Goal: Information Seeking & Learning: Find specific page/section

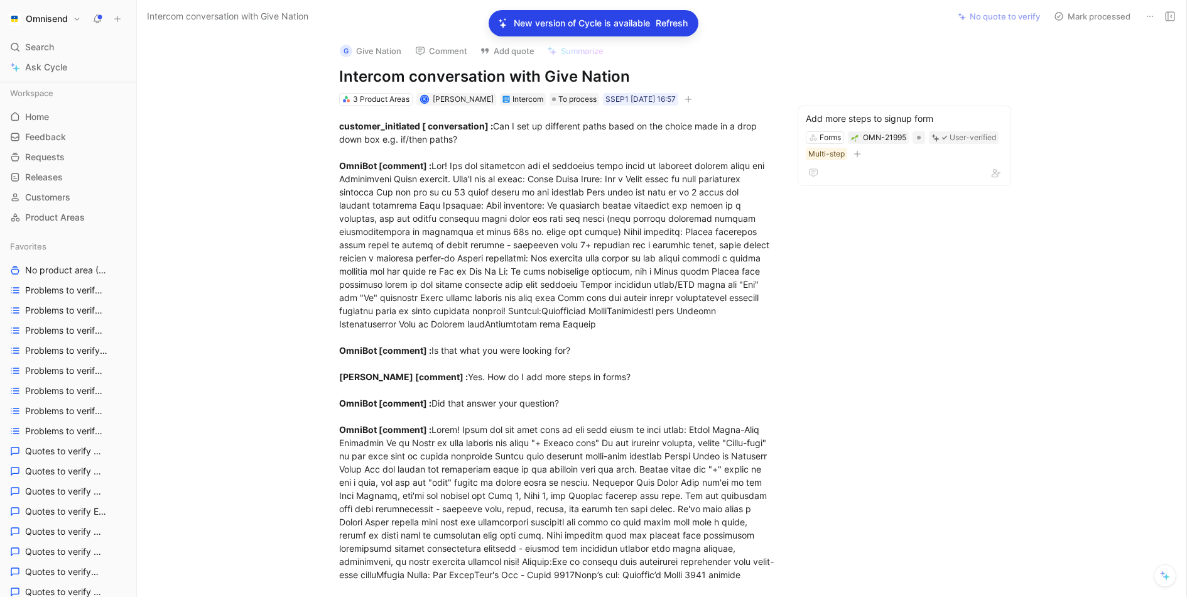
scroll to position [557, 0]
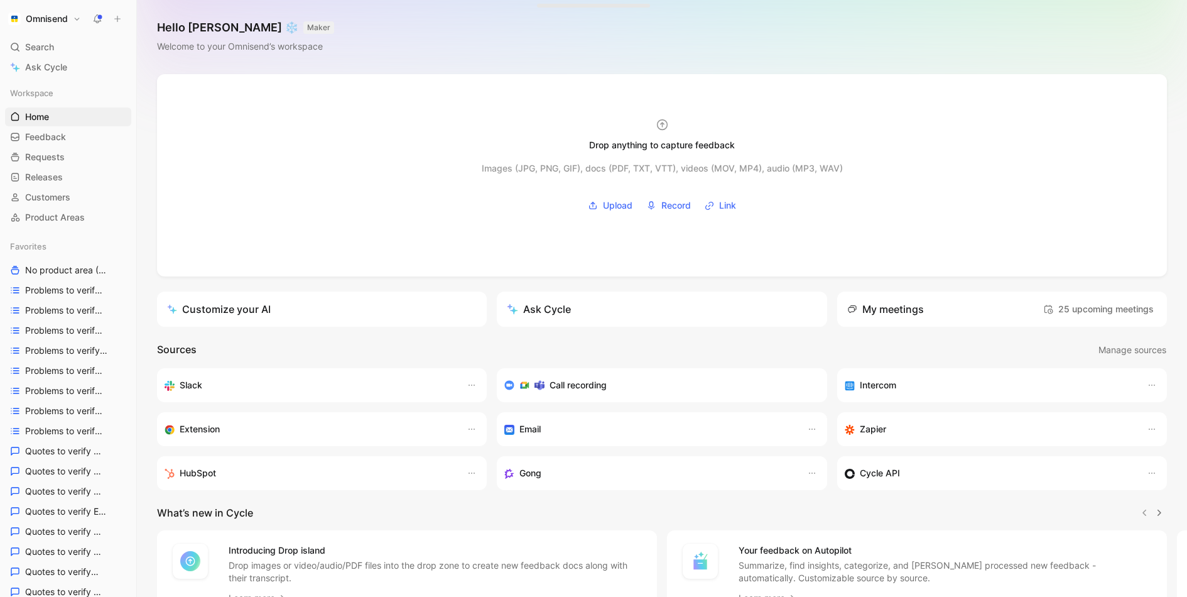
click at [70, 13] on button "Omnisend" at bounding box center [44, 19] width 79 height 18
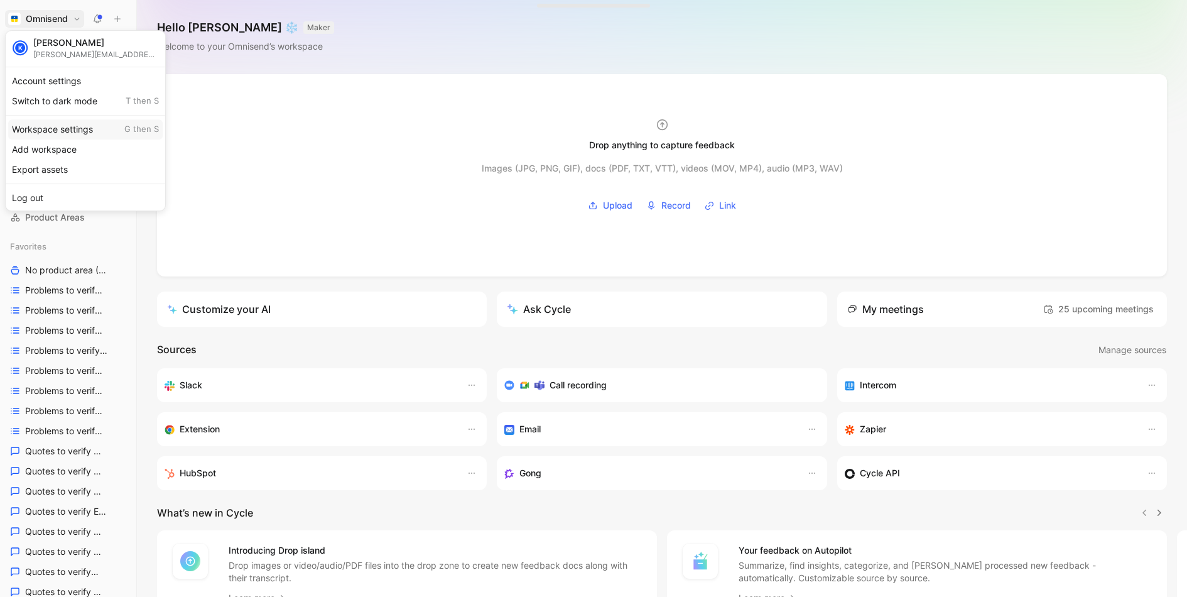
click at [63, 123] on div "Workspace settings G then S" at bounding box center [85, 129] width 155 height 20
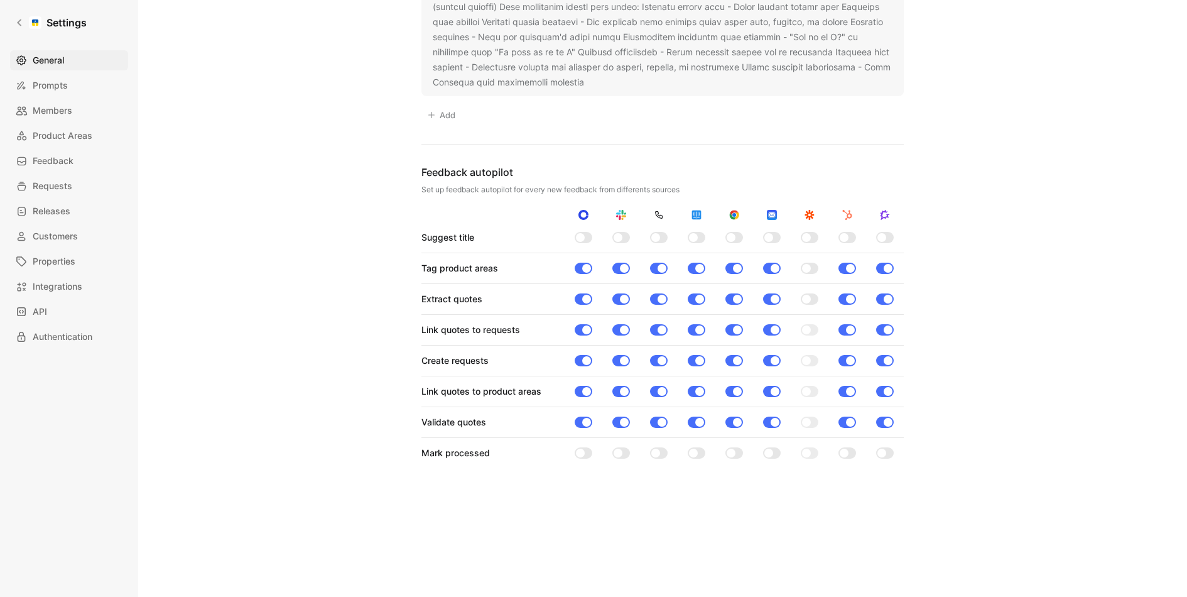
scroll to position [2070, 0]
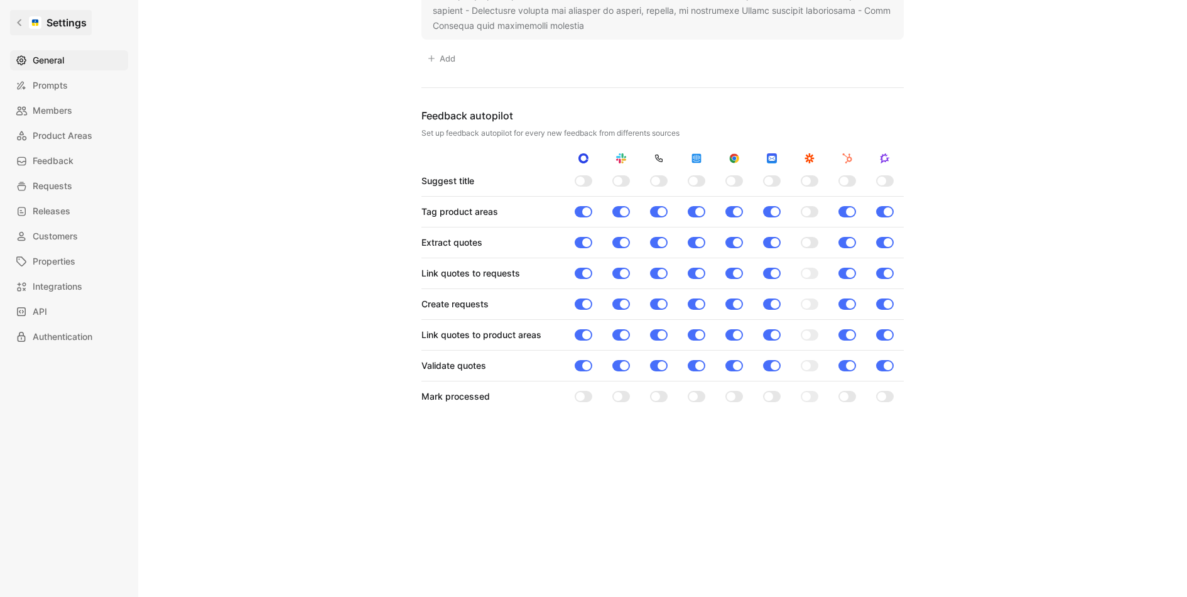
click at [18, 23] on icon at bounding box center [19, 22] width 4 height 7
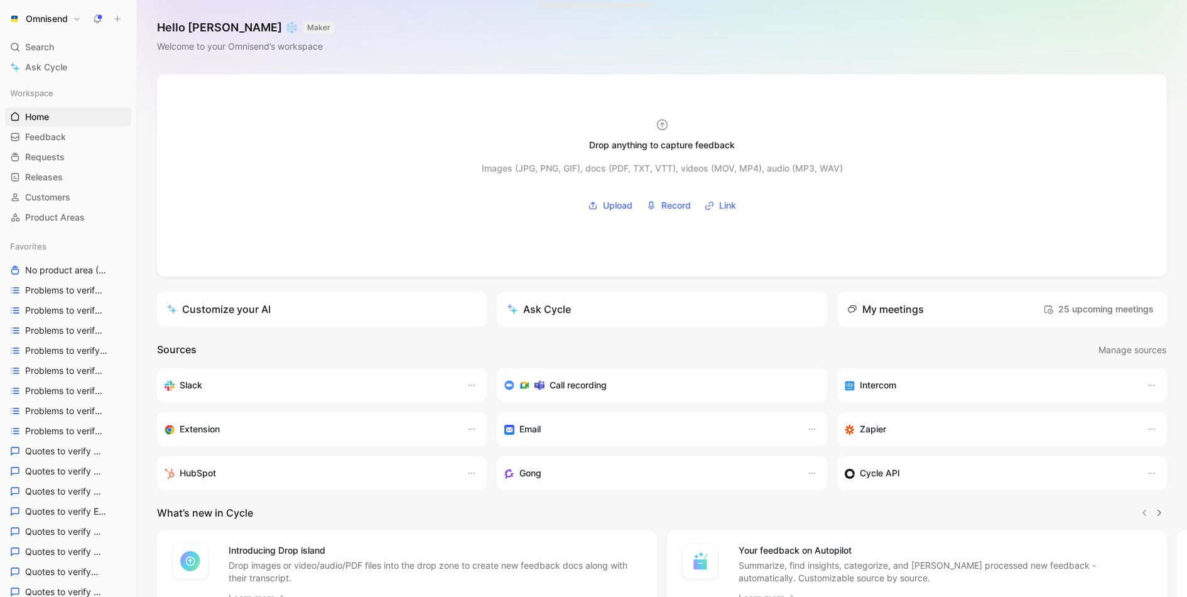
click at [69, 18] on button "Omnisend" at bounding box center [44, 19] width 79 height 18
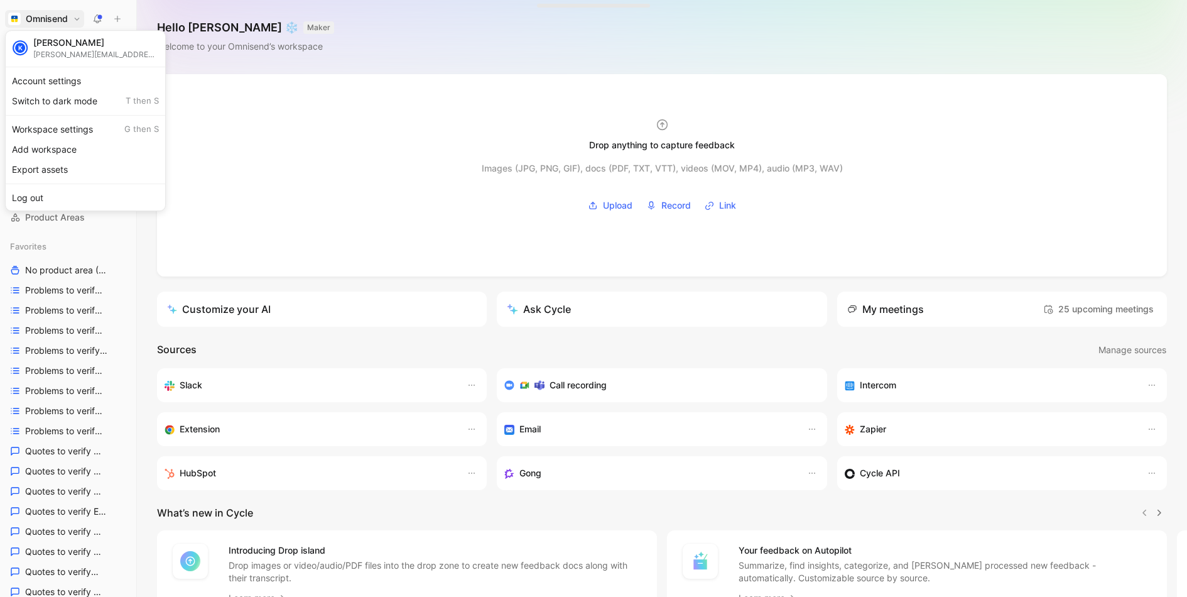
click at [71, 500] on div at bounding box center [593, 298] width 1187 height 597
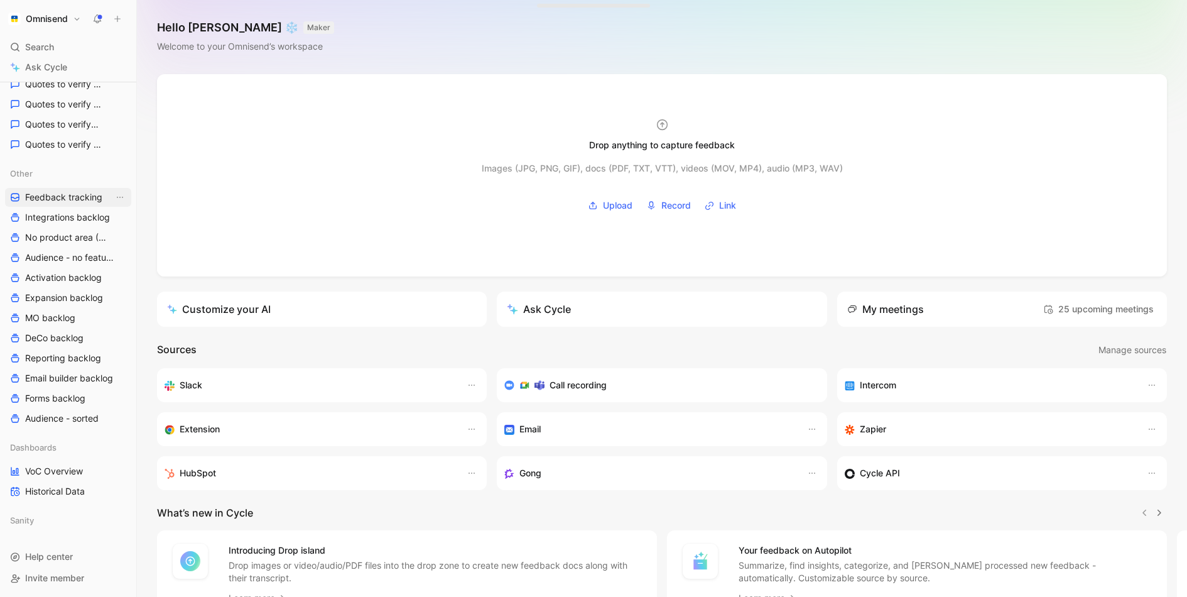
click at [75, 197] on span "Feedback tracking" at bounding box center [63, 197] width 77 height 13
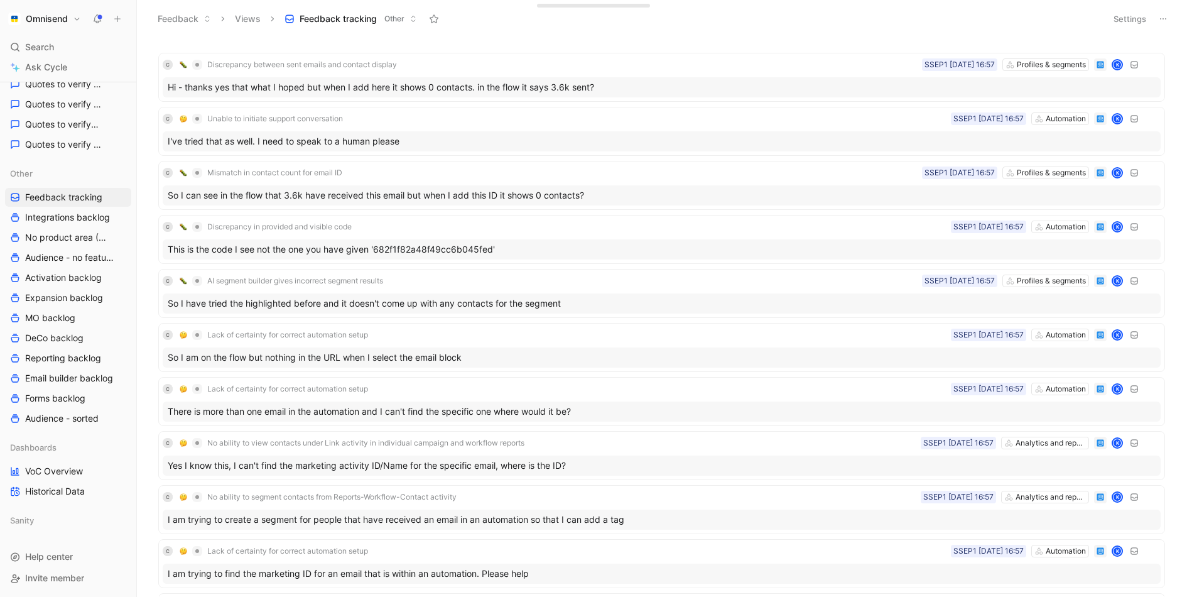
click at [1139, 23] on button "Settings" at bounding box center [1130, 19] width 44 height 18
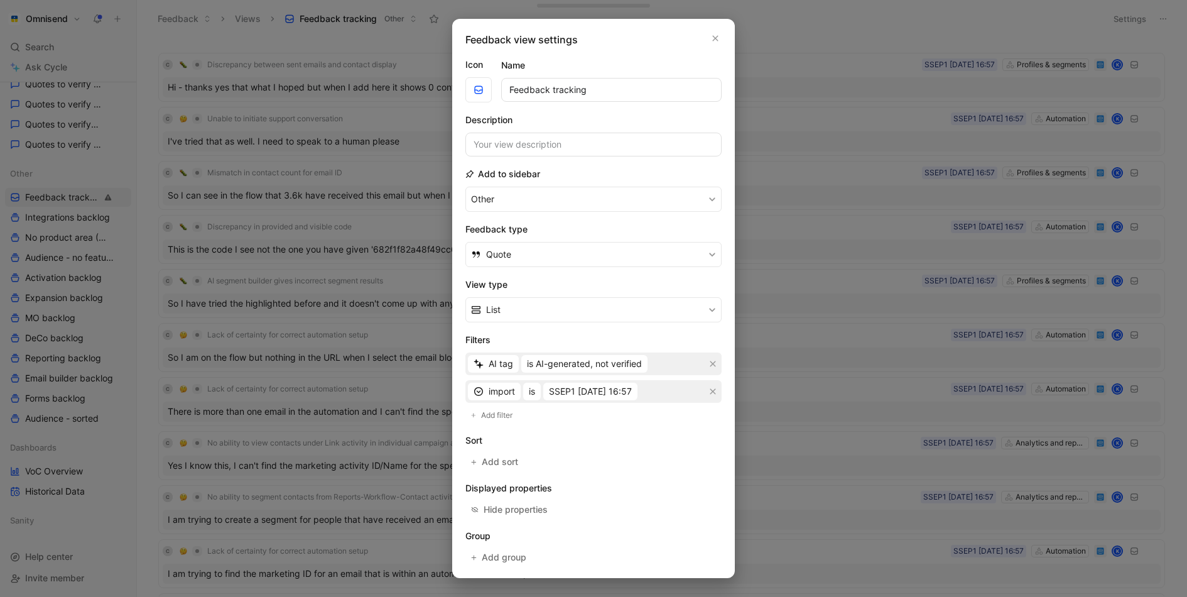
click at [705, 34] on div "Feedback view settings" at bounding box center [594, 39] width 256 height 15
click at [717, 38] on icon "button" at bounding box center [716, 38] width 8 height 10
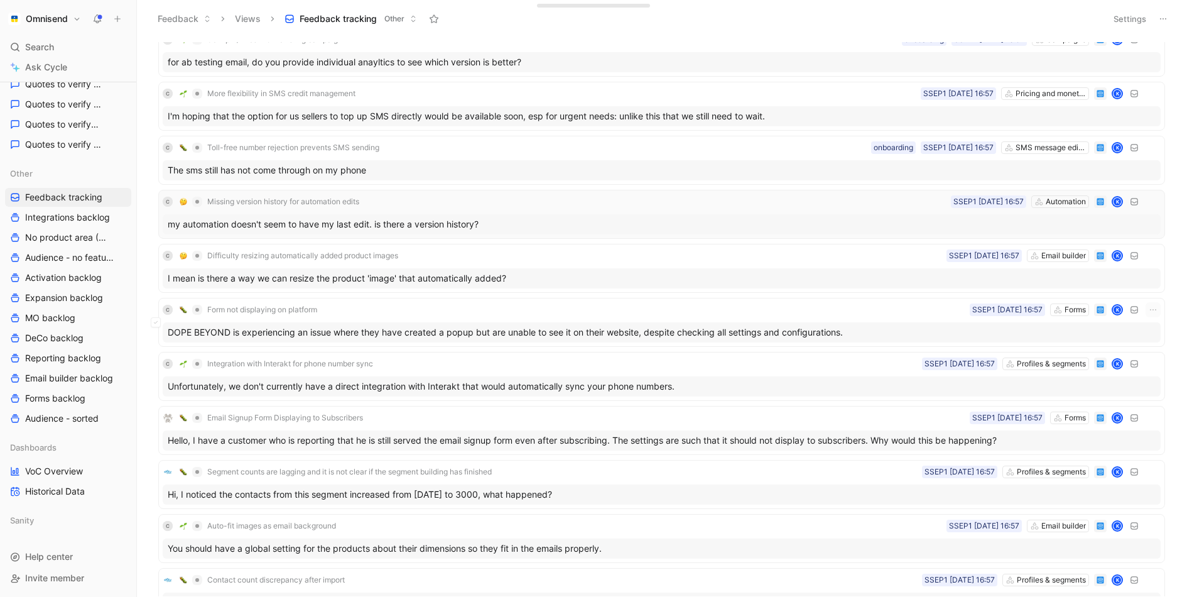
scroll to position [5872, 0]
click at [457, 109] on div "I'm hoping that the option for us sellers to top up SMS directly would be avail…" at bounding box center [662, 116] width 998 height 20
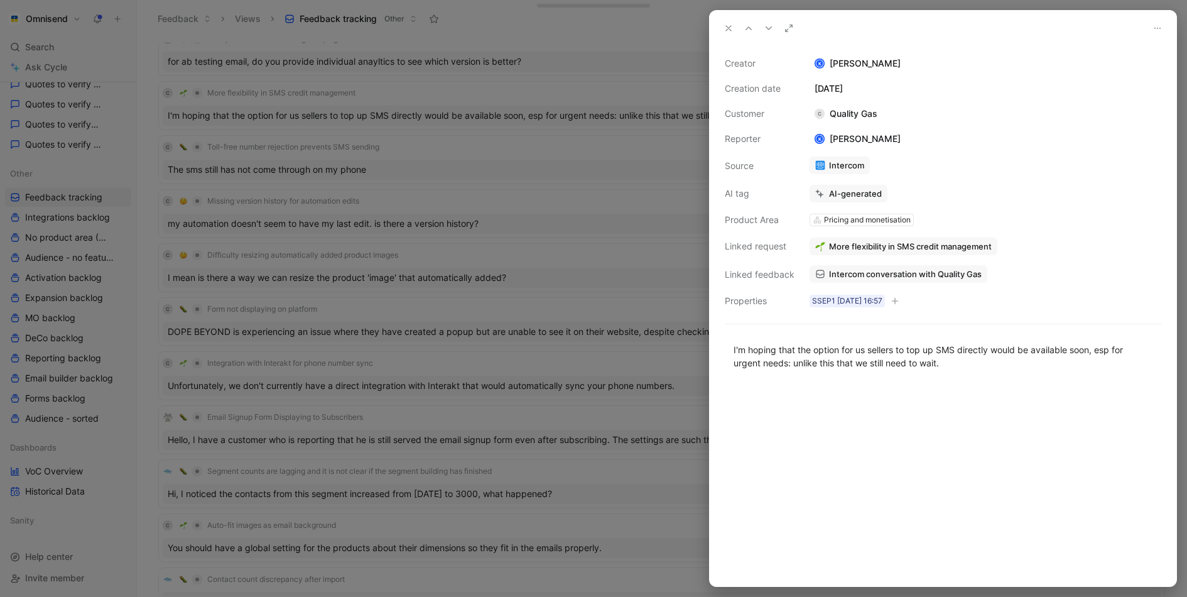
click at [826, 274] on link "Intercom conversation with Quality Gas" at bounding box center [899, 274] width 178 height 18
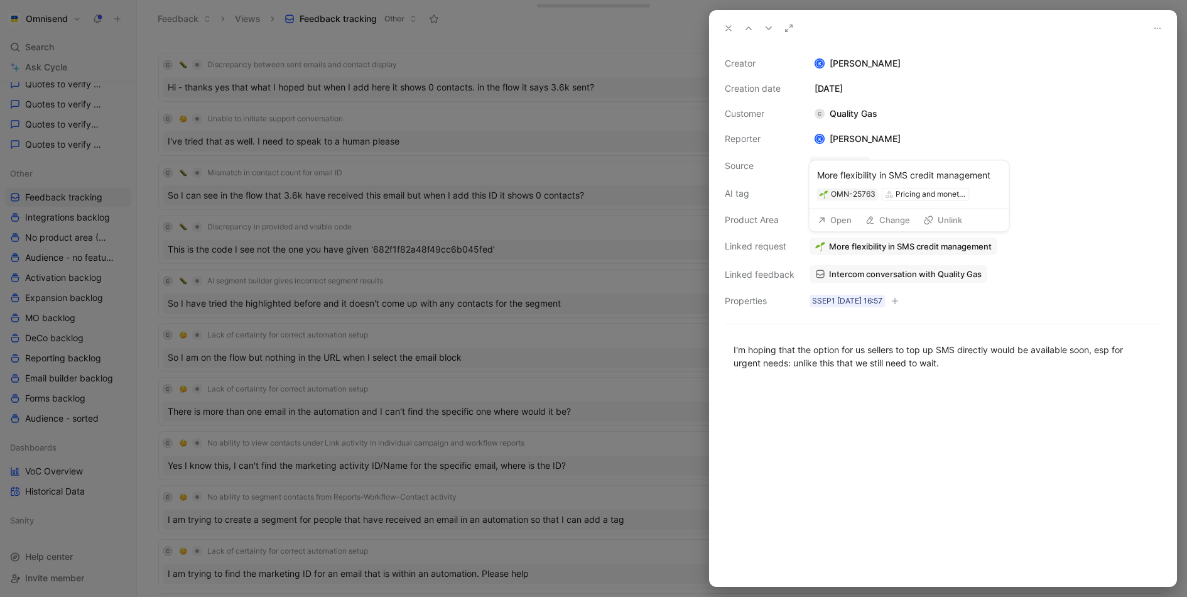
click at [827, 210] on div "Open Change Unlink" at bounding box center [910, 220] width 200 height 23
click at [827, 217] on button "Open" at bounding box center [834, 220] width 45 height 18
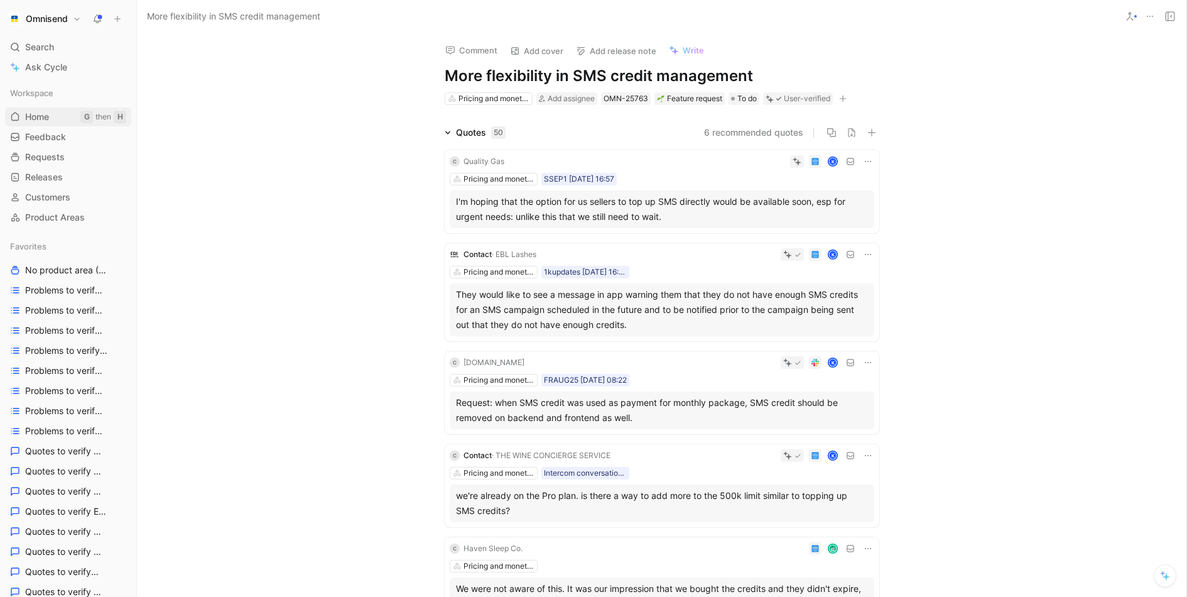
click at [45, 113] on span "Home" at bounding box center [37, 117] width 24 height 13
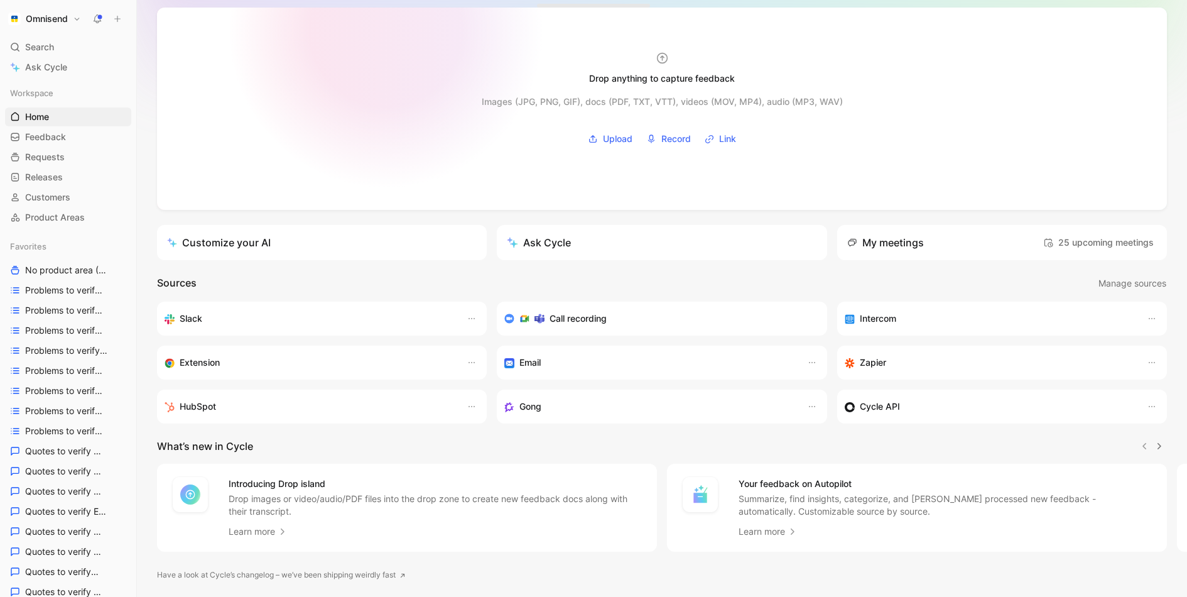
scroll to position [101, 0]
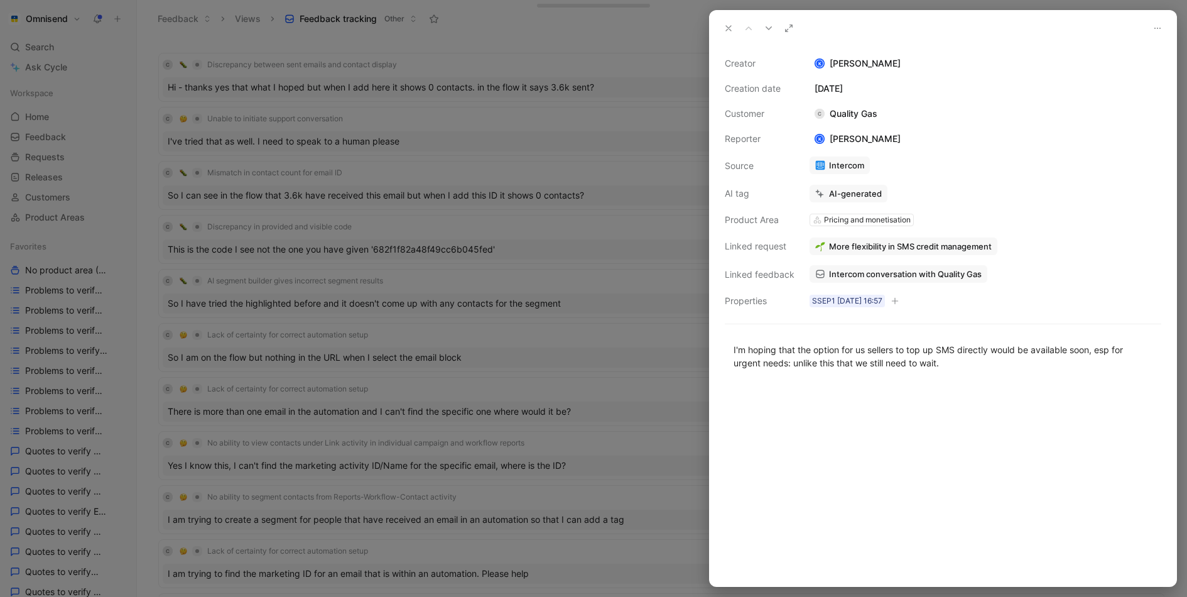
click at [321, 247] on div at bounding box center [593, 298] width 1187 height 597
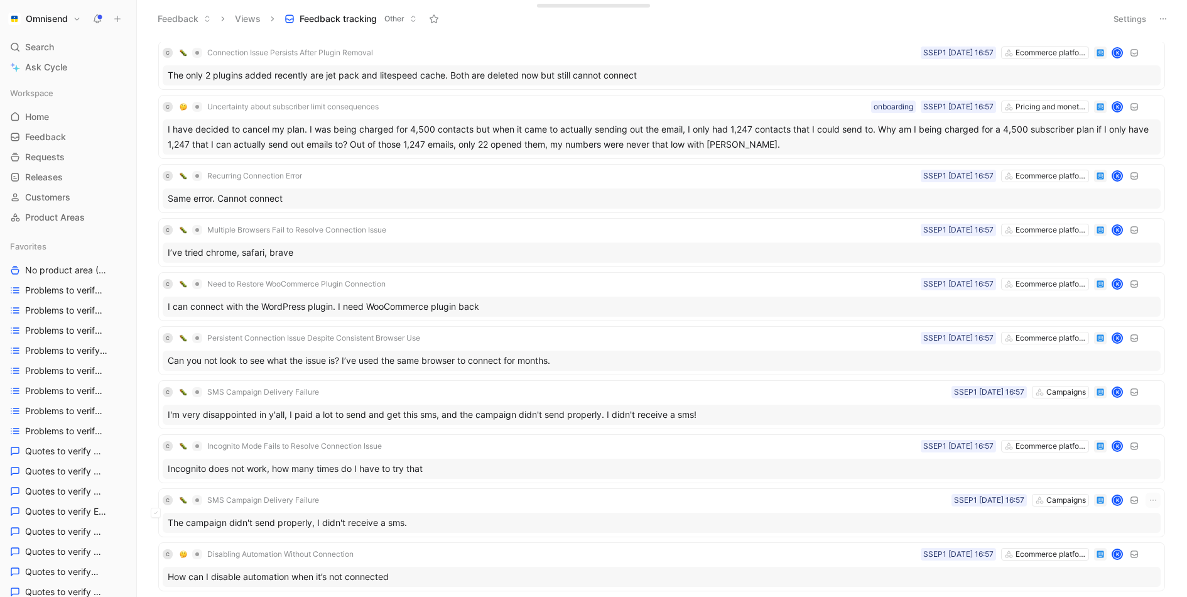
scroll to position [884, 0]
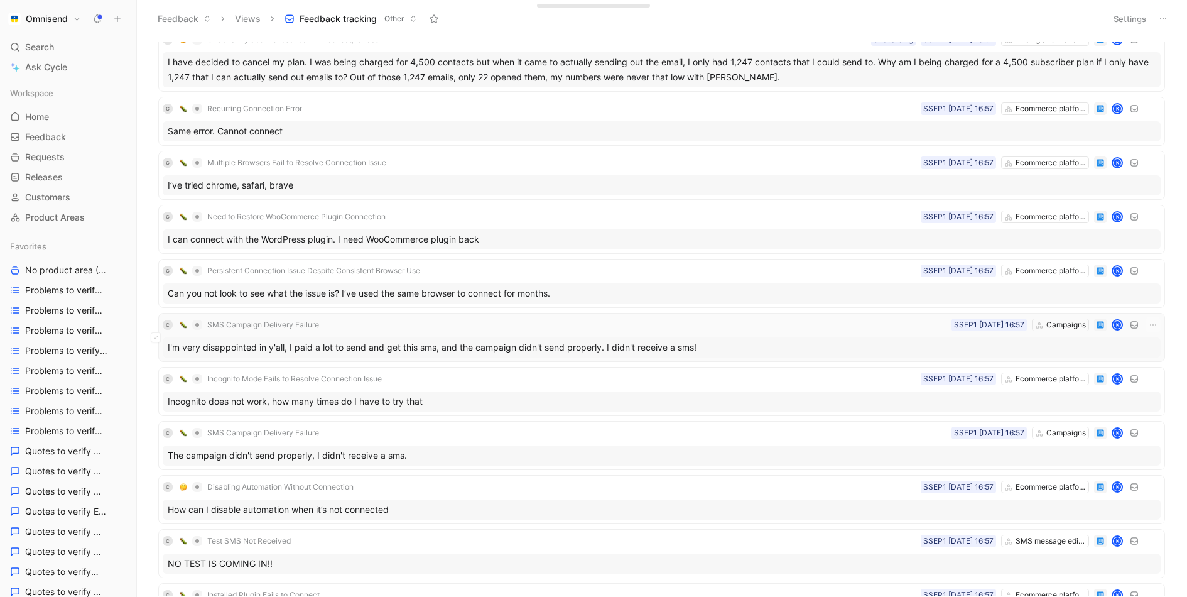
click at [381, 337] on div "I'm very disappointed in y'all, I paid a lot to send and get this sms, and the …" at bounding box center [662, 347] width 998 height 20
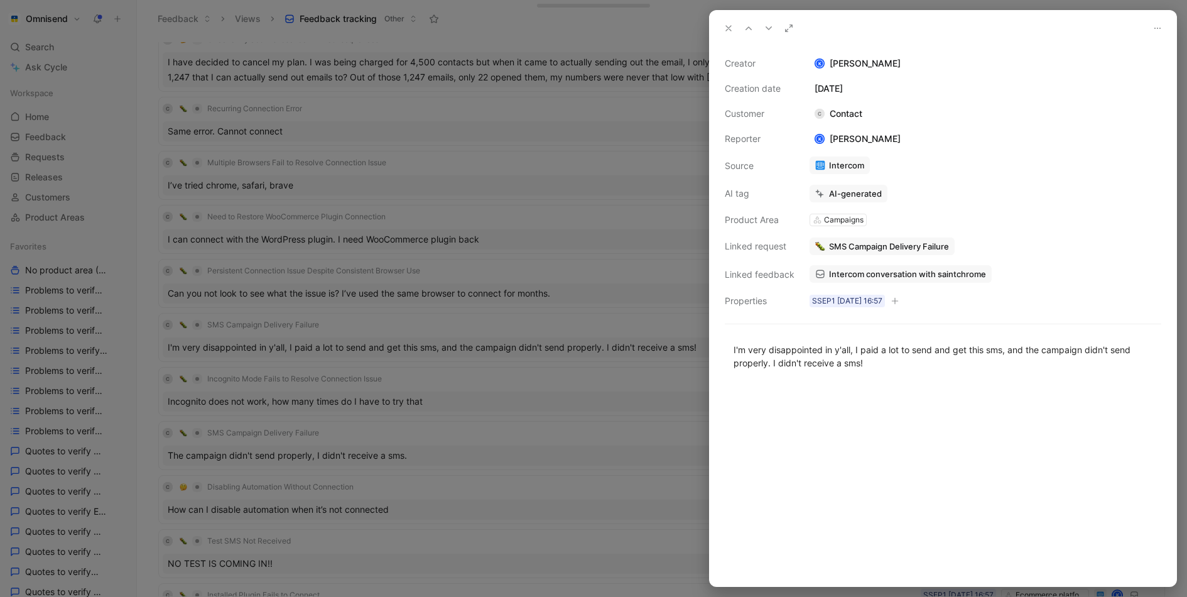
click at [893, 246] on div at bounding box center [891, 246] width 13 height 13
click at [900, 249] on span "SMS Campaign Delivery Failure" at bounding box center [889, 246] width 120 height 11
click at [165, 244] on div at bounding box center [593, 298] width 1187 height 597
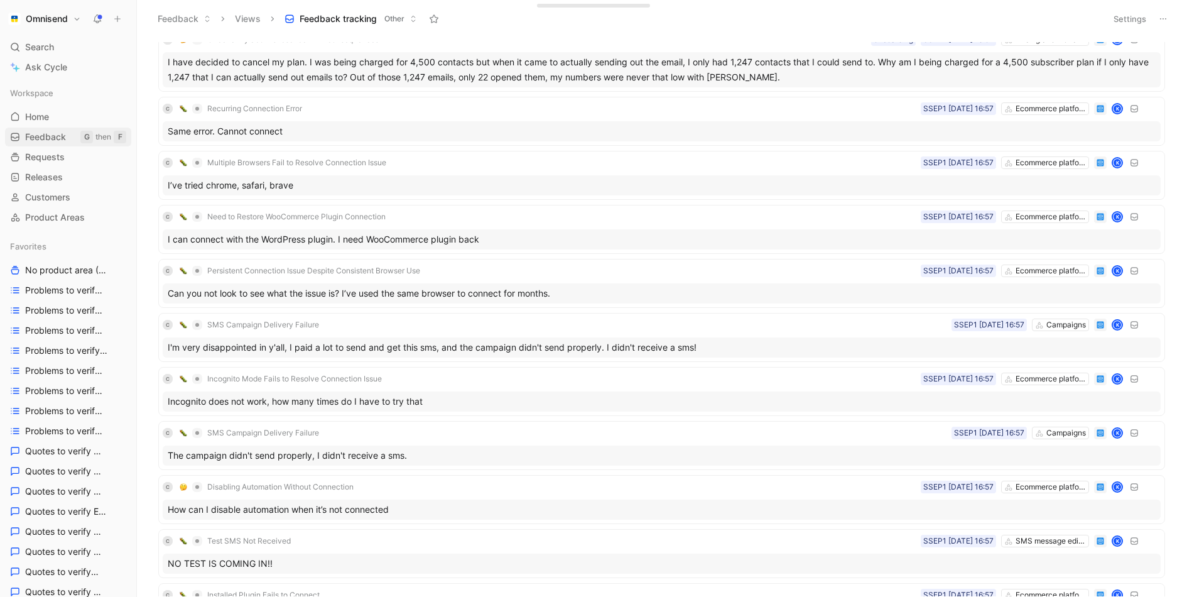
click at [52, 133] on span "Feedback" at bounding box center [45, 137] width 41 height 13
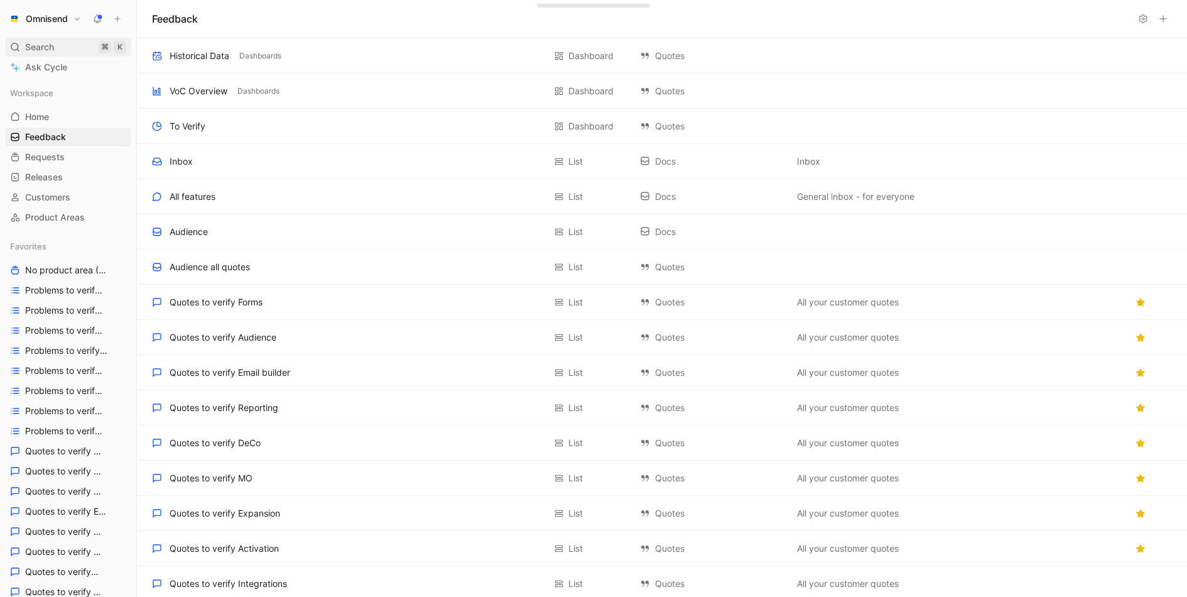
click at [58, 45] on div "Search ⌘ K" at bounding box center [68, 47] width 126 height 19
click at [58, 45] on body "Omnisend Search ⌘ K Ask Cycle Workspace Home G then H Feedback G then F Request…" at bounding box center [593, 298] width 1187 height 597
click at [63, 43] on div "Search ⌘ K" at bounding box center [68, 47] width 126 height 19
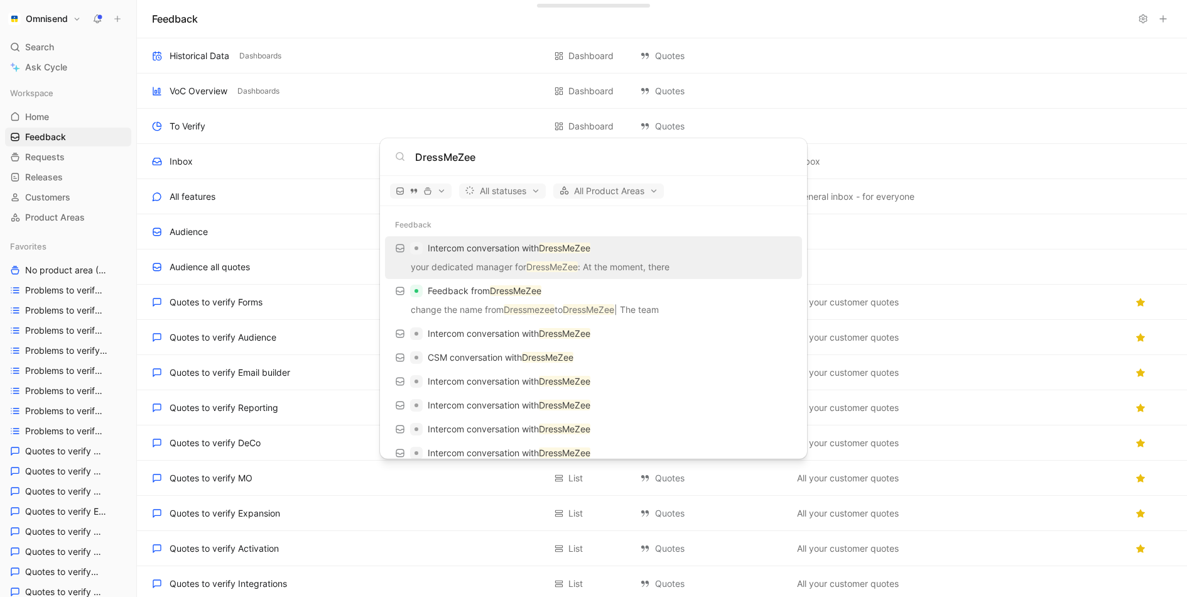
scroll to position [428, 0]
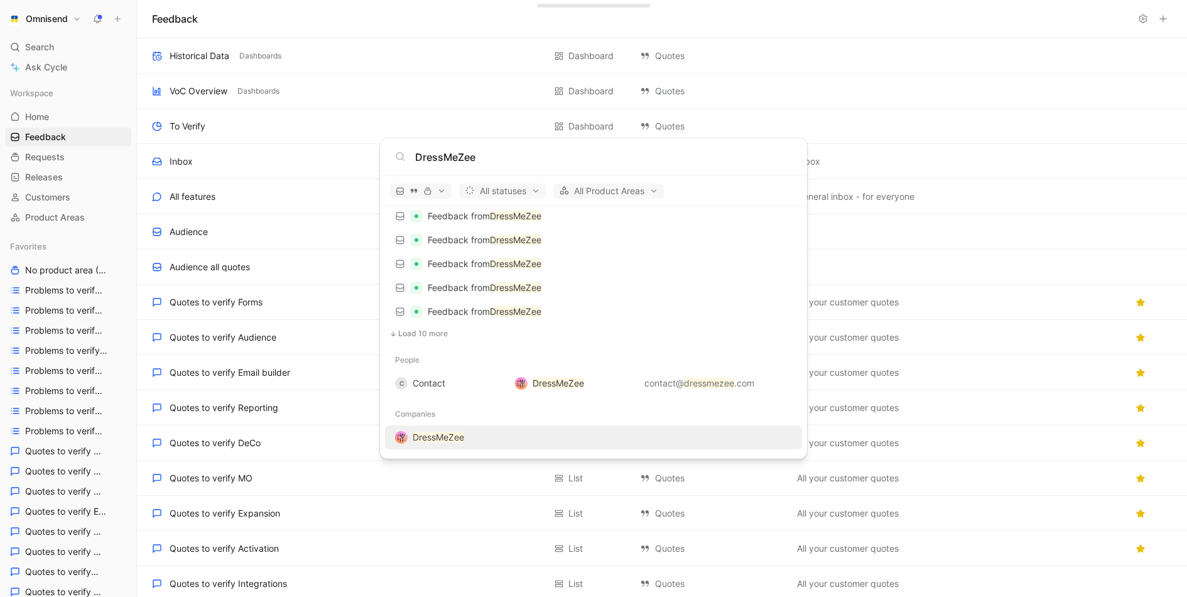
type input "DressMeZee"
click at [420, 435] on mark "DressMeZee" at bounding box center [439, 437] width 52 height 11
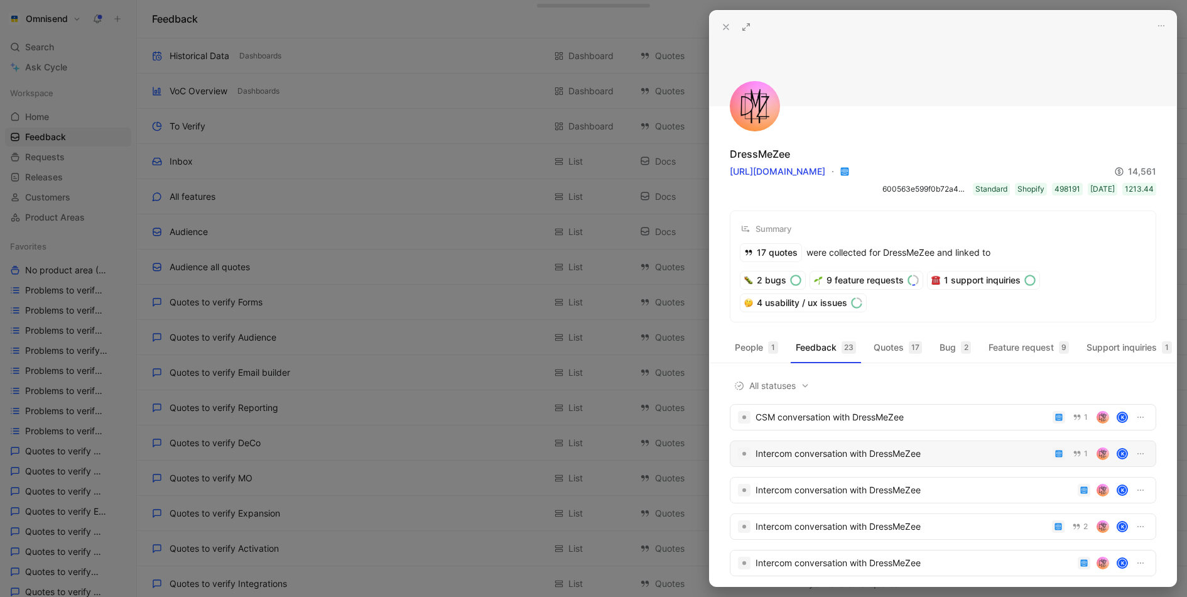
click at [891, 446] on div "Intercom conversation with DressMeZee" at bounding box center [902, 453] width 292 height 15
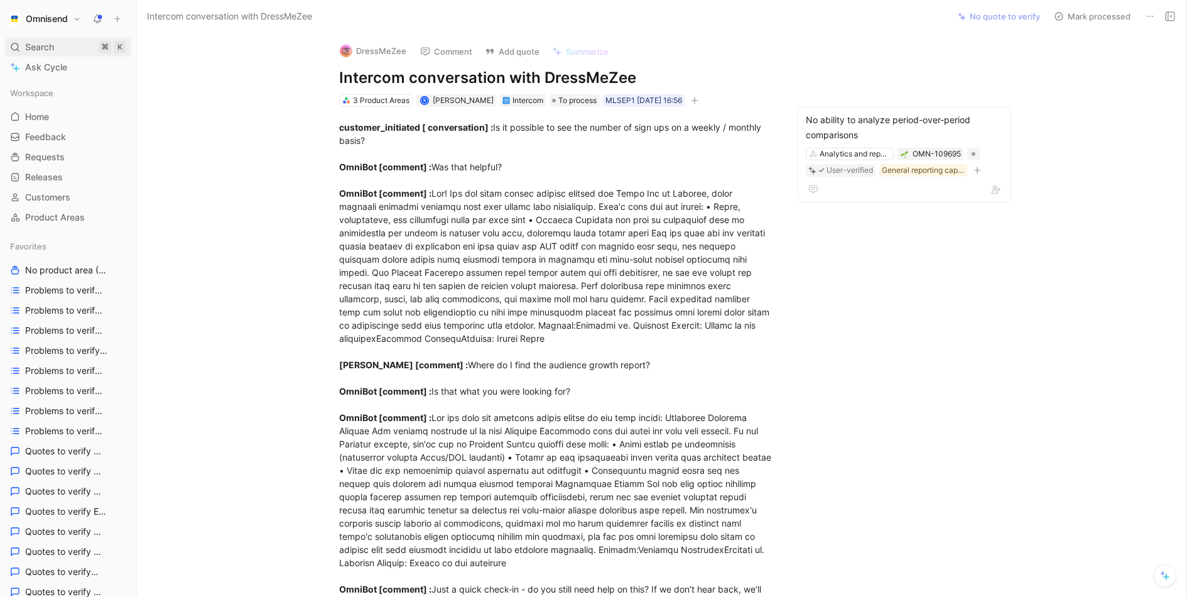
click at [49, 45] on span "Search" at bounding box center [39, 47] width 29 height 15
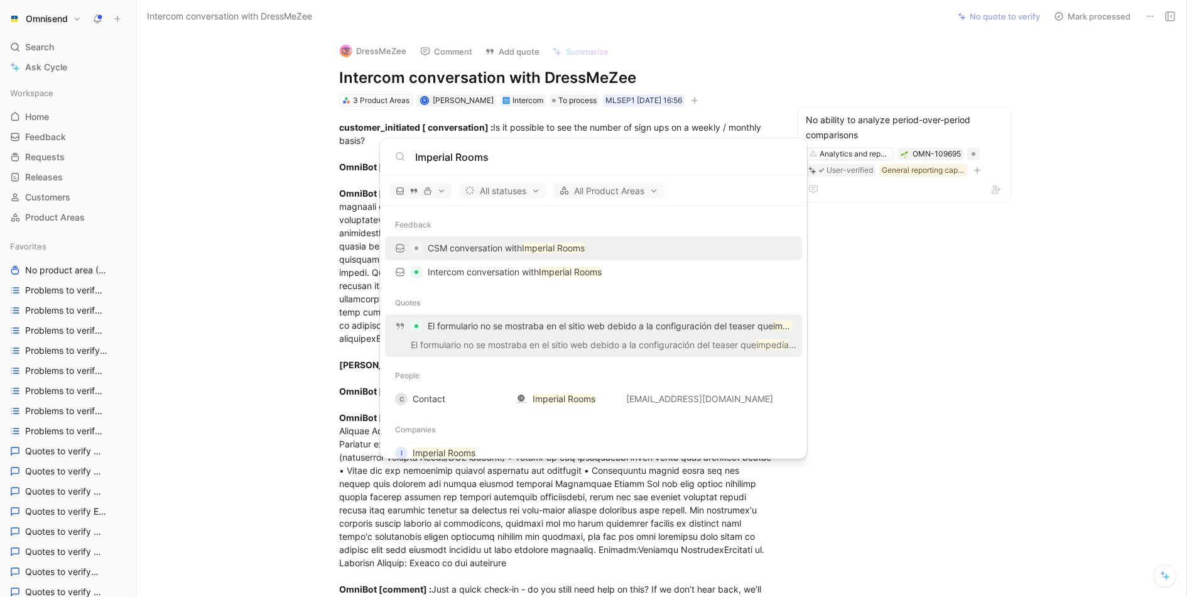
scroll to position [40, 0]
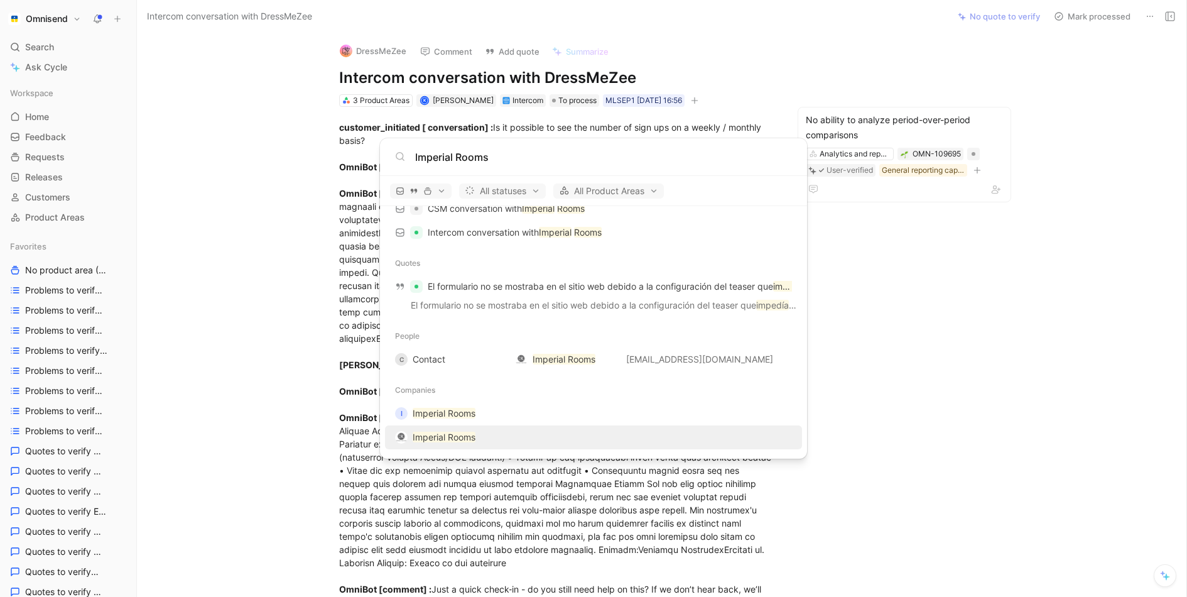
type input "Imperial Rooms"
click at [457, 432] on mark "Imperial Rooms" at bounding box center [444, 437] width 63 height 11
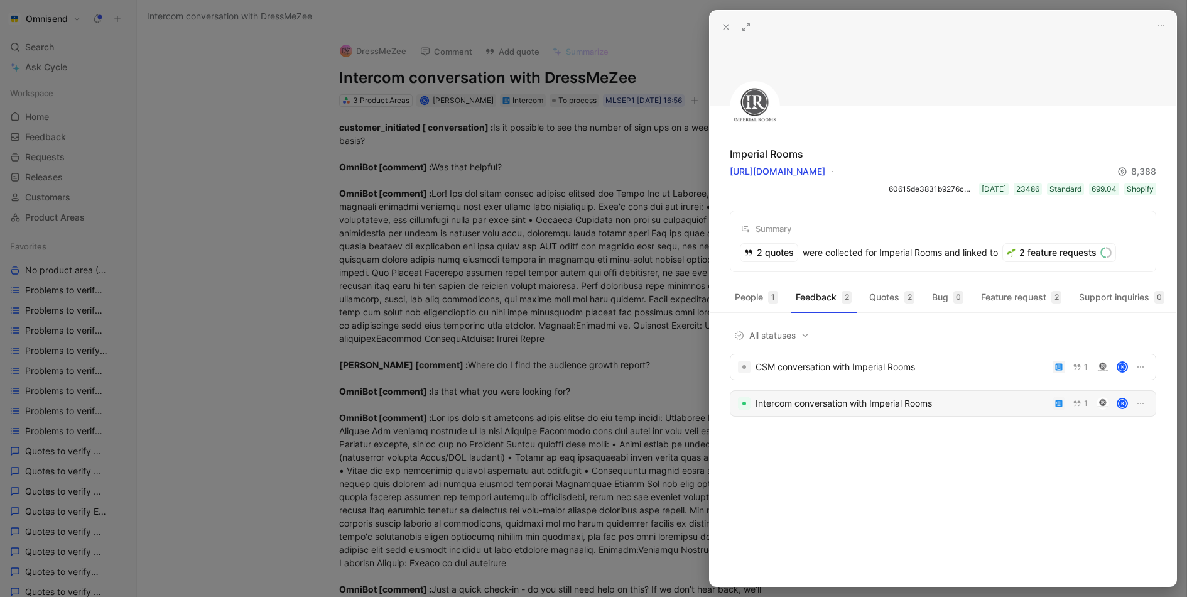
click at [859, 403] on div "Intercom conversation with Imperial Rooms" at bounding box center [902, 403] width 292 height 15
click at [489, 189] on div at bounding box center [593, 298] width 1187 height 597
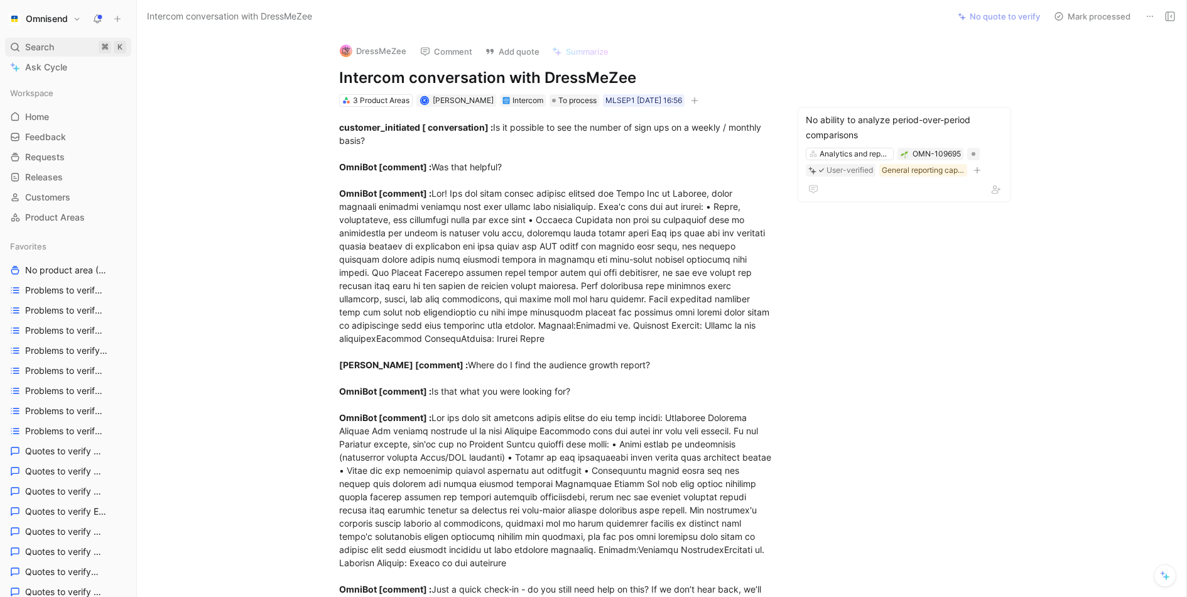
click at [69, 50] on div "Search ⌘ K" at bounding box center [68, 47] width 126 height 19
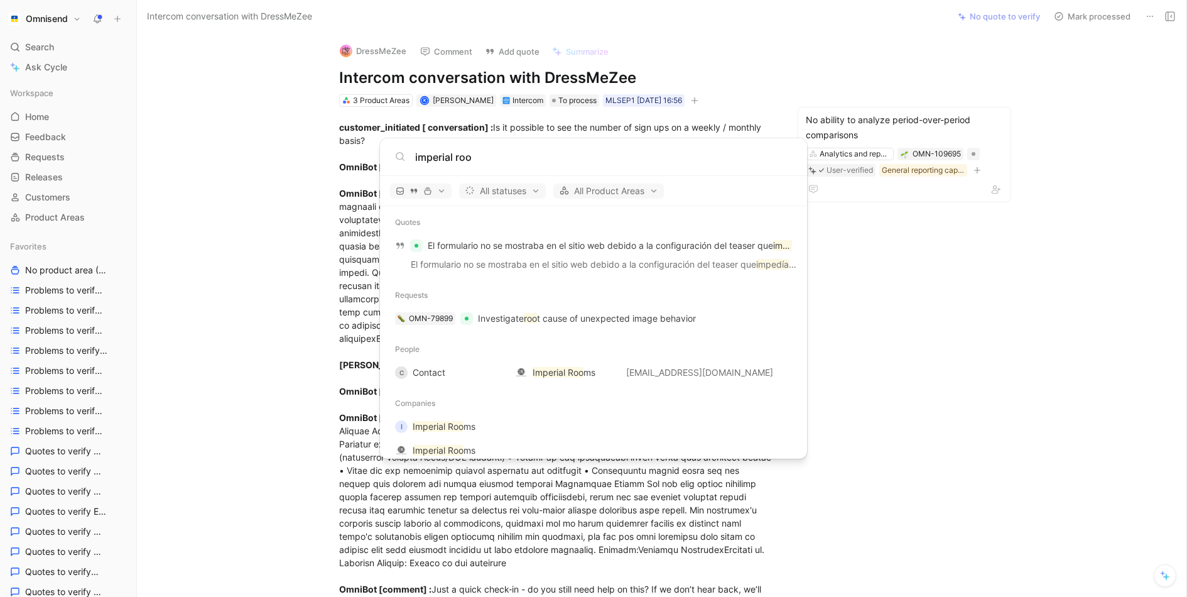
scroll to position [94, 0]
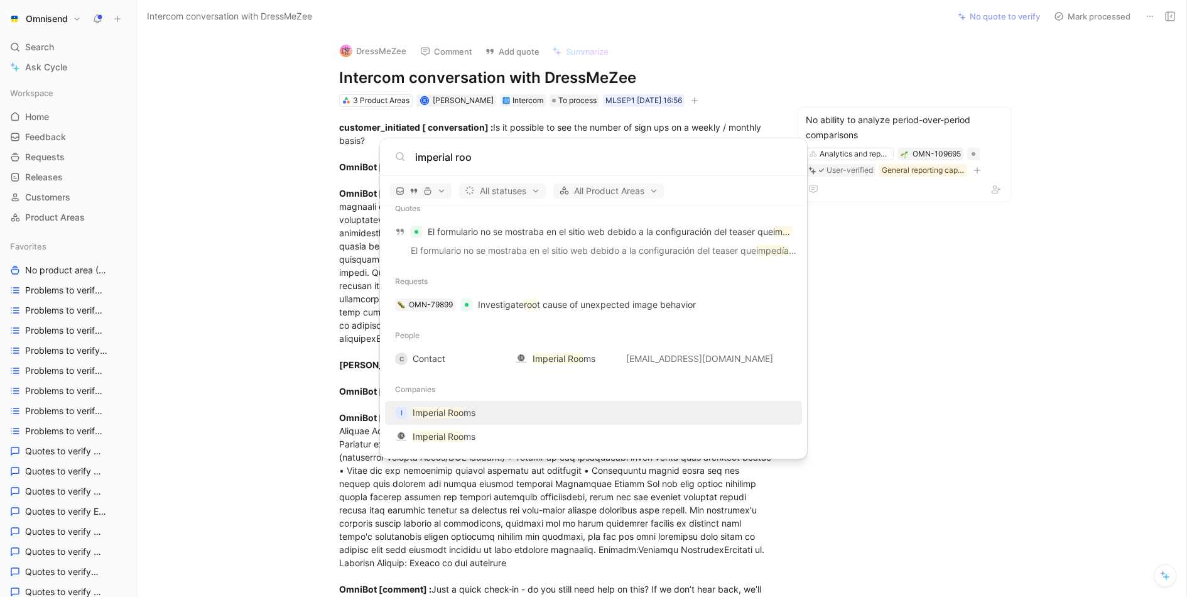
type input "imperial roo"
click at [463, 411] on mark "Imperial Roo" at bounding box center [438, 412] width 51 height 11
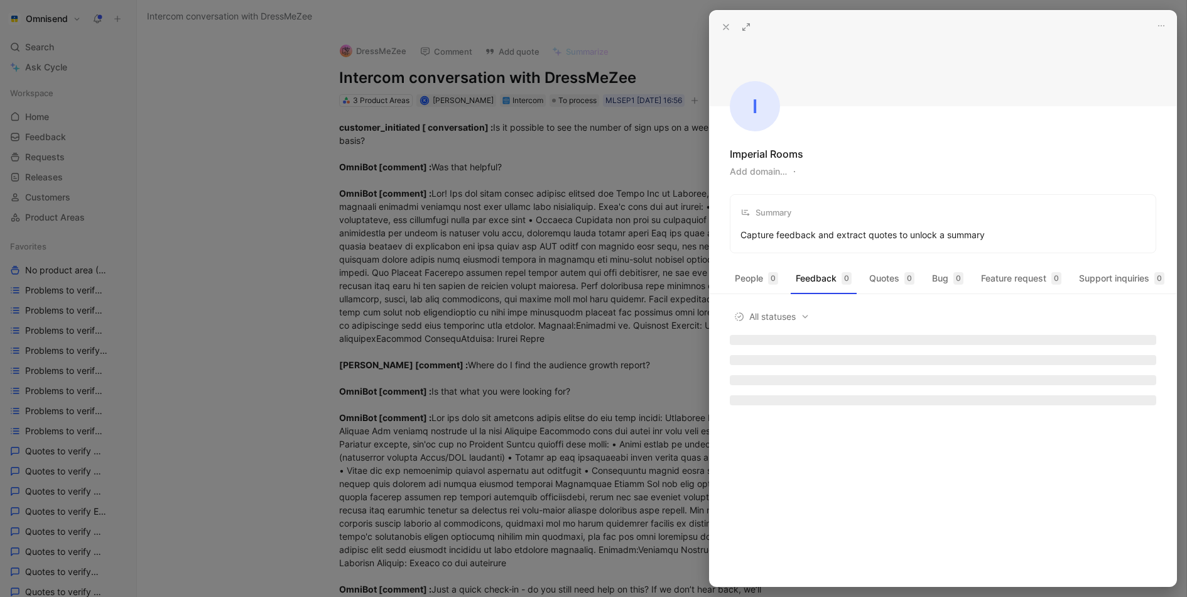
click at [443, 119] on div at bounding box center [593, 298] width 1187 height 597
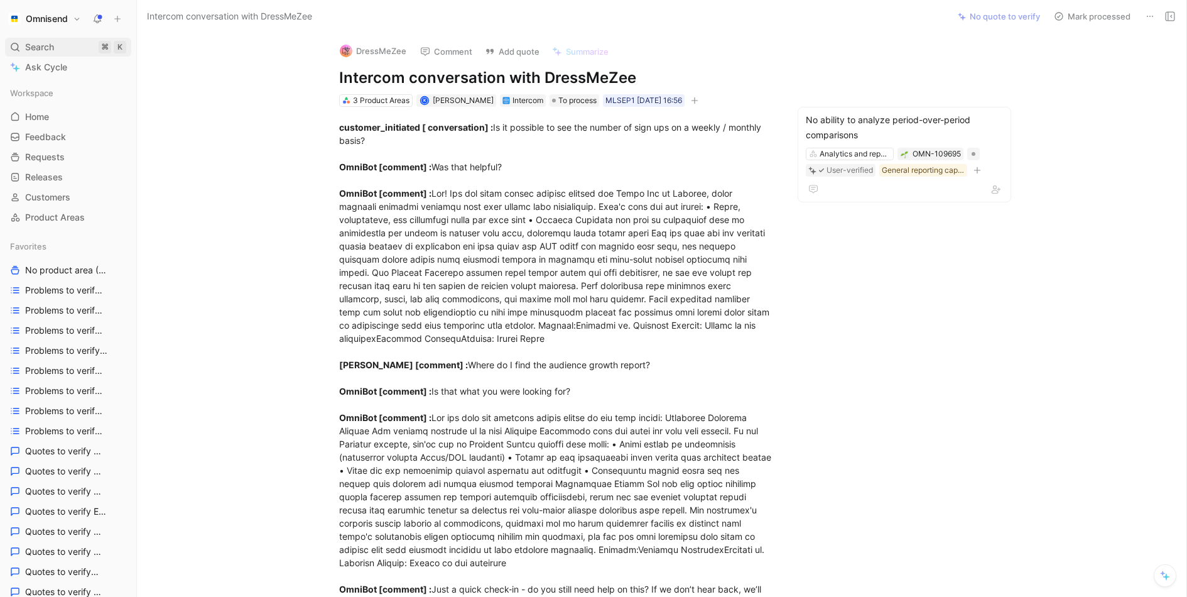
click at [52, 44] on span "Search" at bounding box center [39, 47] width 29 height 15
click at [52, 44] on body "Omnisend Search ⌘ K Ask Cycle Workspace Home G then H Feedback G then F Request…" at bounding box center [593, 298] width 1187 height 597
click at [54, 47] on span "Search" at bounding box center [39, 47] width 29 height 15
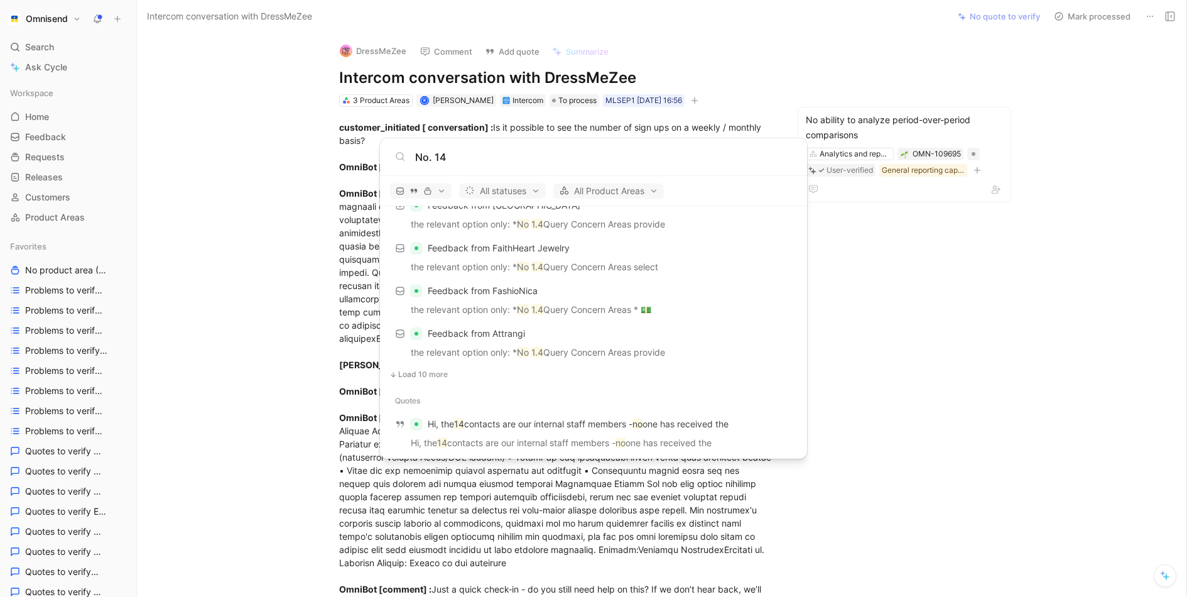
scroll to position [1160, 0]
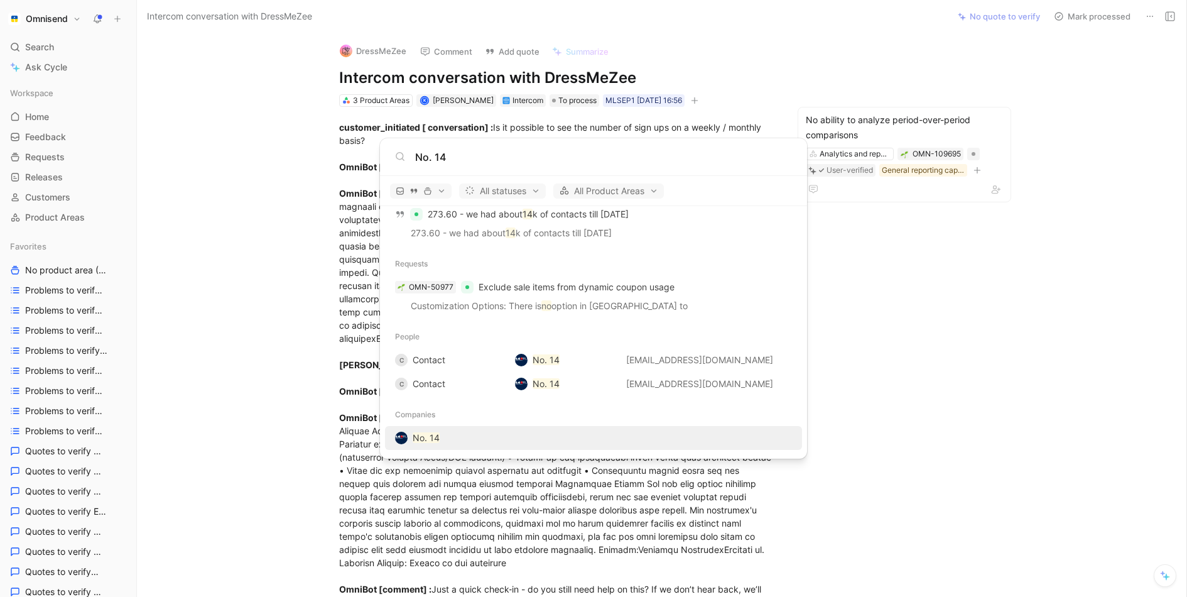
type input "No. 14"
click at [430, 437] on mark "No. 14" at bounding box center [426, 437] width 27 height 11
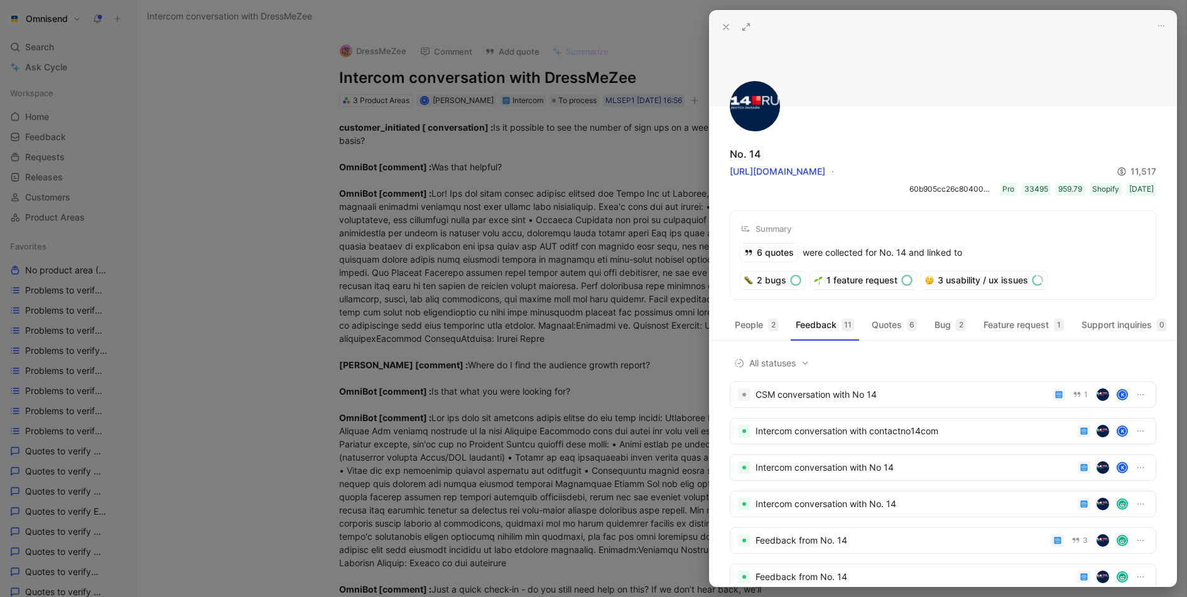
click at [625, 227] on div at bounding box center [593, 298] width 1187 height 597
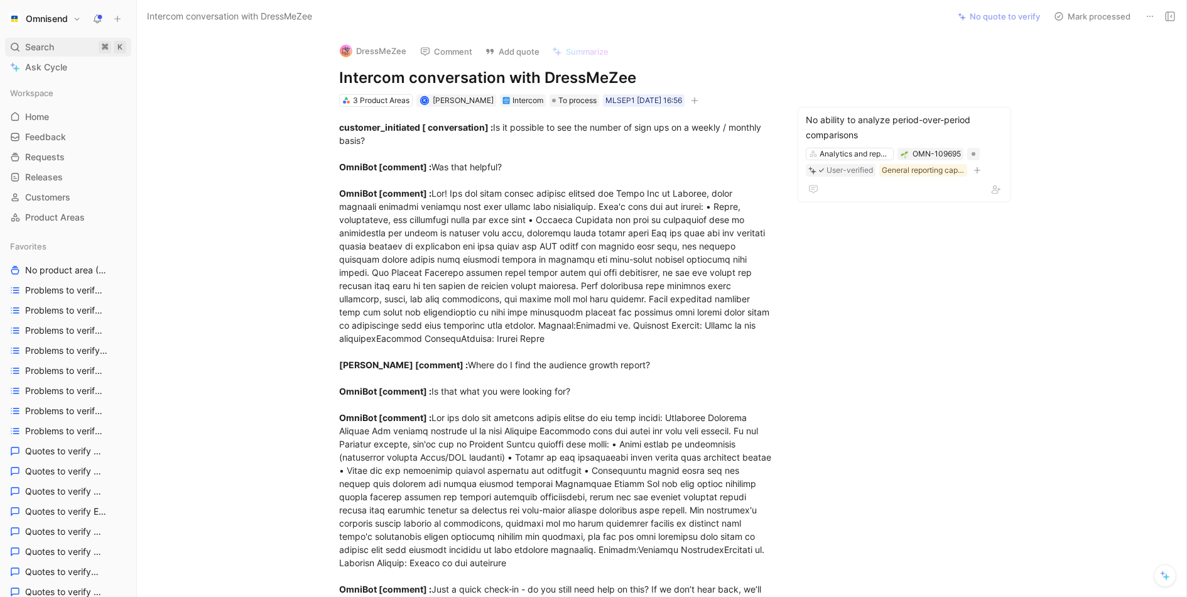
click at [21, 45] on div "Search ⌘ K" at bounding box center [68, 47] width 126 height 19
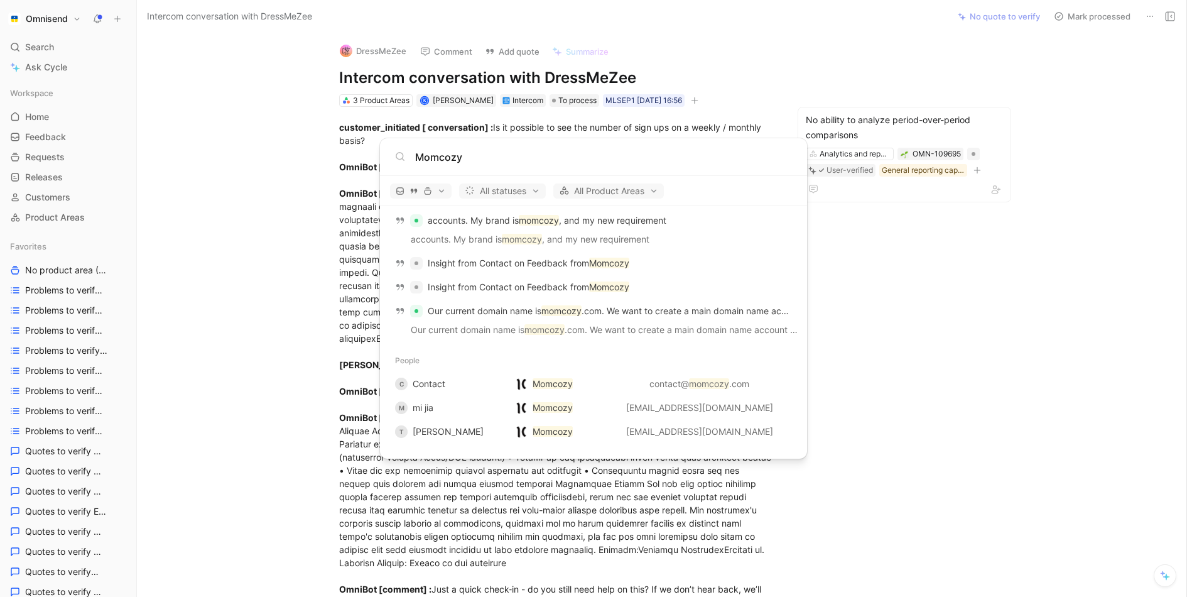
scroll to position [832, 0]
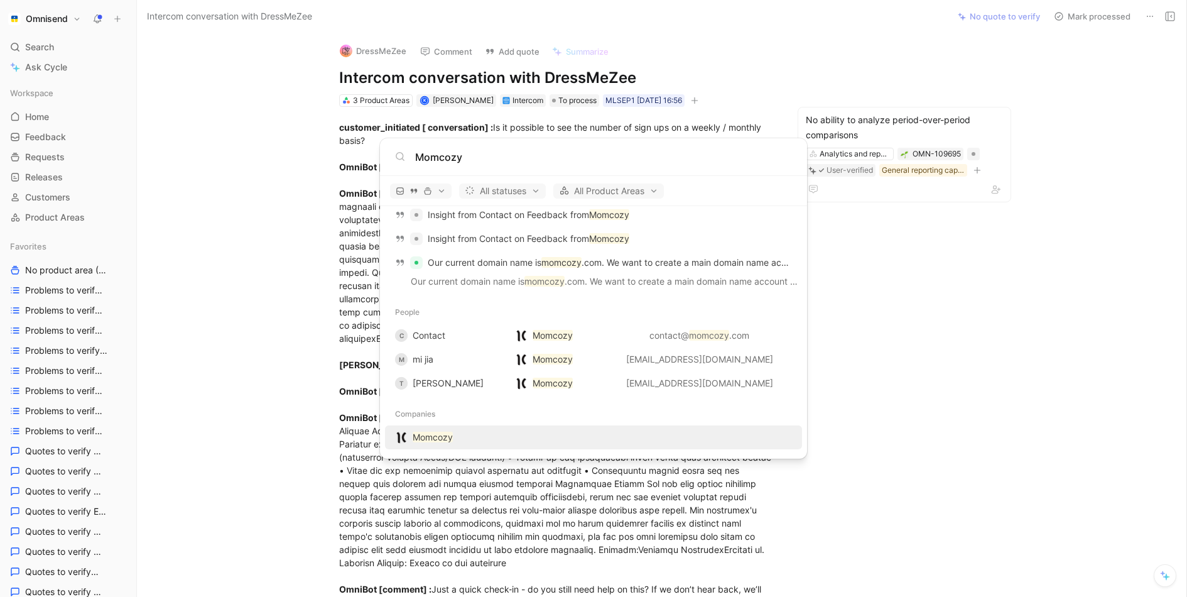
type input "Momcozy"
click at [443, 436] on mark "Momcozy" at bounding box center [433, 437] width 40 height 11
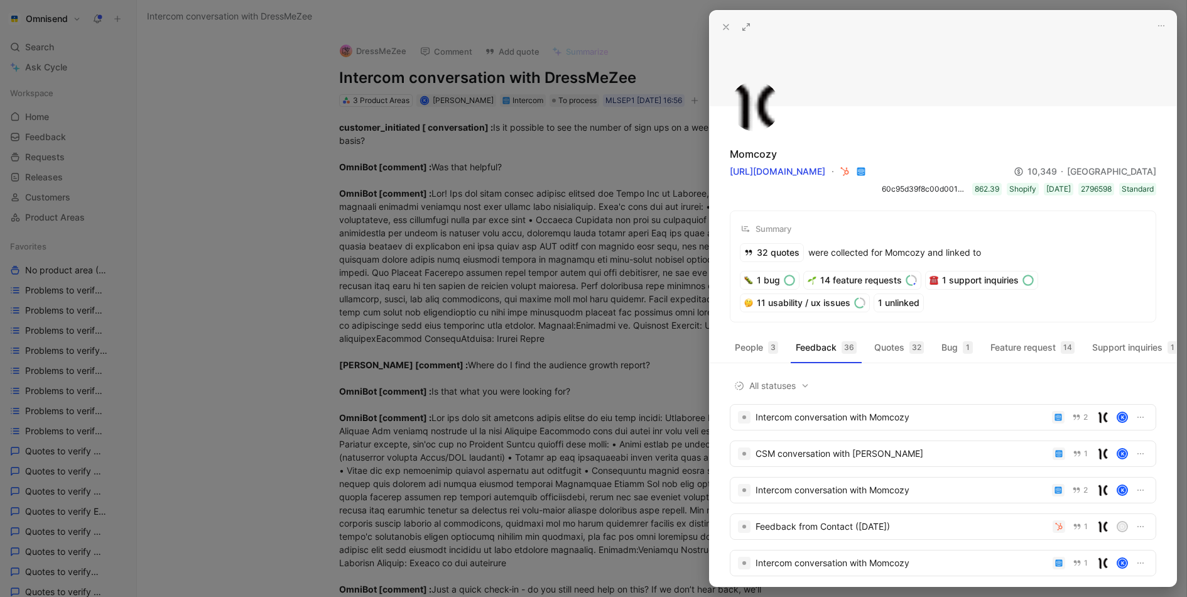
click at [291, 104] on div at bounding box center [593, 298] width 1187 height 597
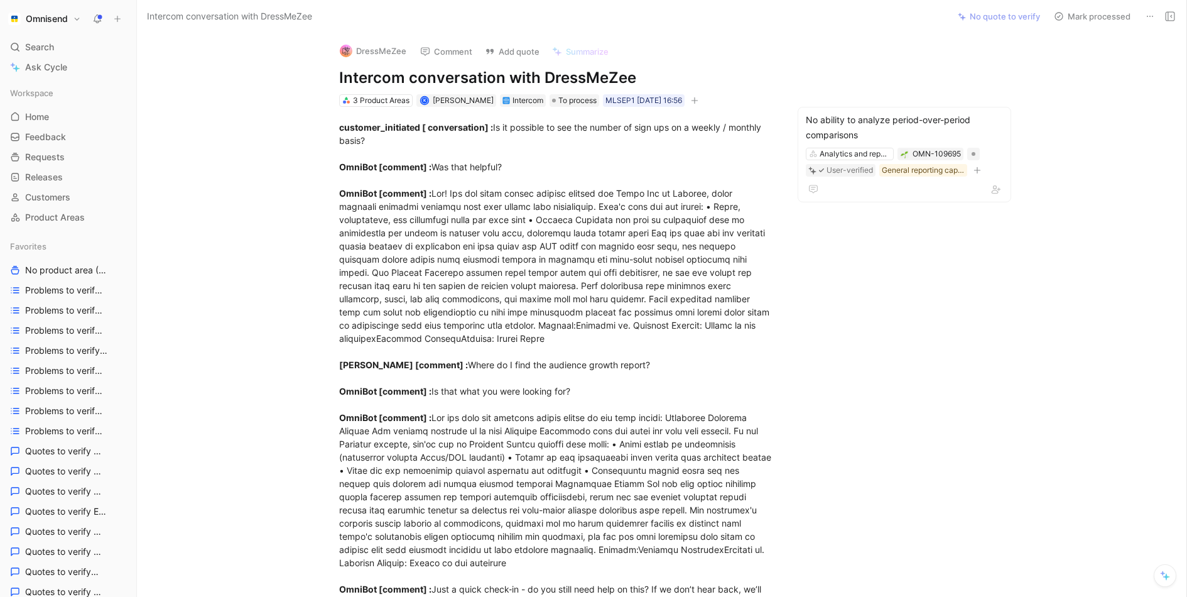
click at [25, 25] on button "Omnisend" at bounding box center [44, 19] width 79 height 18
click at [31, 18] on div at bounding box center [593, 298] width 1187 height 597
click at [37, 40] on span "Search" at bounding box center [39, 47] width 29 height 15
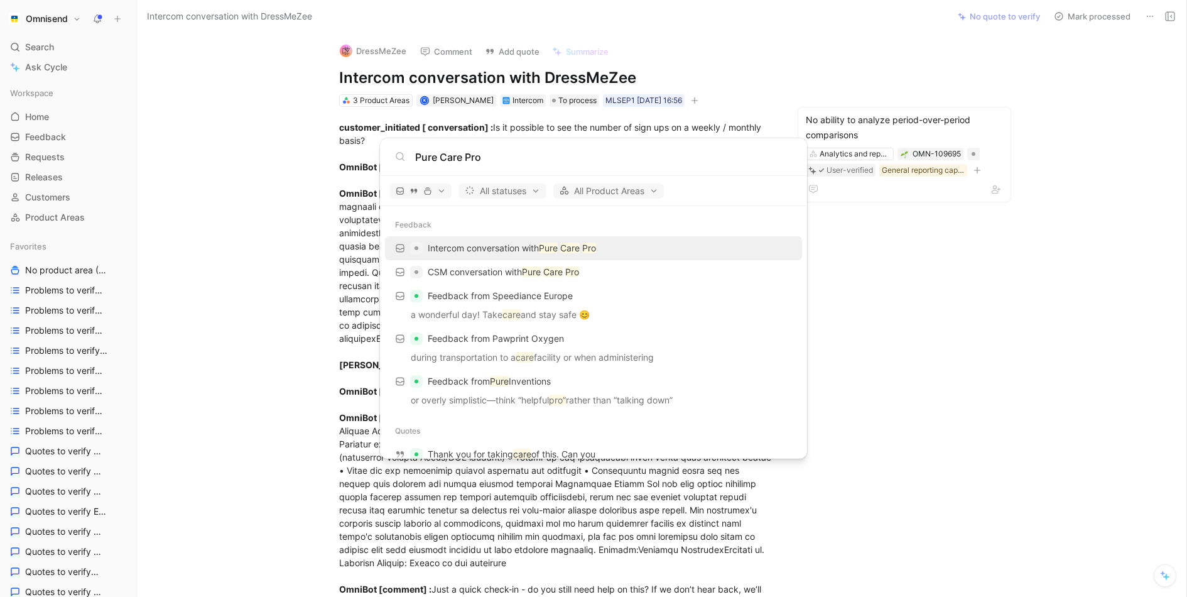
type input "Pure Care Pro"
click at [482, 248] on p "Intercom conversation with Pure Care Pro" at bounding box center [512, 248] width 168 height 15
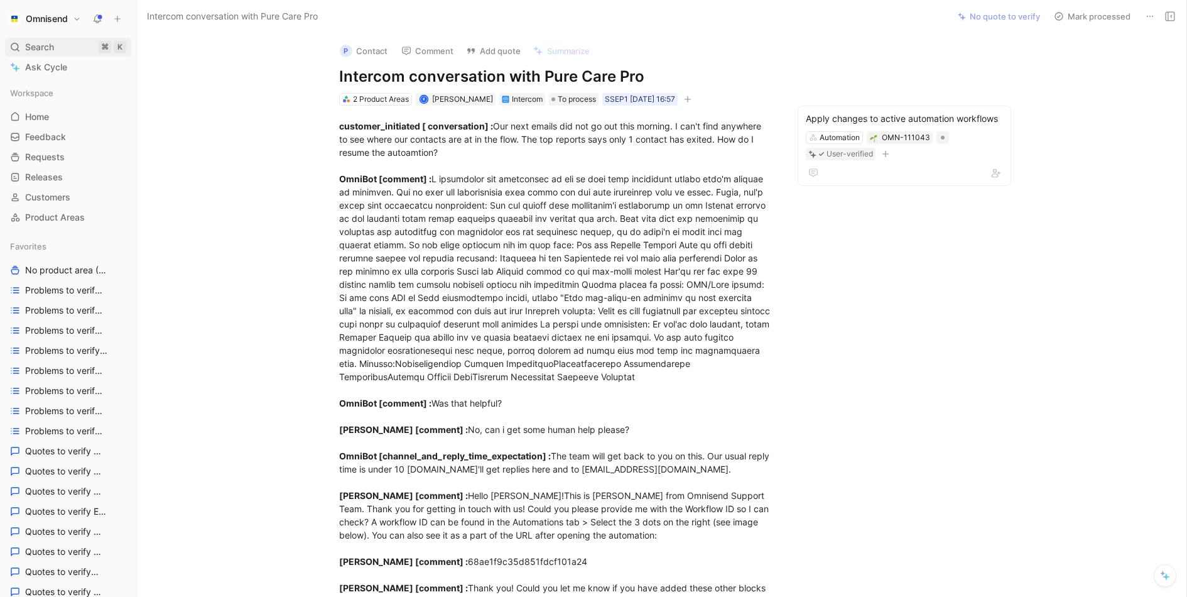
click at [68, 54] on div "Search ⌘ K" at bounding box center [68, 47] width 126 height 19
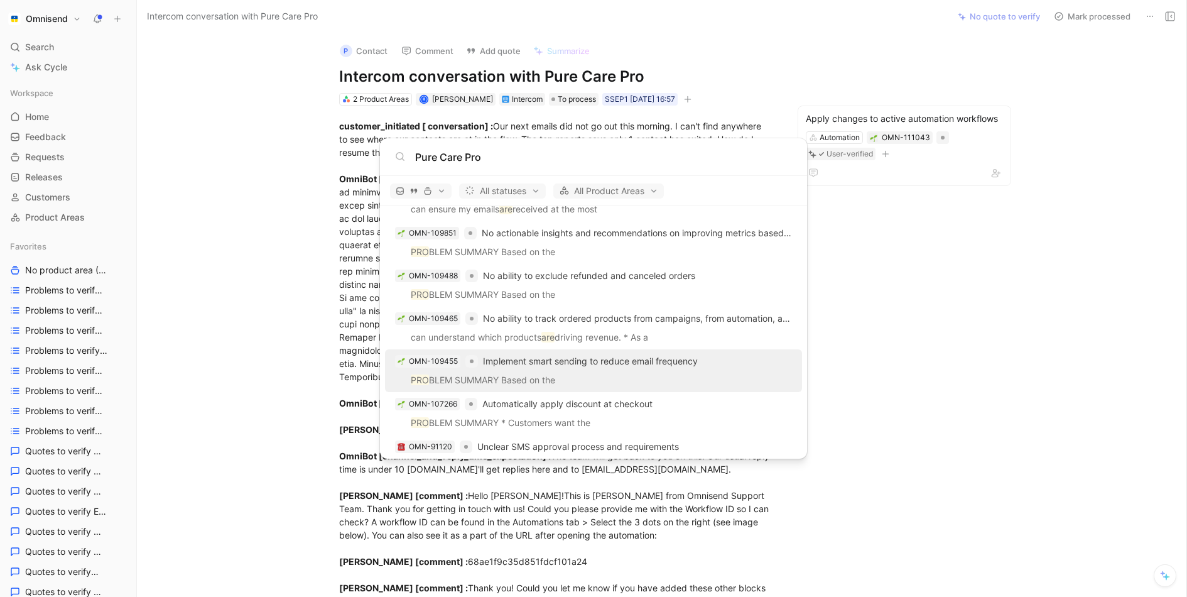
scroll to position [1033, 0]
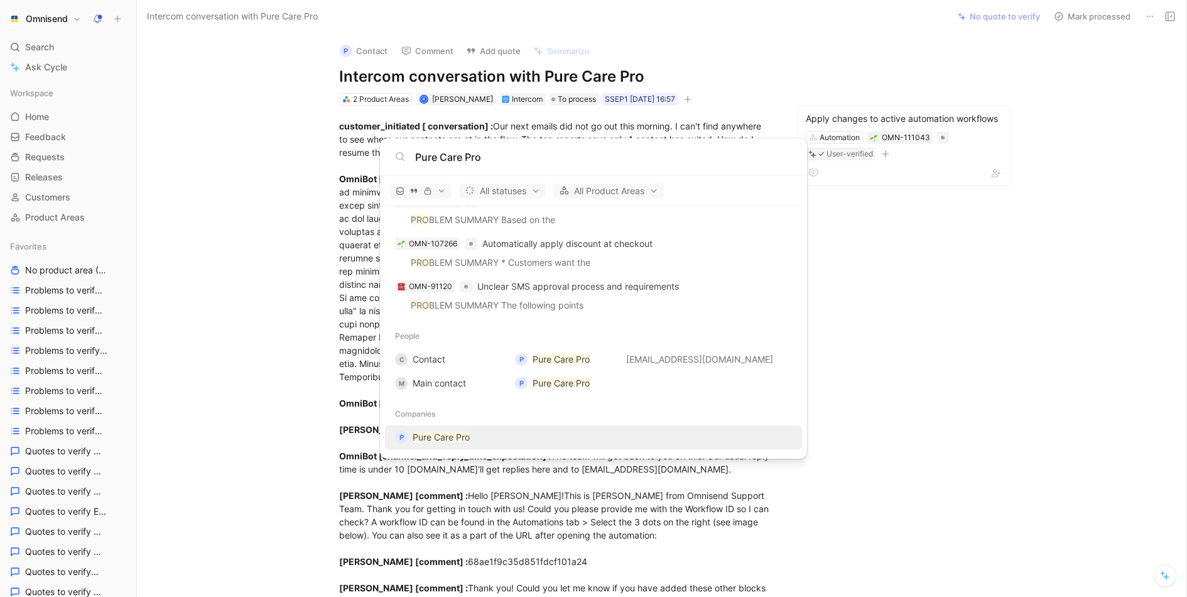
type input "Pure Care Pro"
click at [455, 438] on mark "Pure Care Pro" at bounding box center [441, 437] width 57 height 11
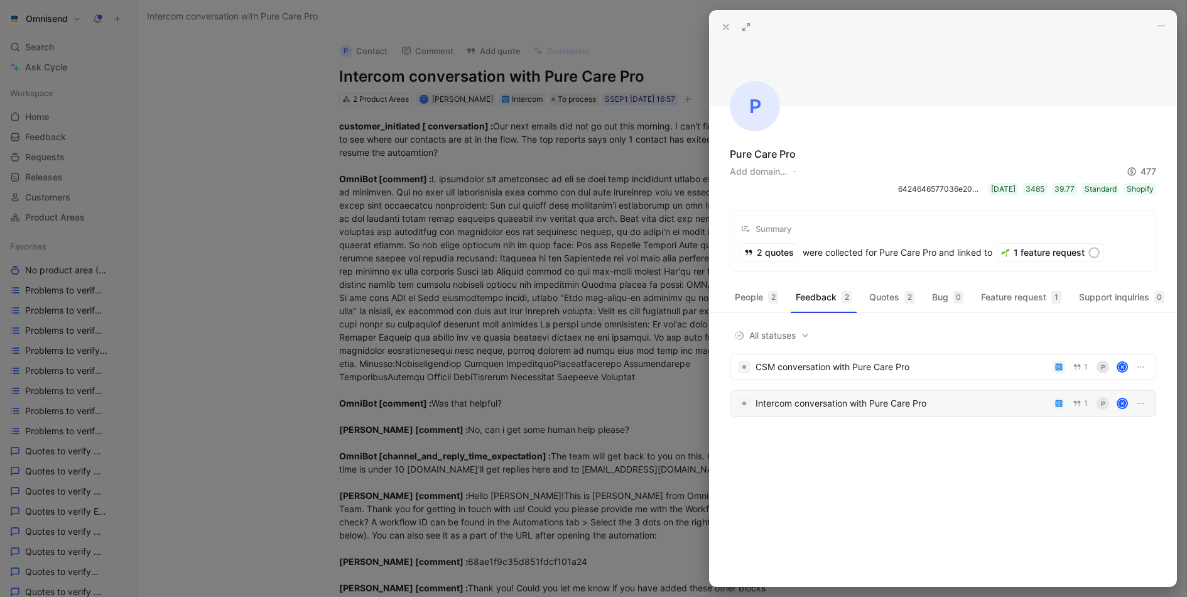
click at [825, 405] on div "Intercom conversation with Pure Care Pro" at bounding box center [902, 403] width 292 height 15
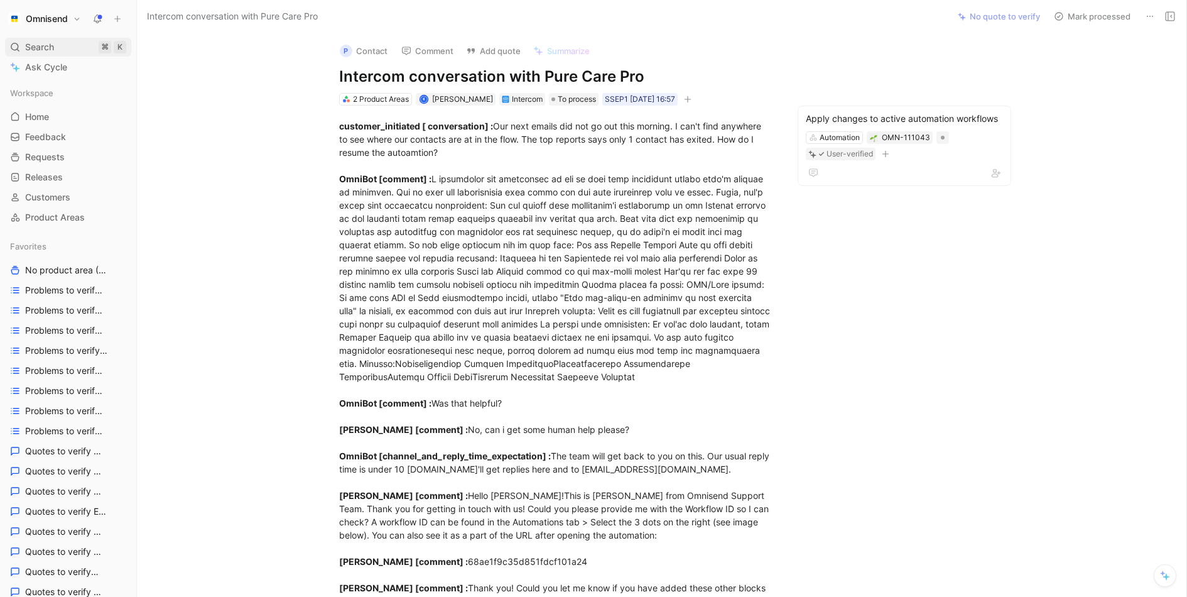
click at [48, 50] on span "Search" at bounding box center [39, 47] width 29 height 15
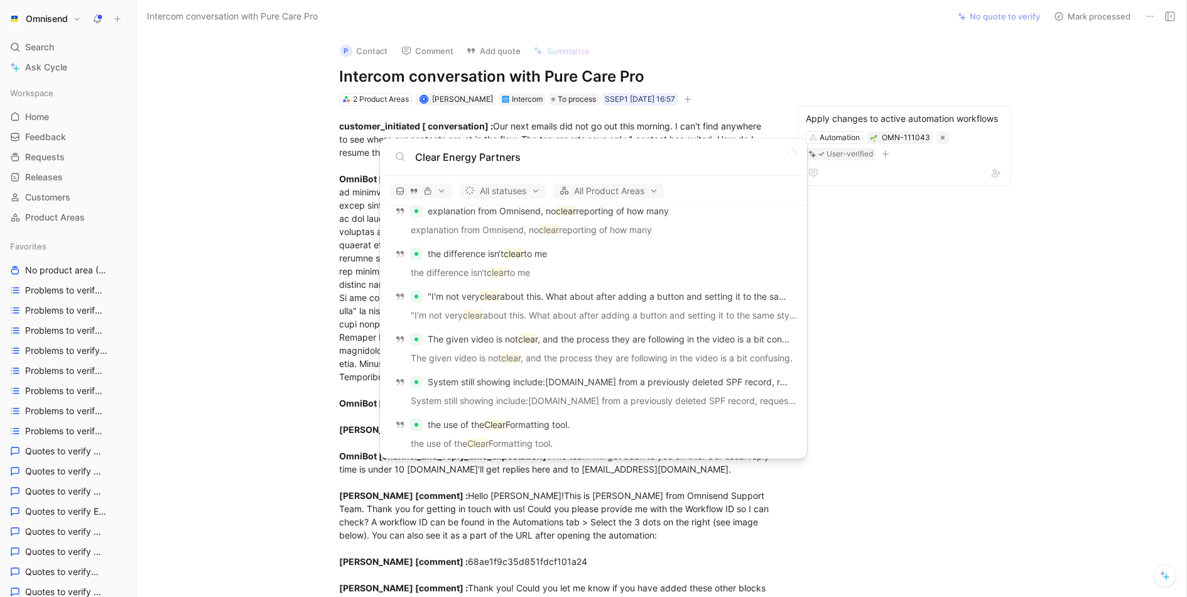
scroll to position [923, 0]
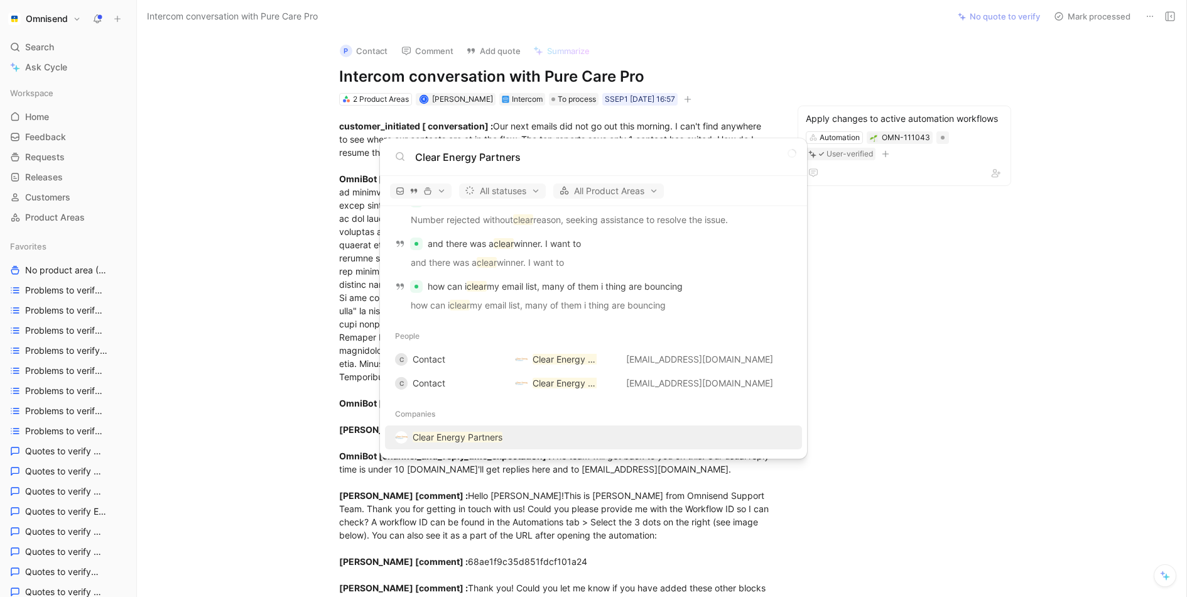
type input "Clear Energy Partners"
click at [452, 438] on mark "Clear Energy Partners" at bounding box center [458, 437] width 90 height 11
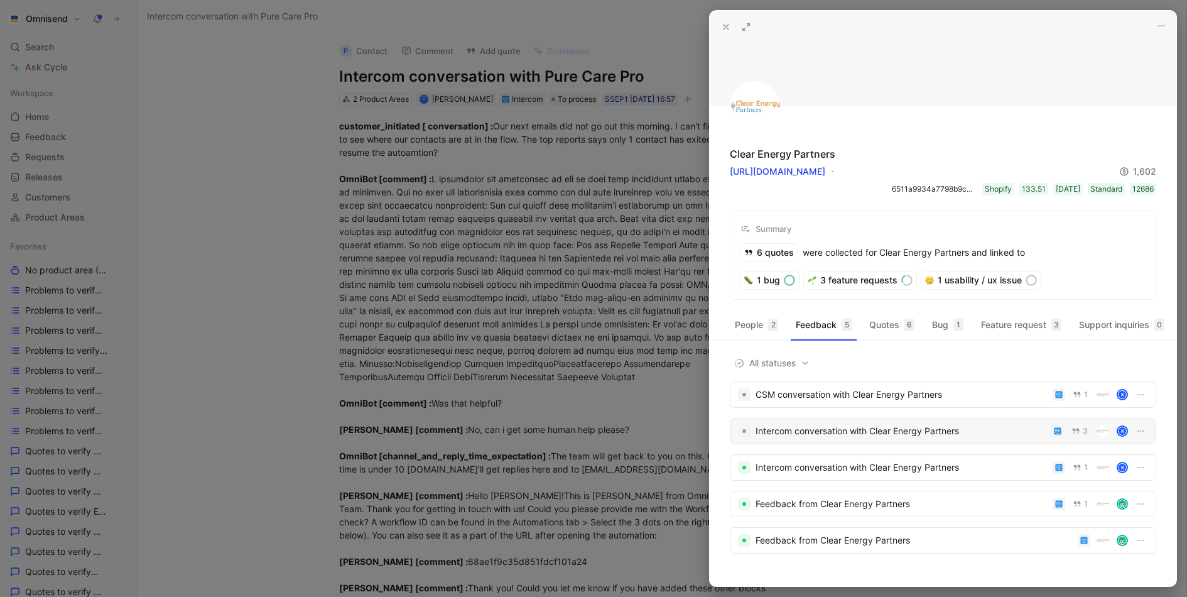
click at [846, 424] on div "Intercom conversation with Clear Energy Partners" at bounding box center [901, 430] width 291 height 15
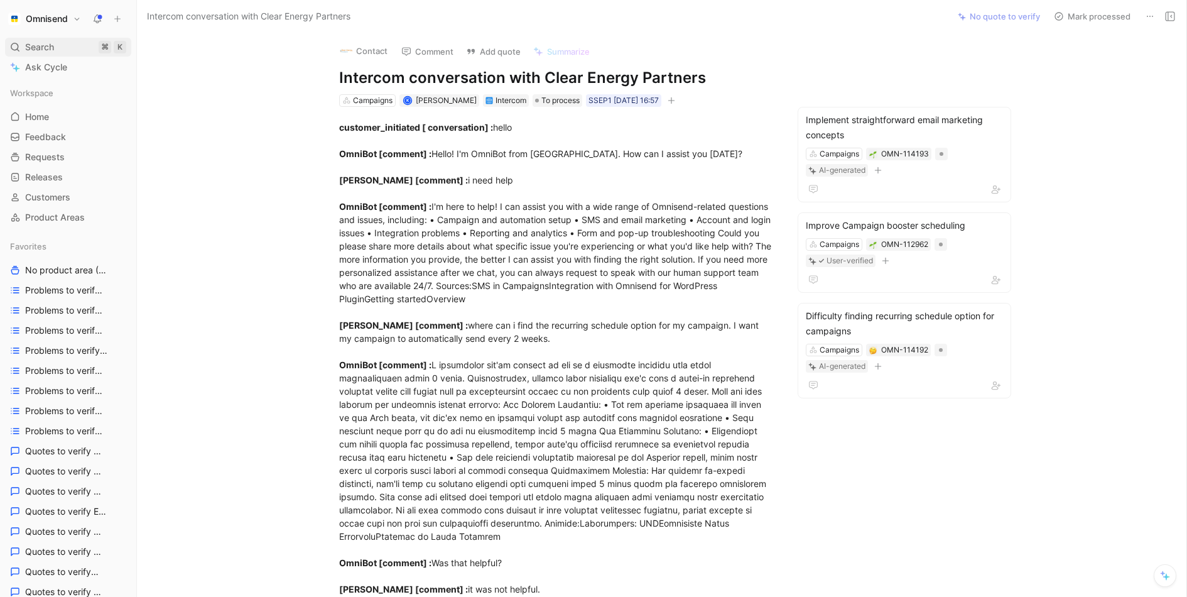
click at [38, 46] on span "Search" at bounding box center [39, 47] width 29 height 15
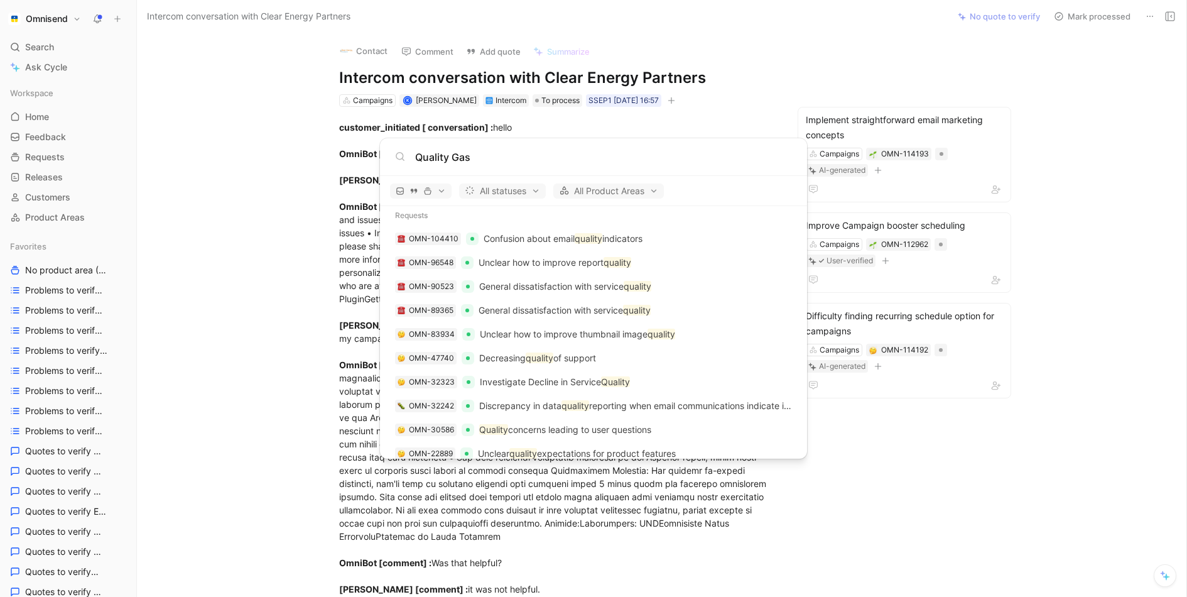
scroll to position [1571, 0]
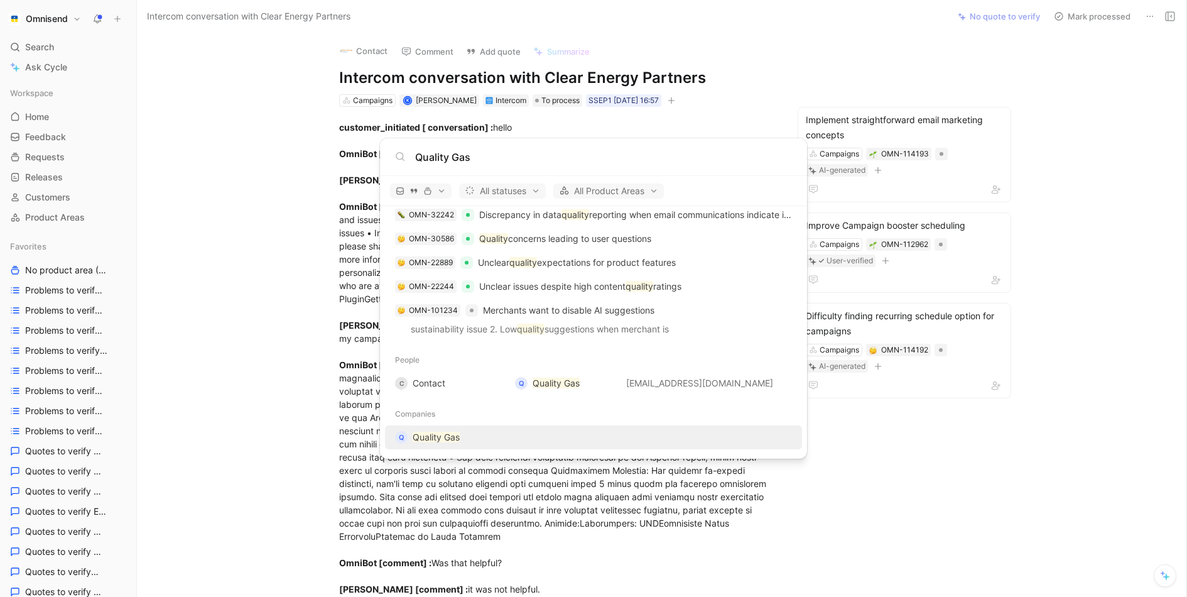
type input "Quality Gas"
click at [464, 434] on div "Q Quality Gas" at bounding box center [594, 437] width 410 height 23
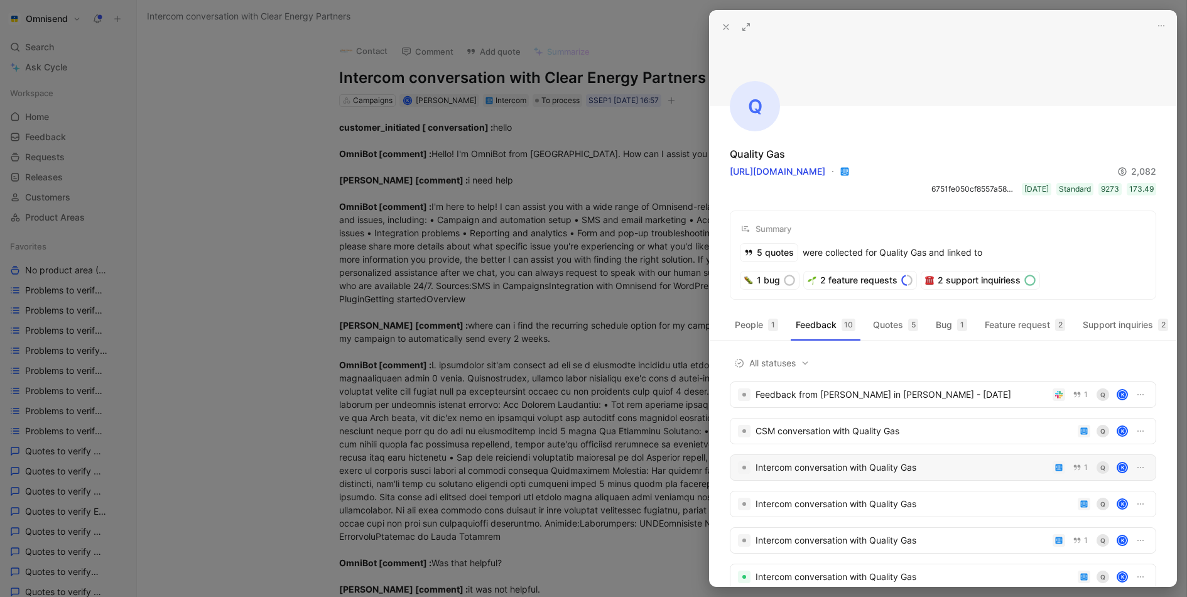
click at [853, 467] on div "Intercom conversation with Quality Gas" at bounding box center [902, 467] width 292 height 15
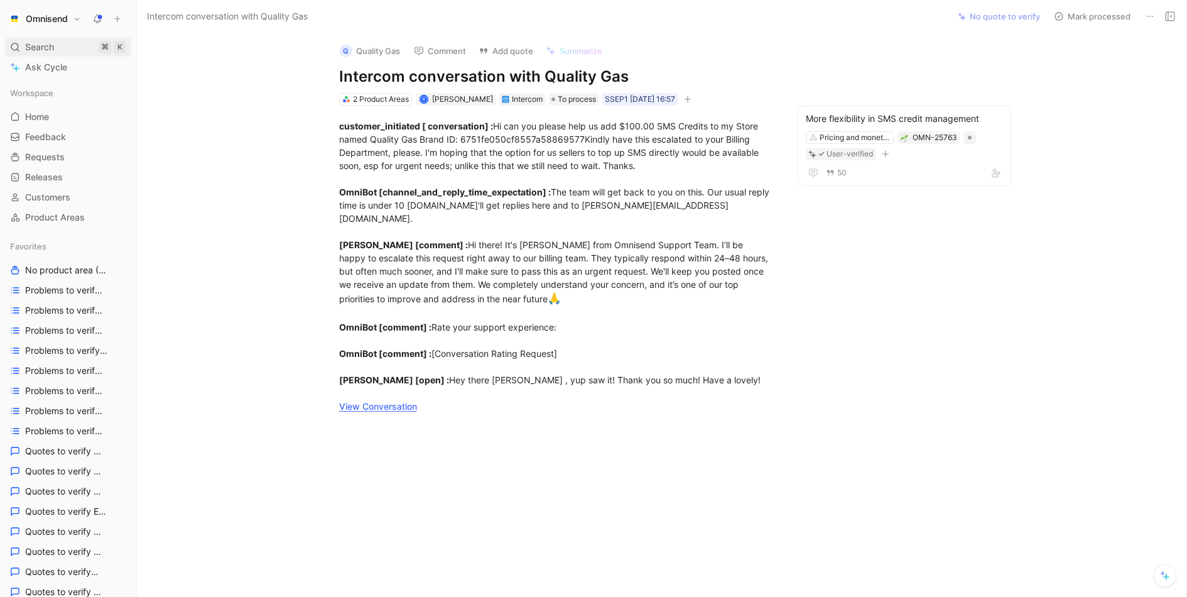
click at [48, 43] on span "Search" at bounding box center [39, 47] width 29 height 15
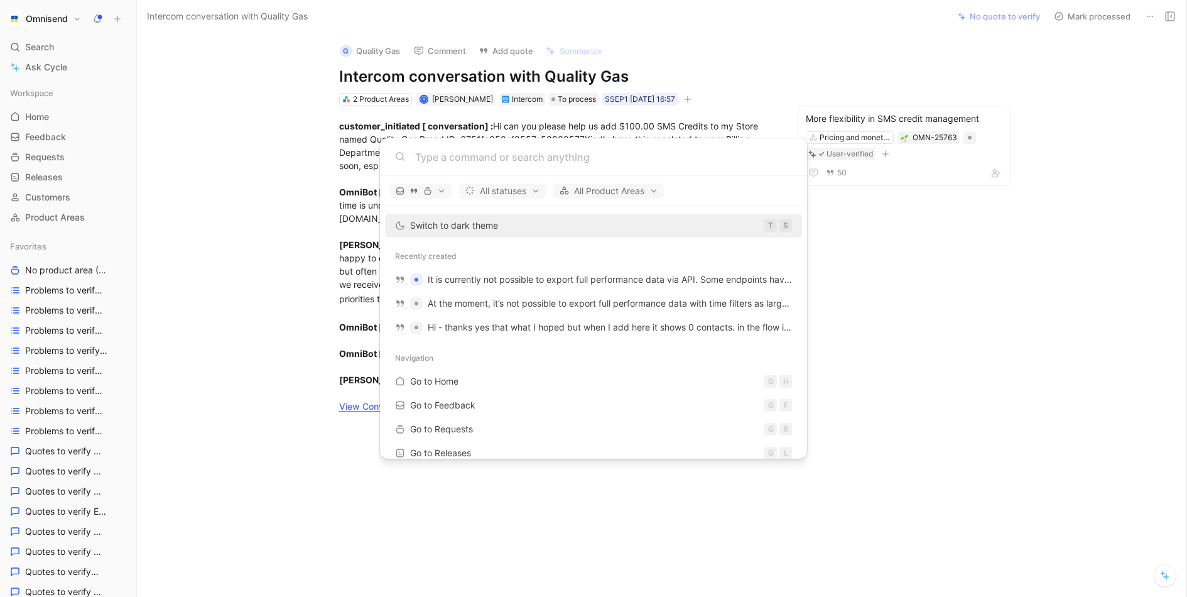
click at [457, 160] on input at bounding box center [603, 157] width 377 height 15
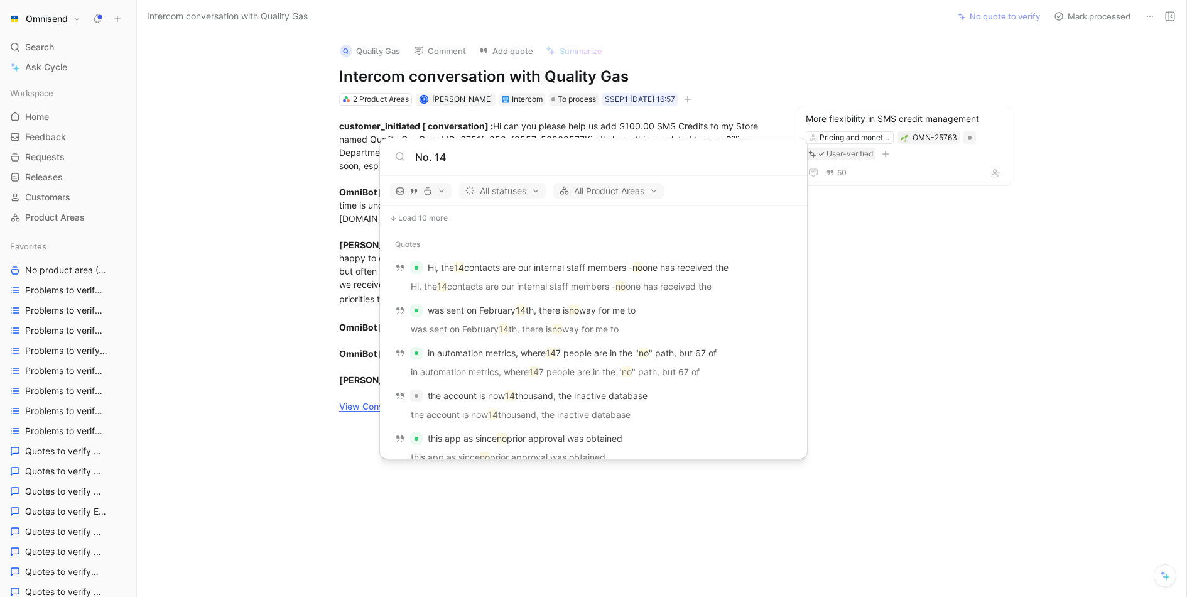
scroll to position [1160, 0]
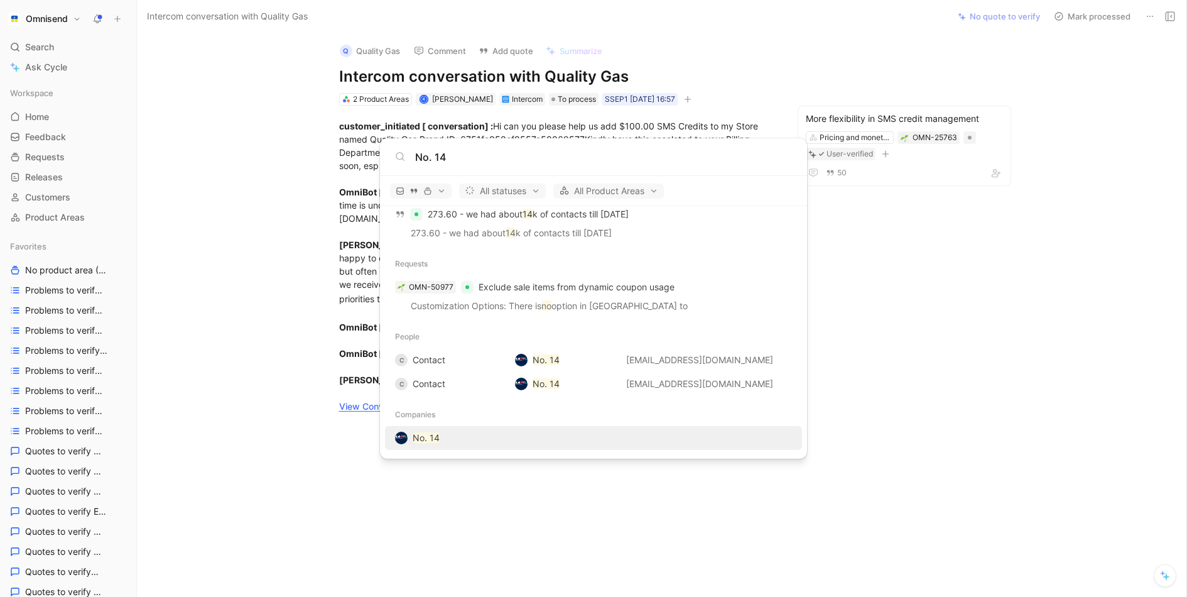
type input "No. 14"
click at [418, 437] on mark "No. 14" at bounding box center [426, 437] width 27 height 11
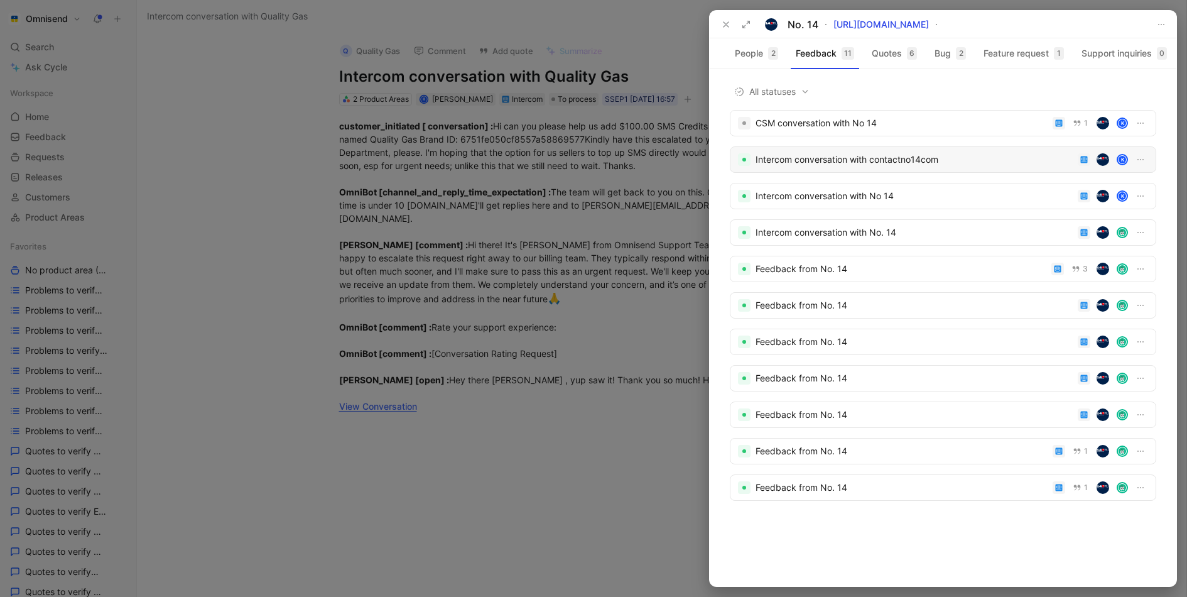
click at [893, 163] on div "Intercom conversation with contactno14com" at bounding box center [914, 159] width 317 height 15
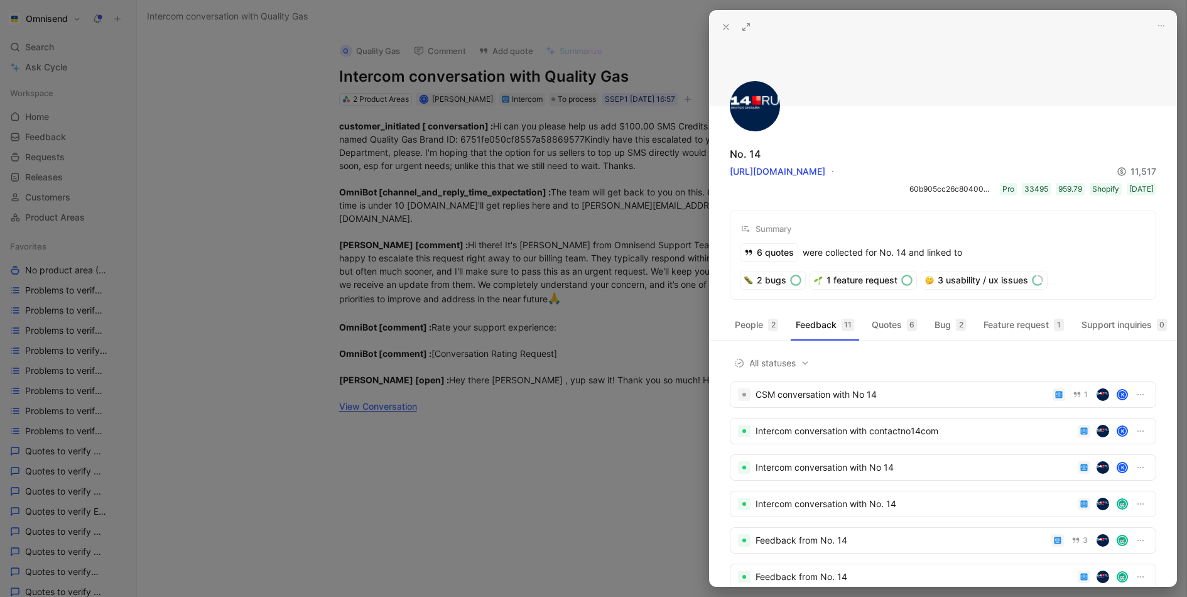
click at [384, 173] on div at bounding box center [593, 298] width 1187 height 597
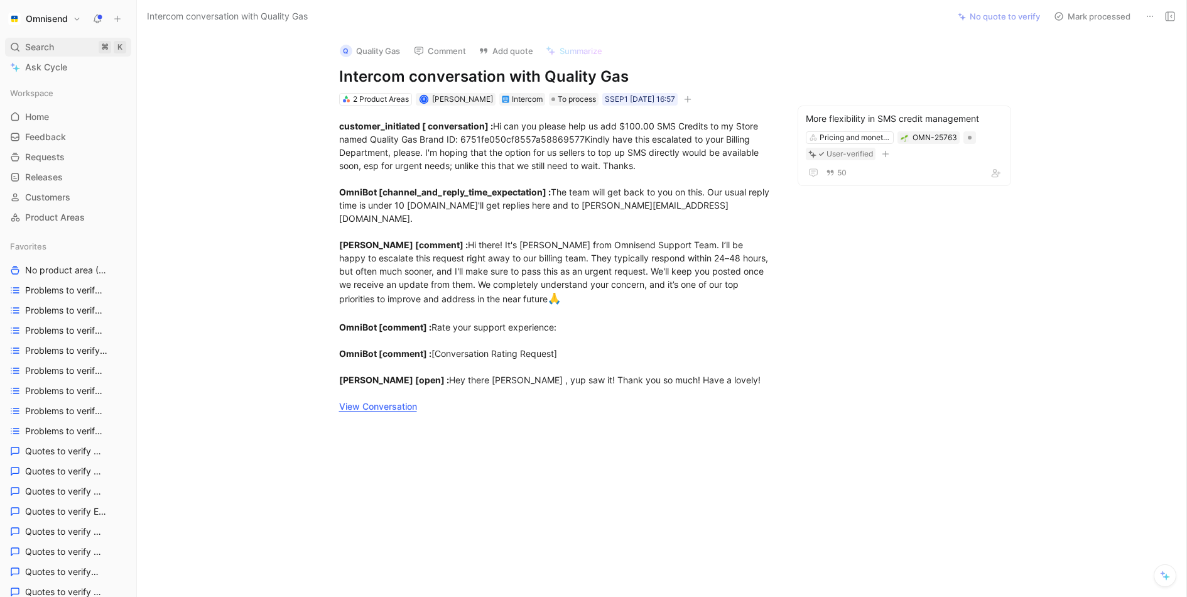
click at [51, 47] on span "Search" at bounding box center [39, 47] width 29 height 15
click at [51, 47] on body "Omnisend Search ⌘ K Ask Cycle Workspace Home G then H Feedback G then F Request…" at bounding box center [593, 298] width 1187 height 597
click at [66, 57] on div "Search ⌘ K Ask Cycle" at bounding box center [68, 57] width 126 height 39
click at [55, 49] on div "Search ⌘ K" at bounding box center [68, 47] width 126 height 19
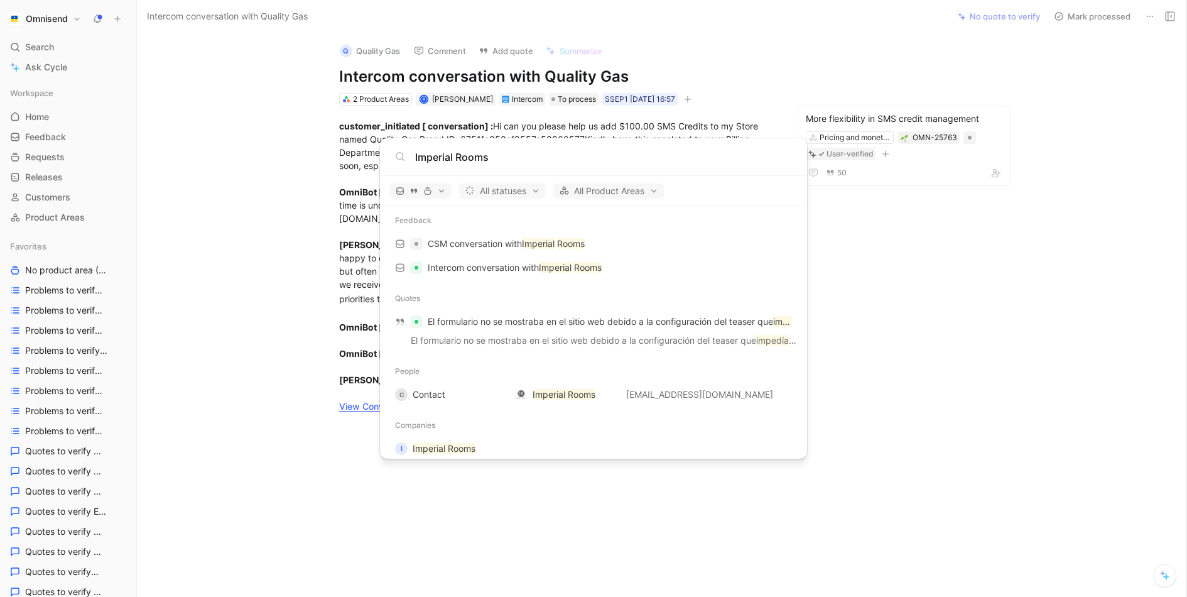
scroll to position [40, 0]
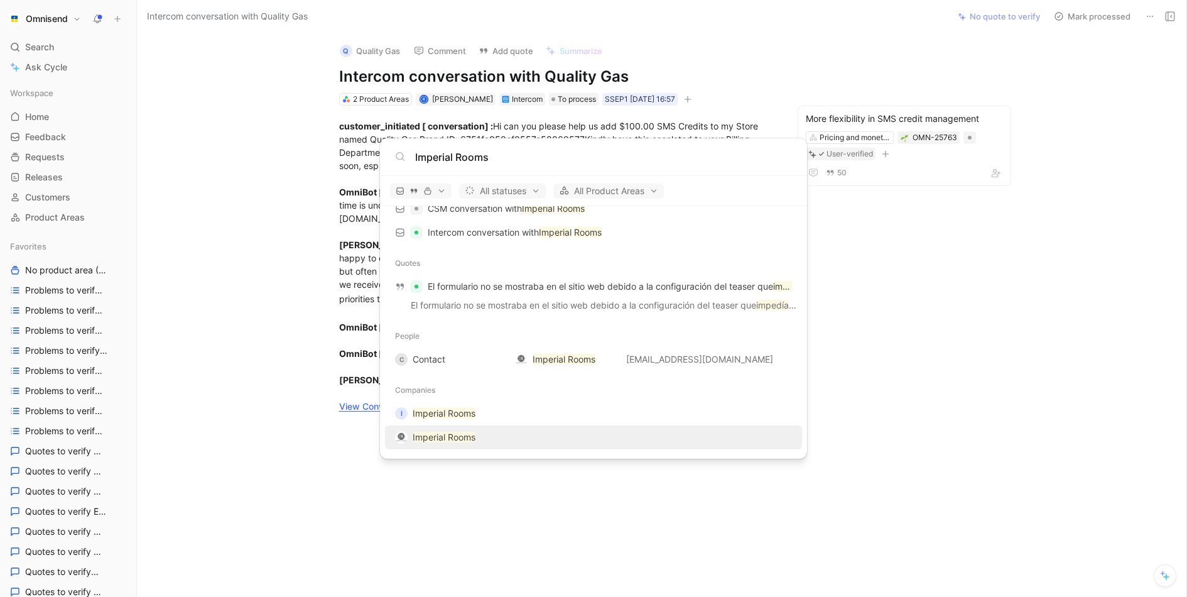
type input "Imperial Rooms"
click at [439, 433] on mark "Imperial Rooms" at bounding box center [444, 437] width 63 height 11
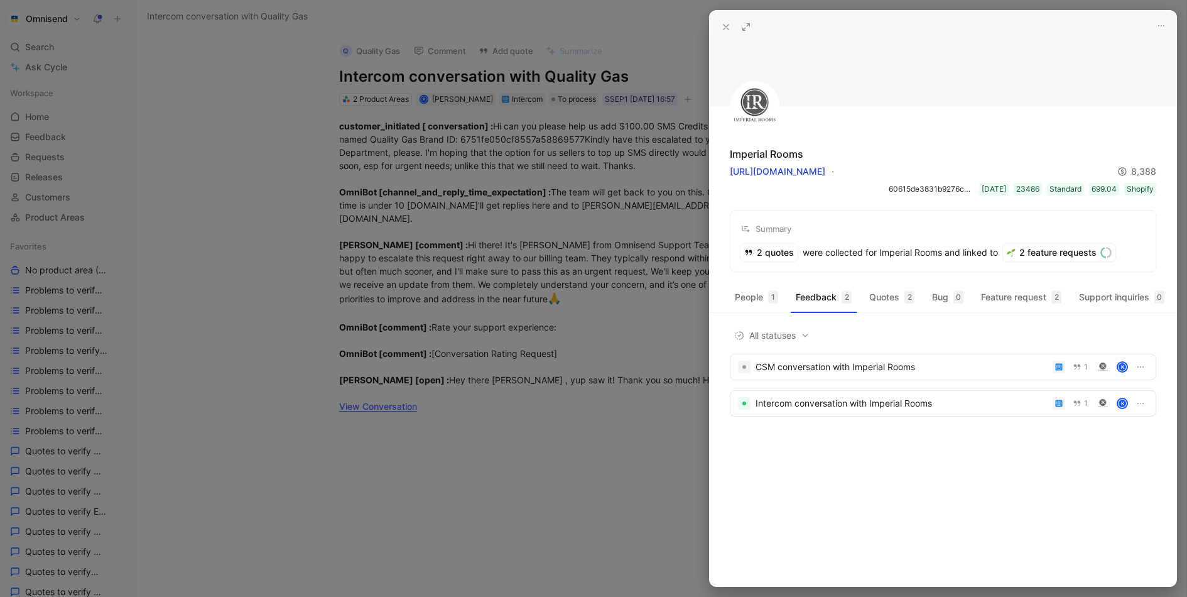
click at [464, 391] on div at bounding box center [593, 298] width 1187 height 597
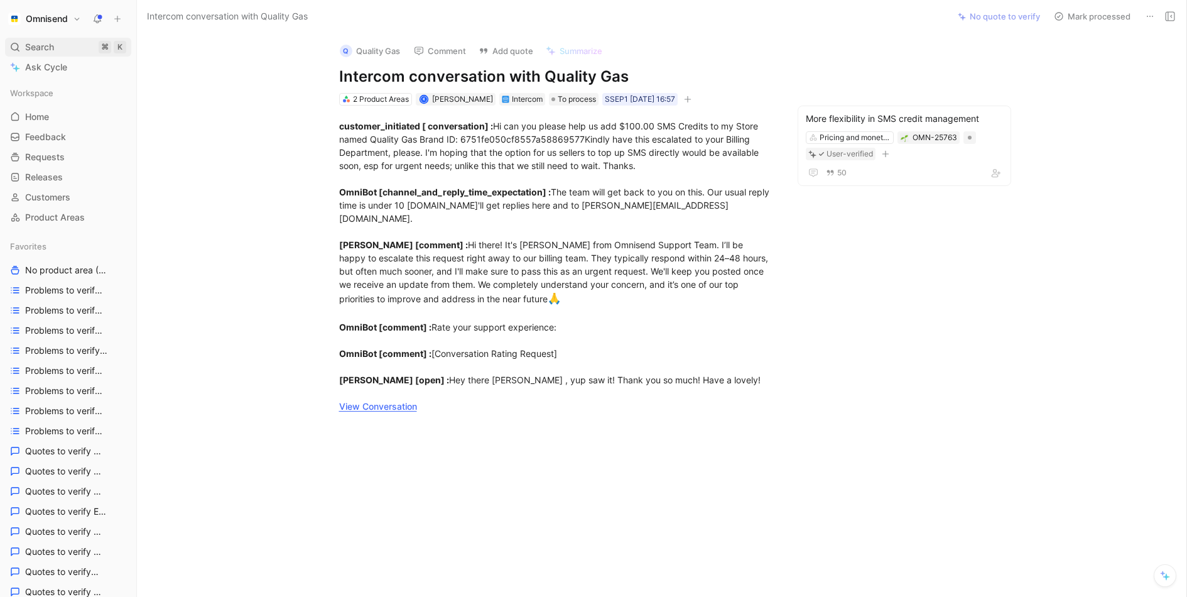
click at [58, 49] on div "Search ⌘ K" at bounding box center [68, 47] width 126 height 19
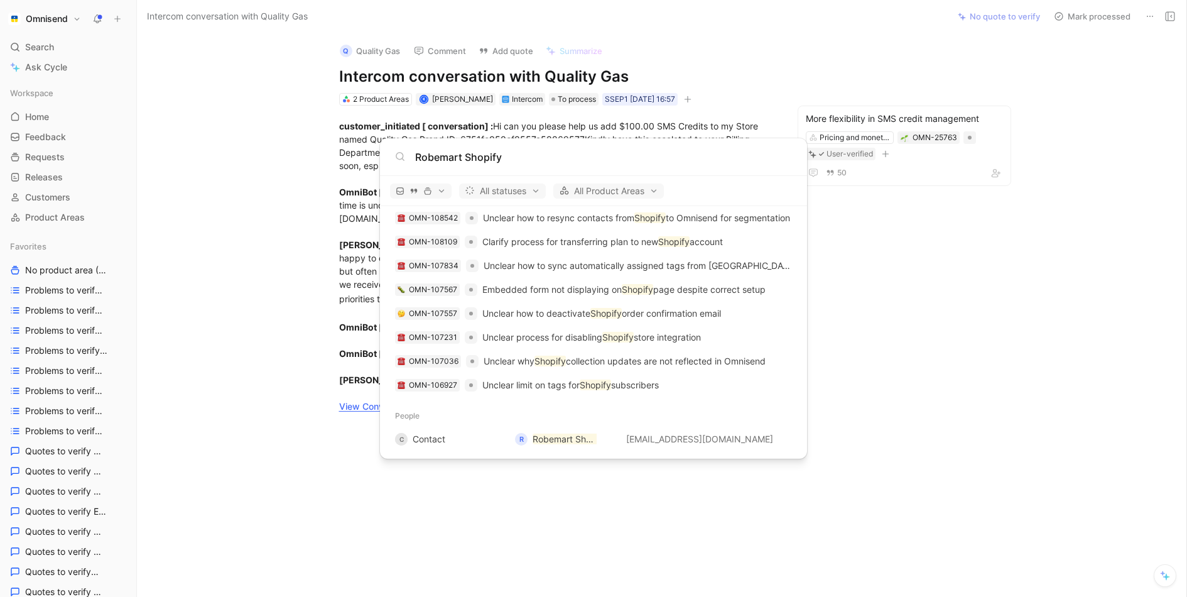
scroll to position [704, 0]
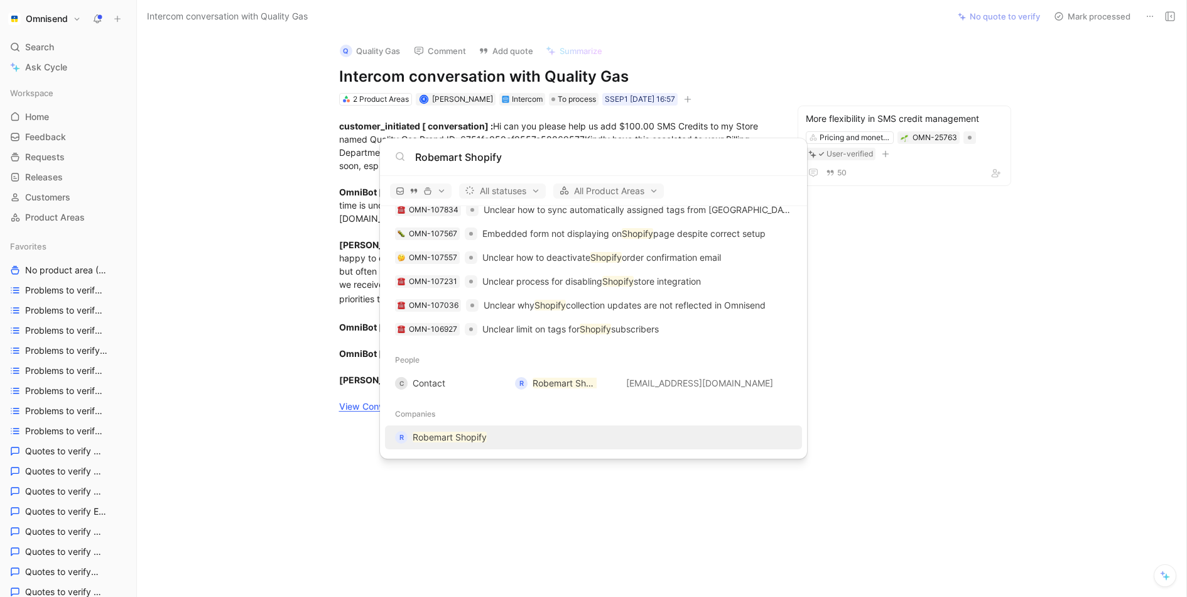
type input "Robemart Shopify"
click at [461, 435] on mark "Robemart Shopify" at bounding box center [450, 437] width 74 height 11
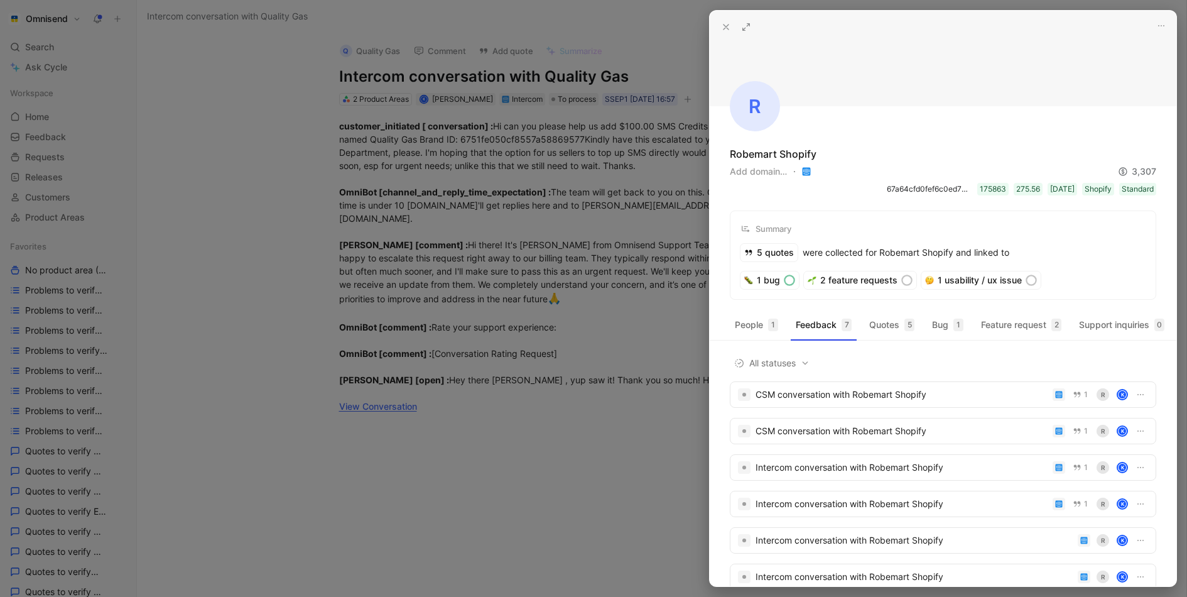
click at [97, 38] on div at bounding box center [593, 298] width 1187 height 597
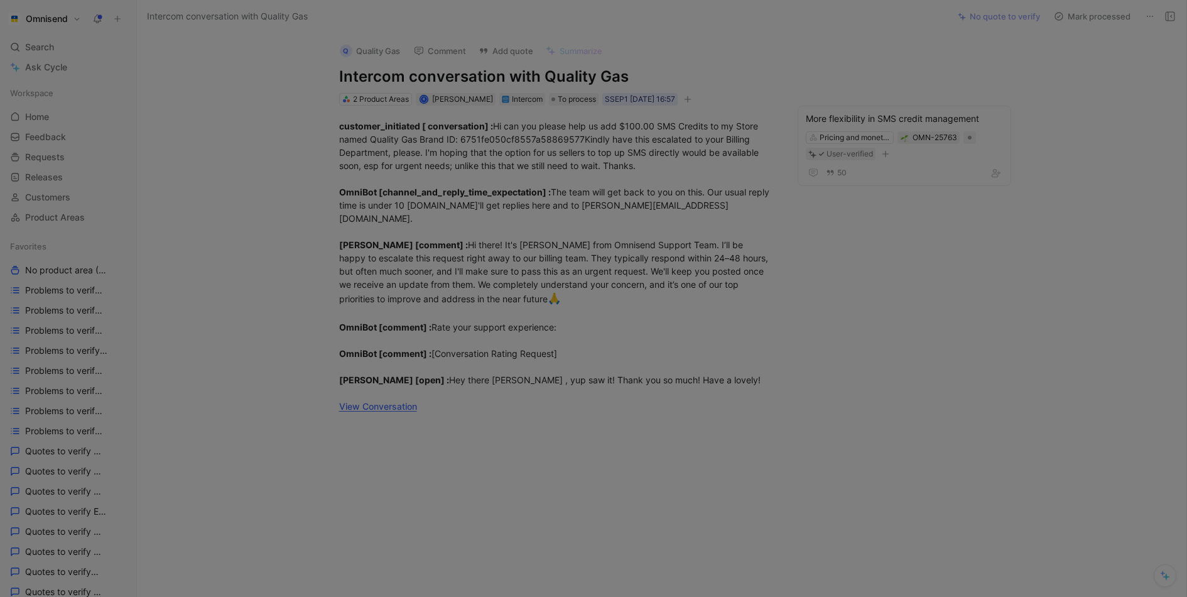
click at [42, 41] on div at bounding box center [593, 298] width 1187 height 597
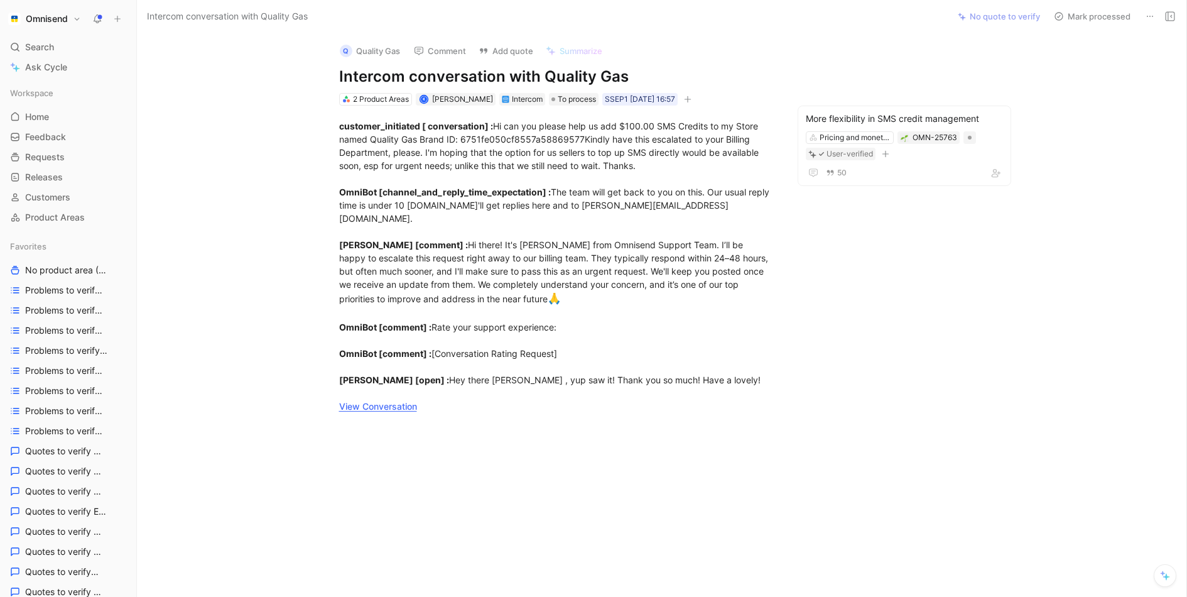
click at [42, 41] on span "Search" at bounding box center [39, 47] width 29 height 15
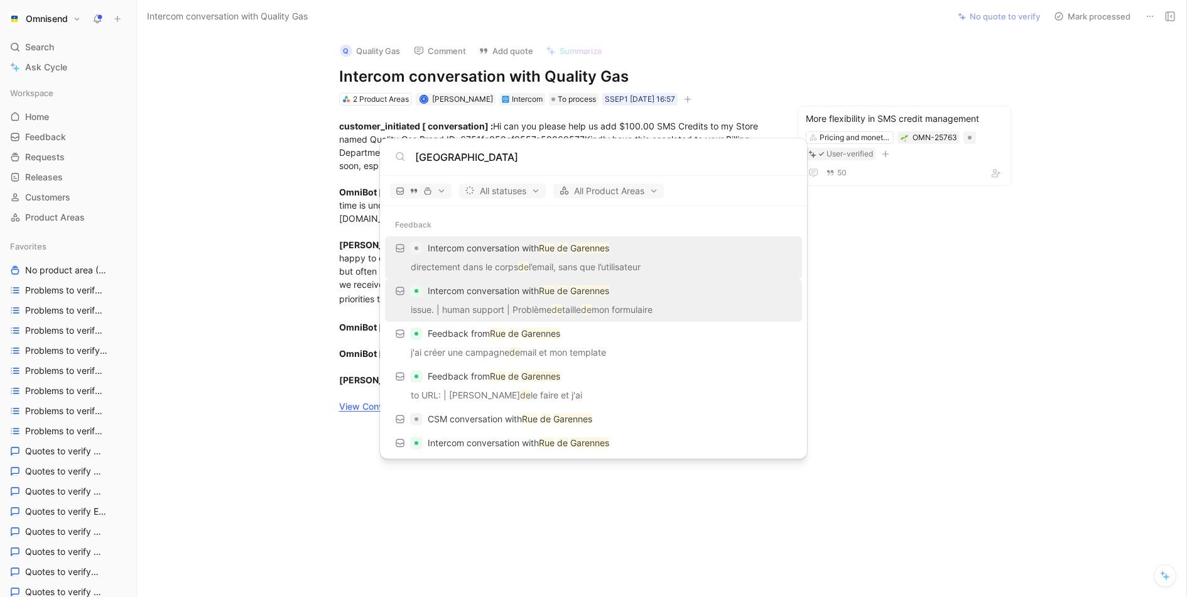
scroll to position [138, 0]
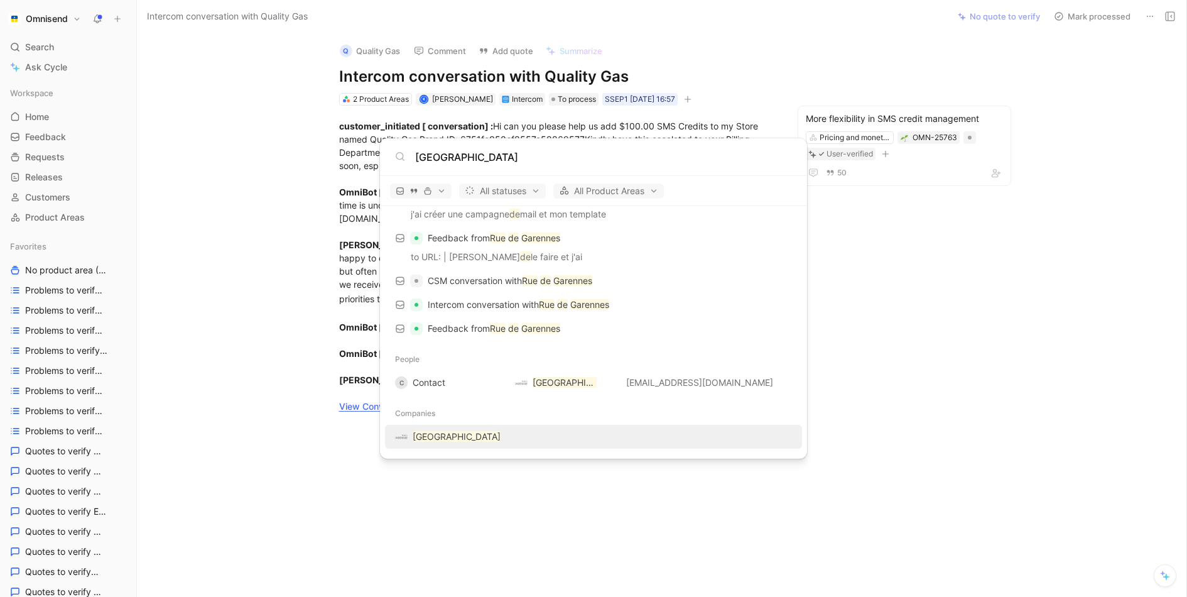
type input "Rue de Garennes"
click at [449, 433] on mark "Rue de Garennes" at bounding box center [457, 436] width 88 height 11
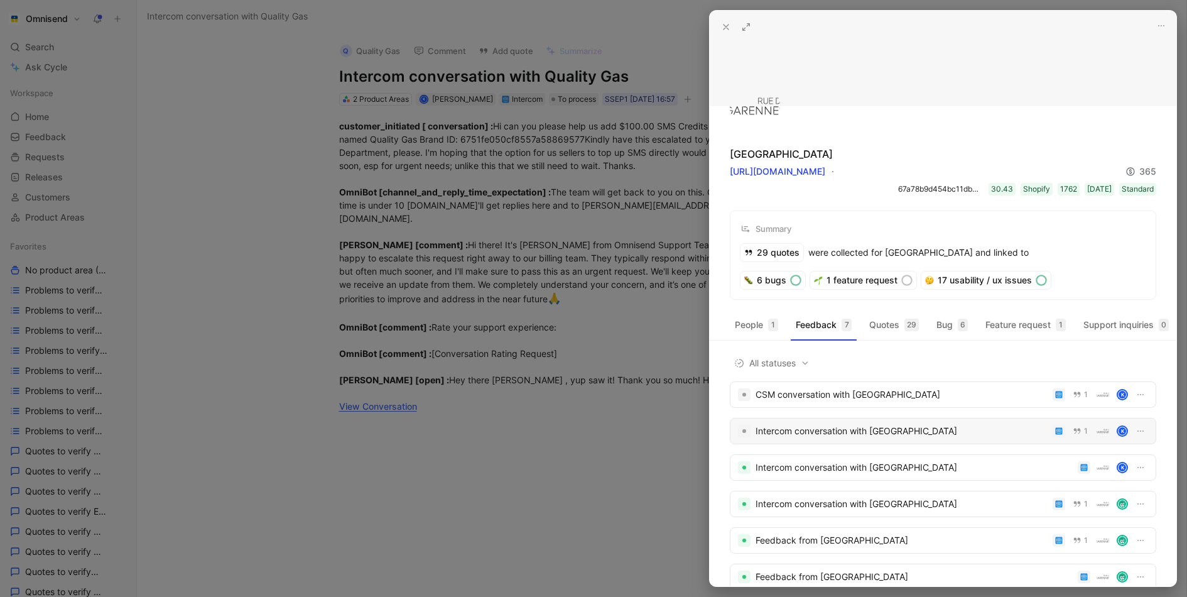
click at [854, 431] on div "Intercom conversation with Rue de Garennes" at bounding box center [902, 430] width 292 height 15
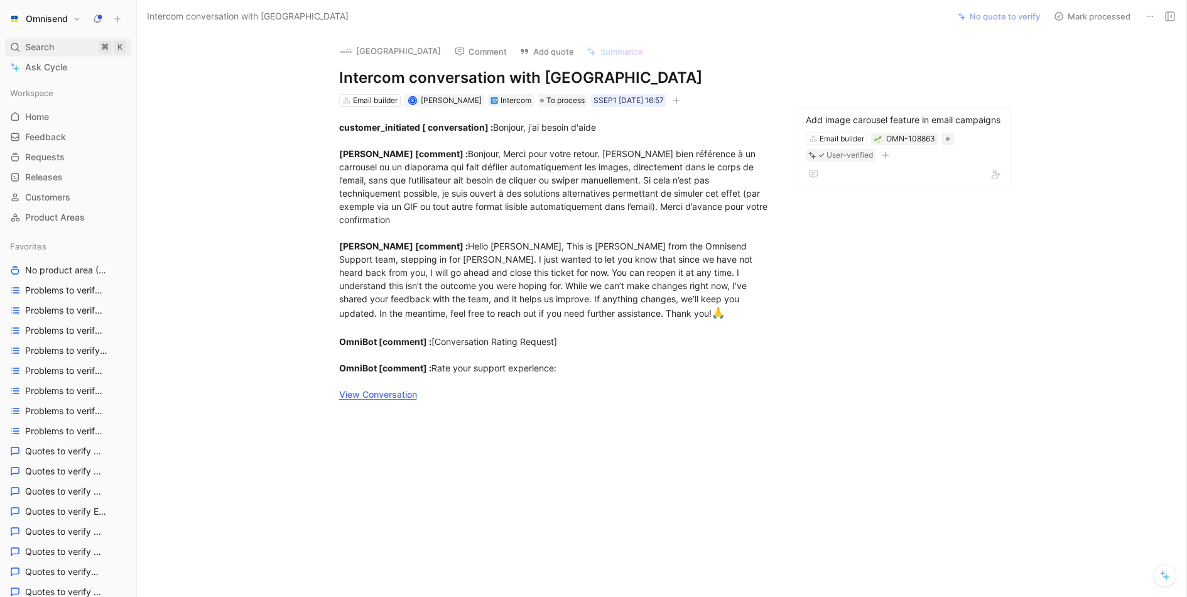
click at [30, 45] on span "Search" at bounding box center [39, 47] width 29 height 15
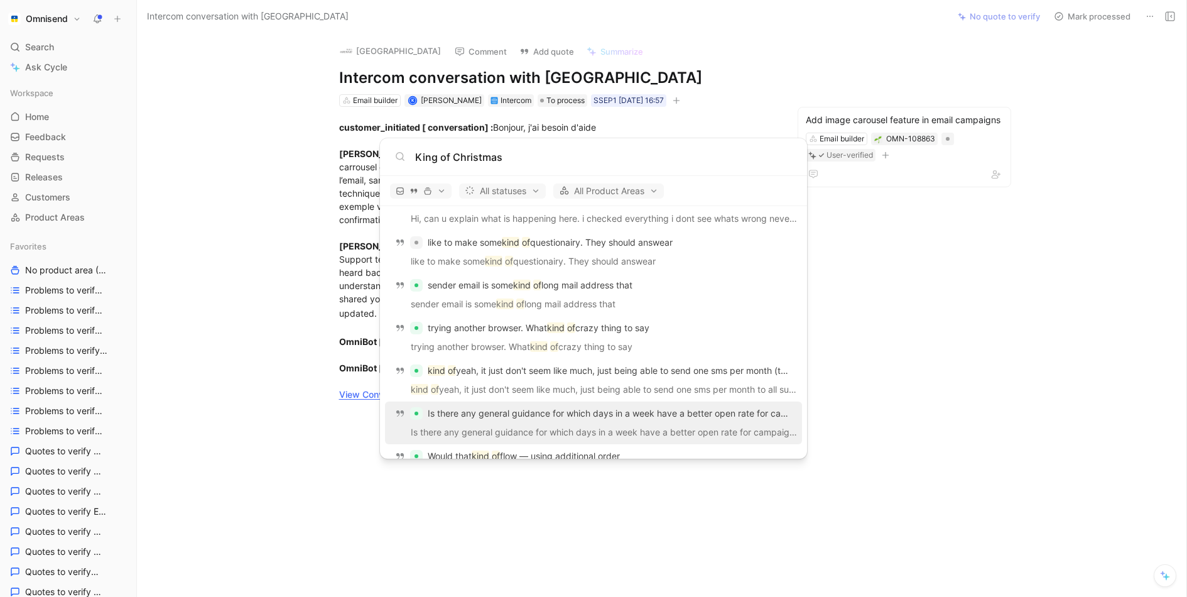
scroll to position [886, 0]
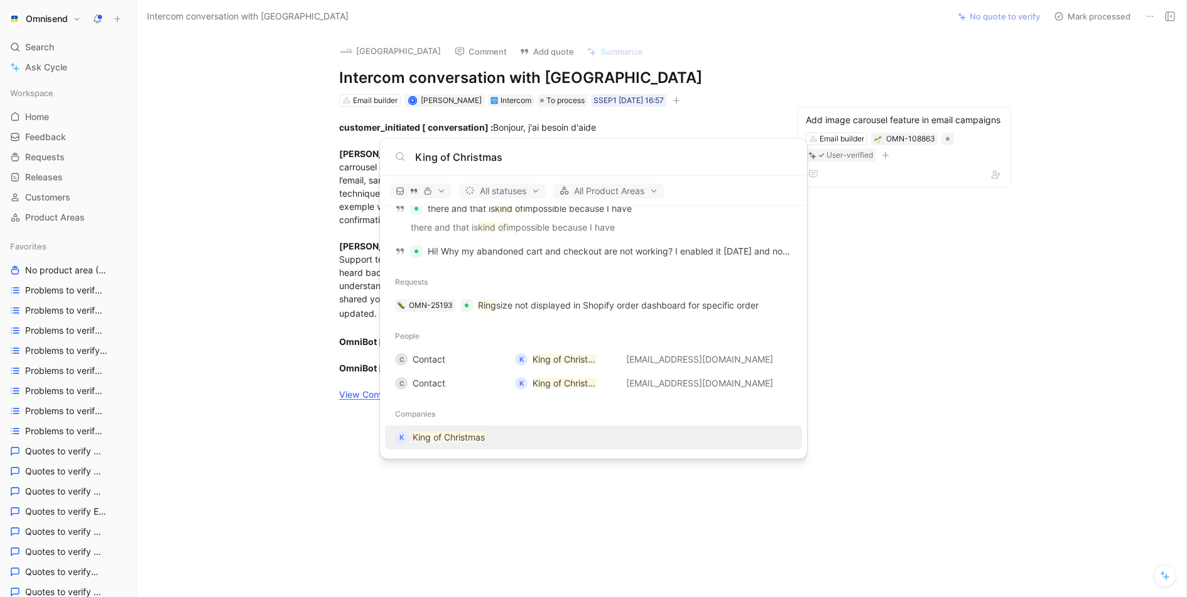
type input "King of Christmas"
click at [428, 438] on mark "King of Christmas" at bounding box center [449, 437] width 72 height 11
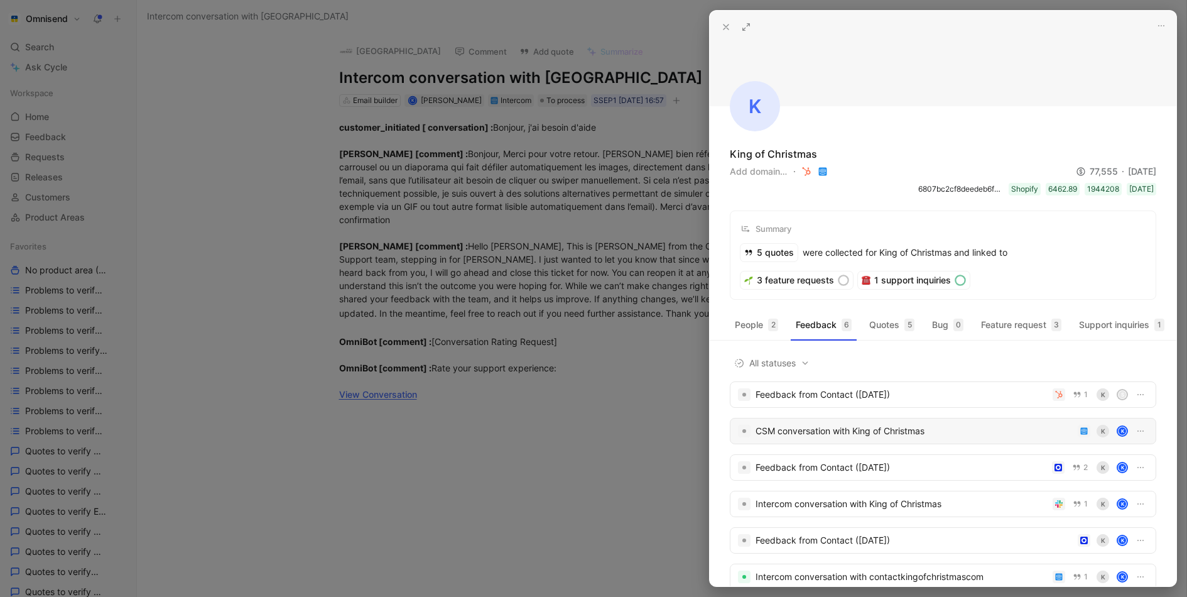
click at [908, 432] on div "CSM conversation with King of Christmas" at bounding box center [914, 430] width 317 height 15
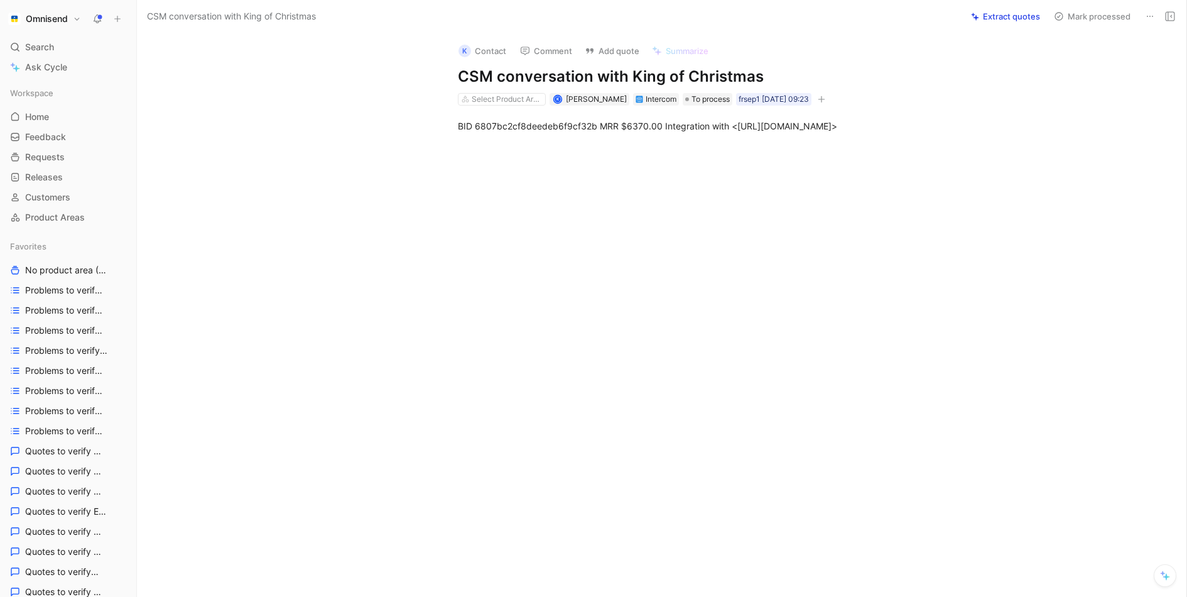
click at [1155, 16] on icon at bounding box center [1150, 16] width 10 height 10
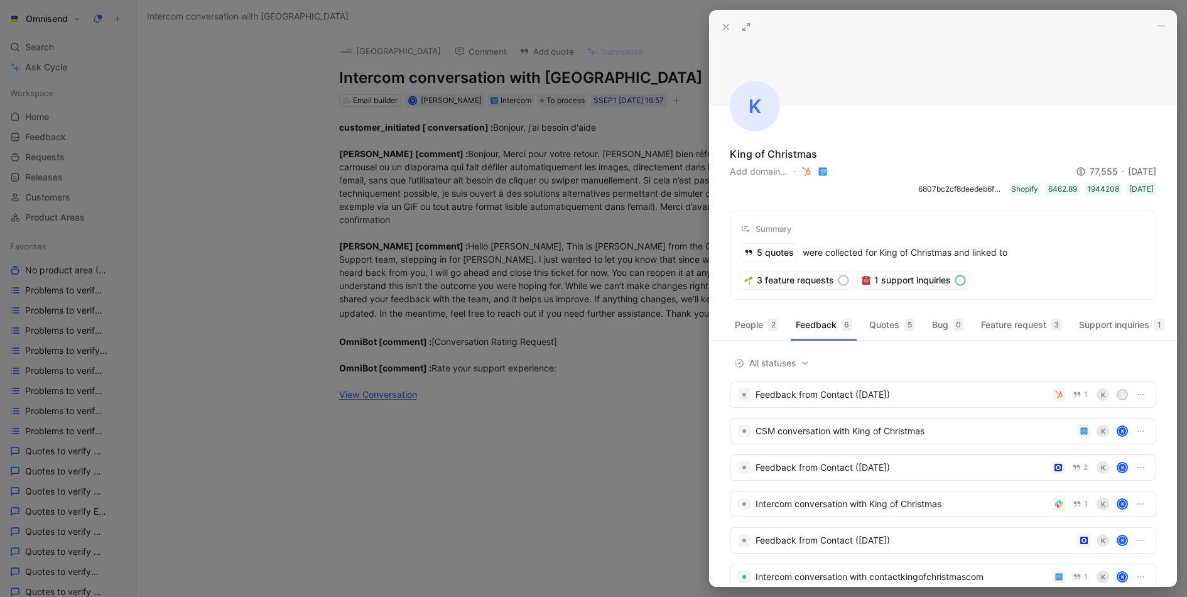
click at [30, 50] on div at bounding box center [593, 298] width 1187 height 597
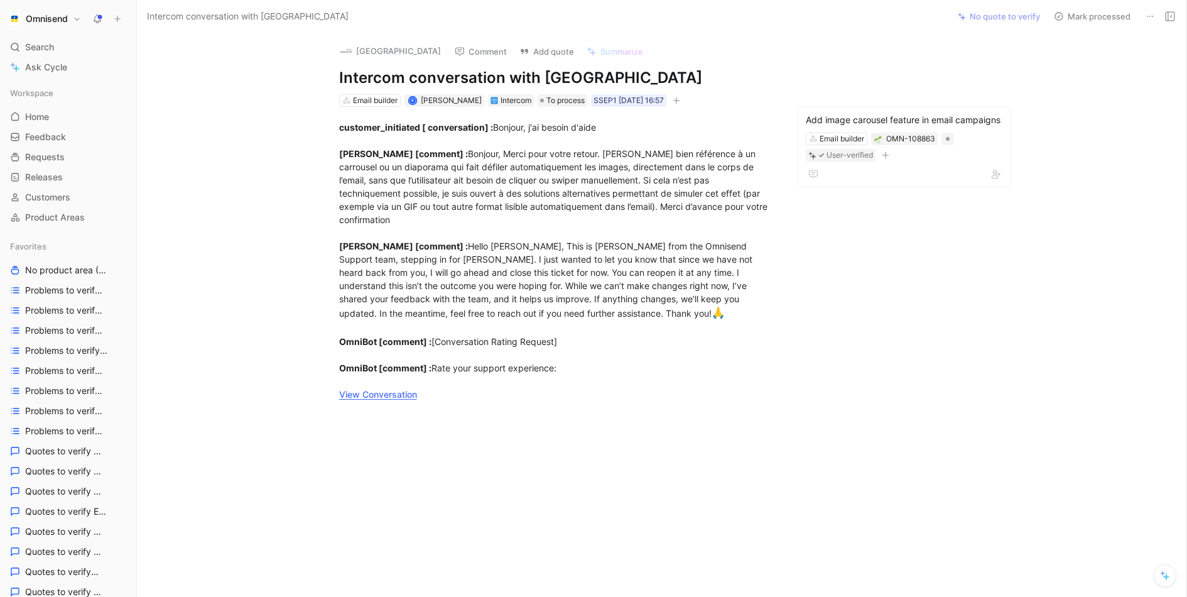
click at [49, 50] on span "Search" at bounding box center [39, 47] width 29 height 15
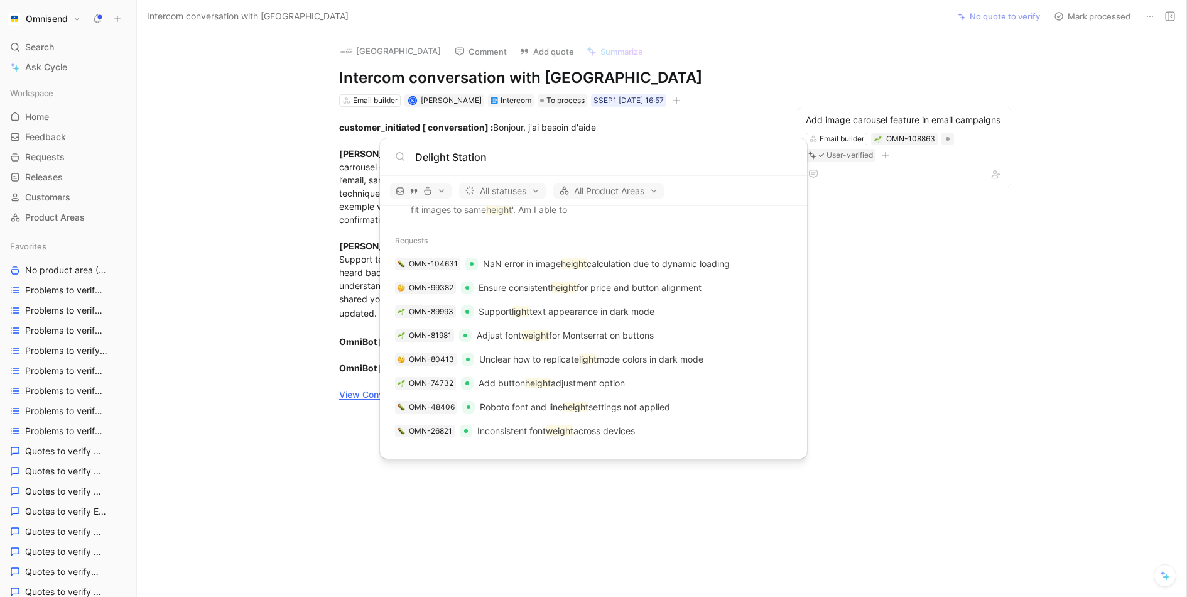
scroll to position [303, 0]
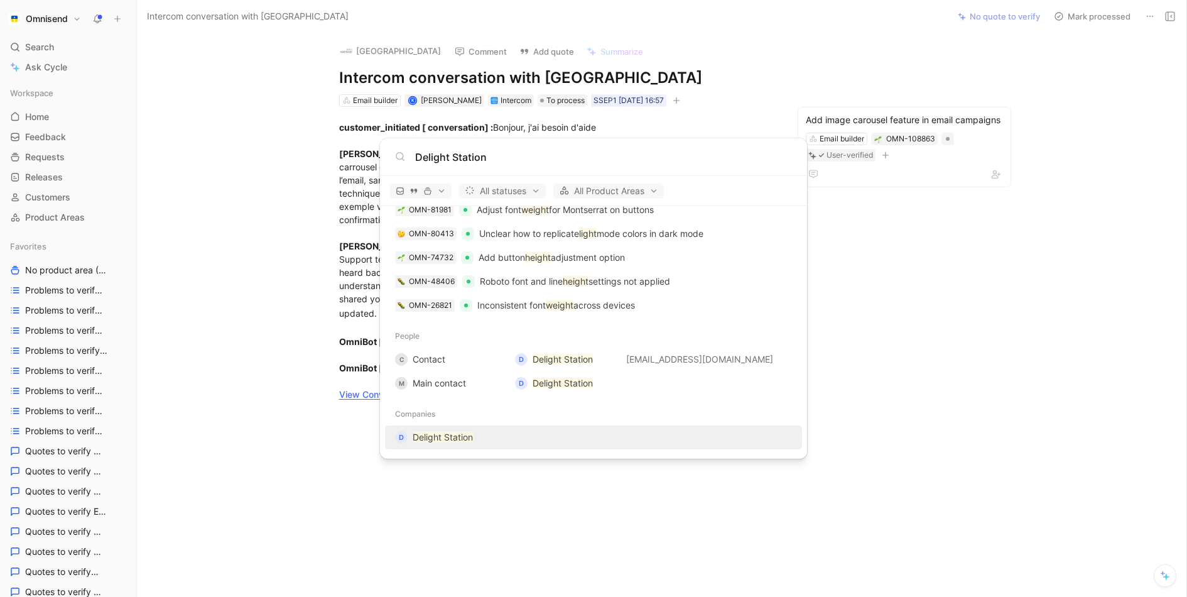
type input "Delight Station"
click at [459, 439] on mark "Delight Station" at bounding box center [443, 437] width 60 height 11
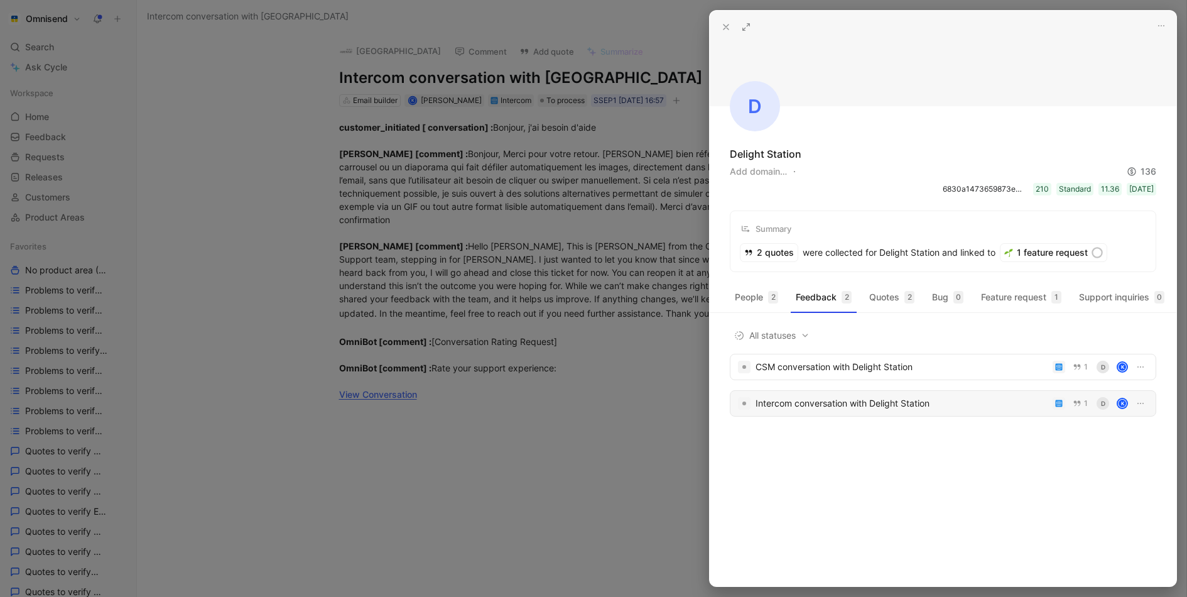
click at [851, 401] on div "Intercom conversation with Delight Station" at bounding box center [902, 403] width 292 height 15
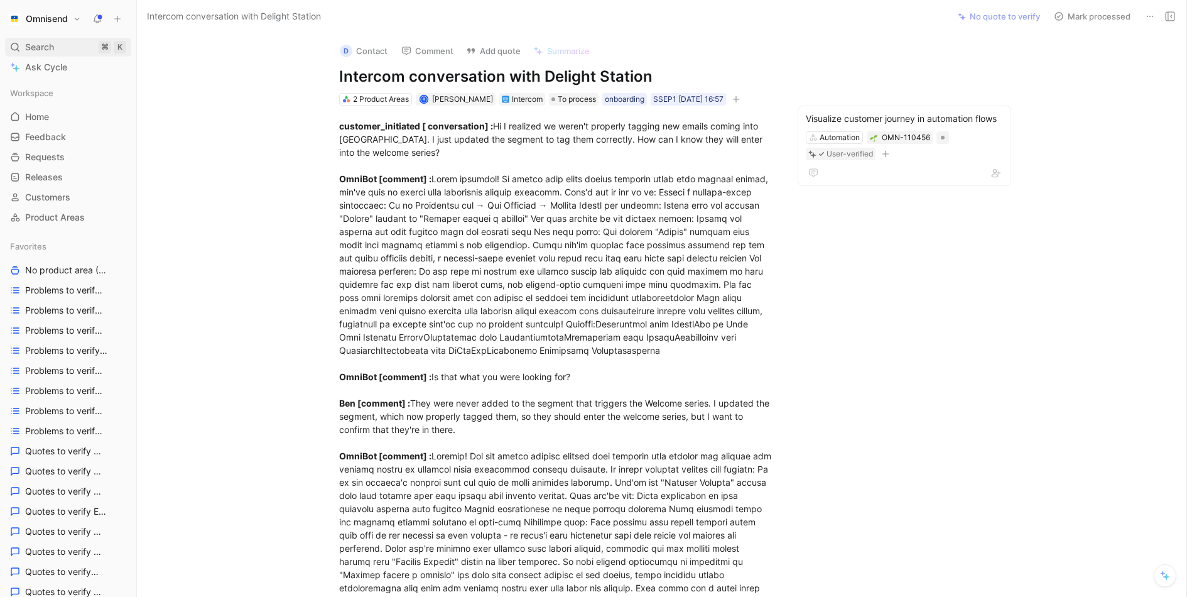
click at [34, 43] on span "Search" at bounding box center [39, 47] width 29 height 15
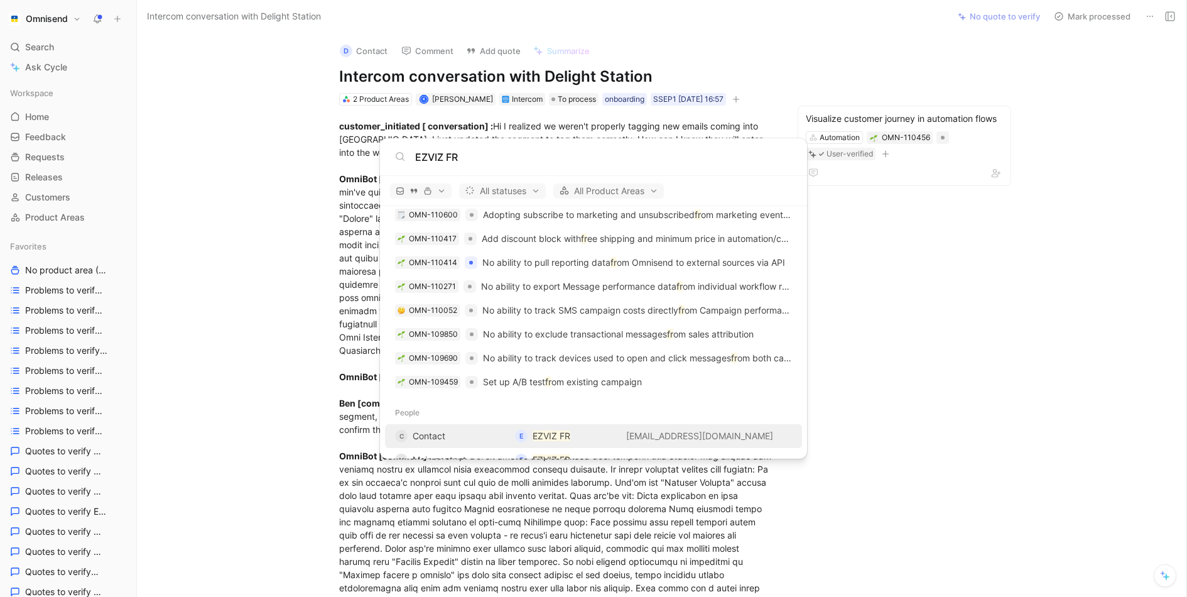
scroll to position [1895, 0]
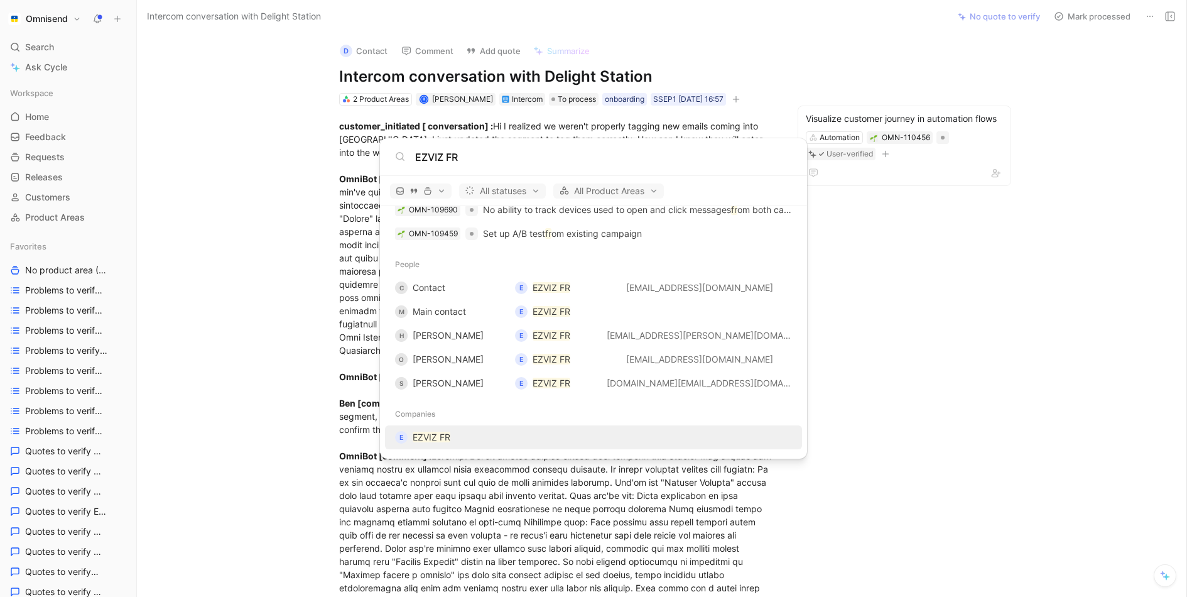
type input "EZVIZ FR"
click at [430, 437] on mark "EZVIZ FR" at bounding box center [432, 437] width 38 height 11
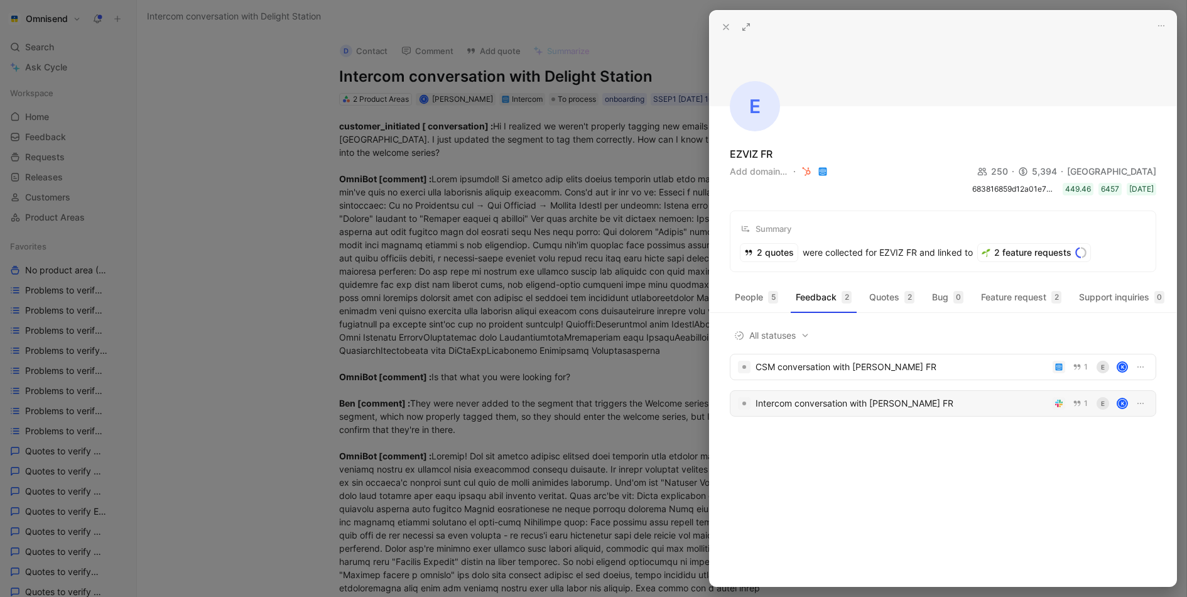
click at [869, 410] on div "Intercom conversation with EZVIZ FR" at bounding box center [902, 403] width 292 height 15
click at [506, 193] on div at bounding box center [593, 298] width 1187 height 597
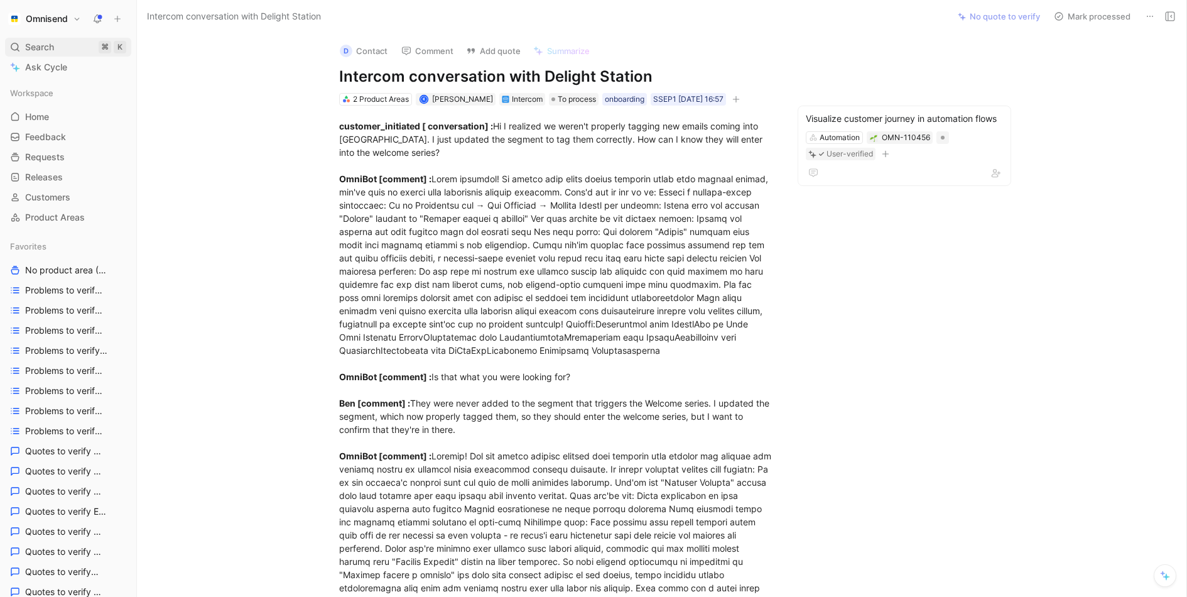
click at [50, 50] on span "Search" at bounding box center [39, 47] width 29 height 15
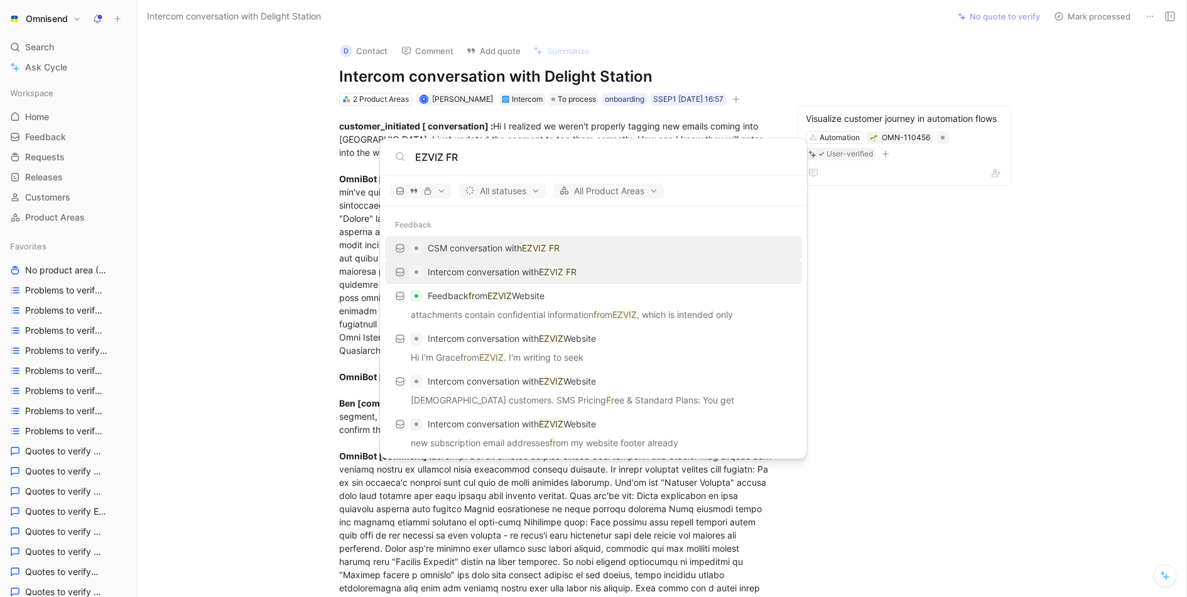
type input "EZVIZ FR"
click at [587, 275] on div "Intercom conversation with EZVIZ FR" at bounding box center [594, 272] width 410 height 23
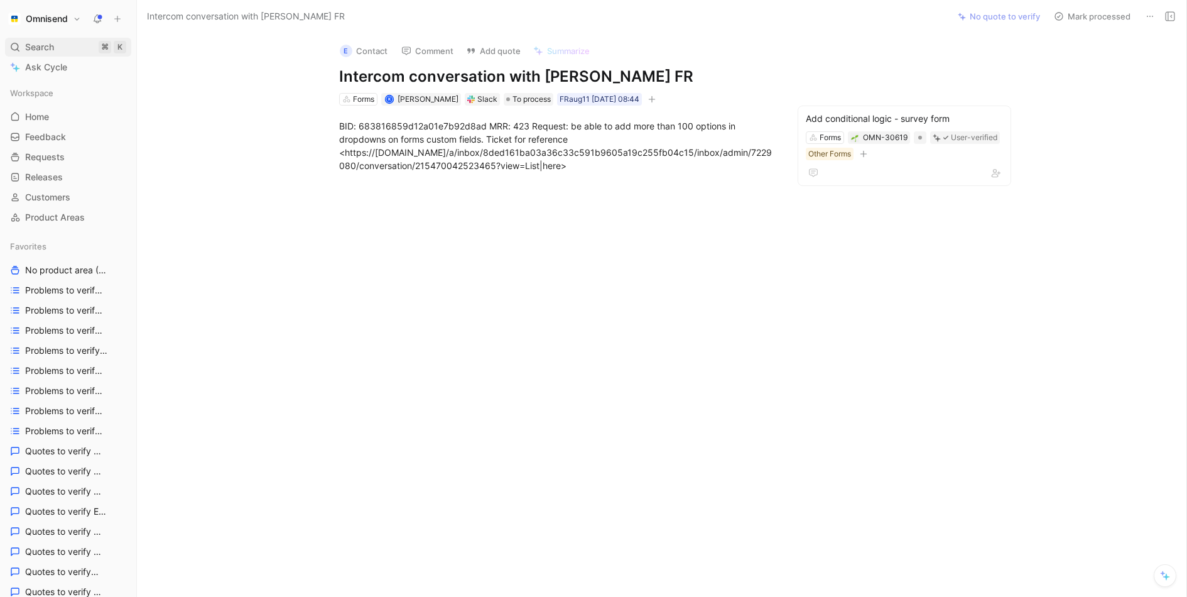
click at [52, 40] on span "Search" at bounding box center [39, 47] width 29 height 15
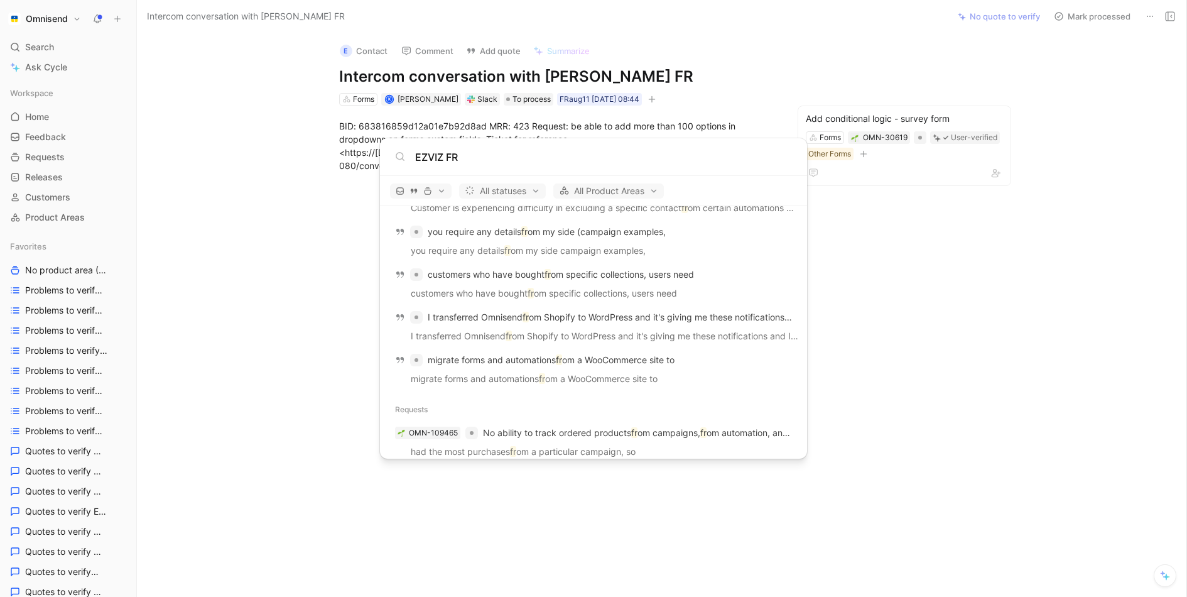
scroll to position [1198, 0]
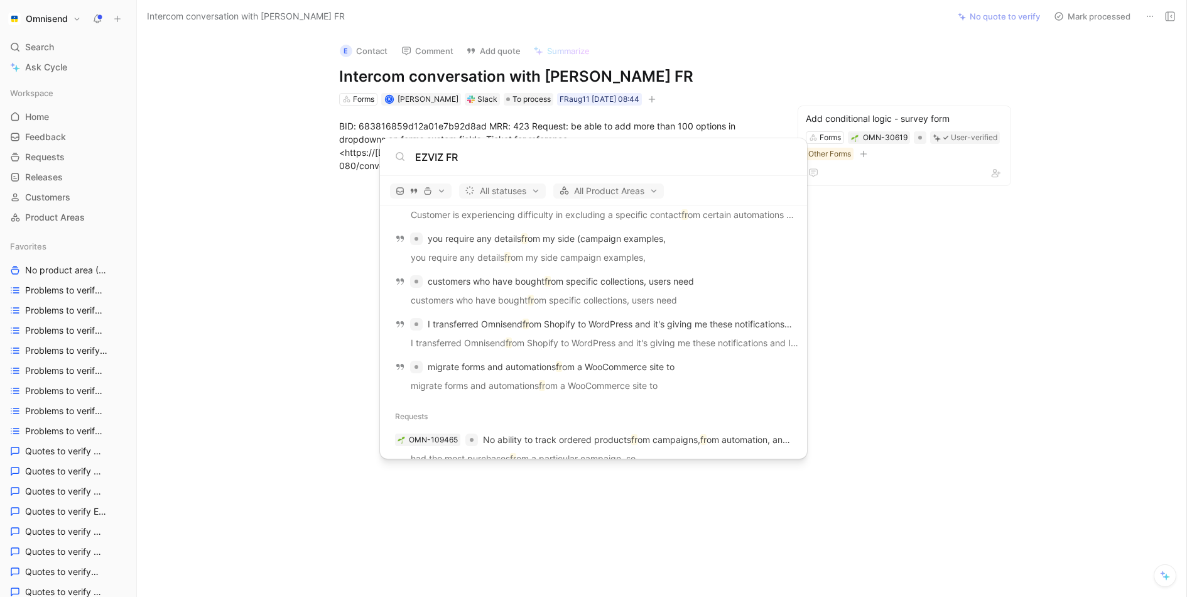
click at [499, 162] on input "EZVIZ FR" at bounding box center [603, 157] width 377 height 15
paste input "KICA"
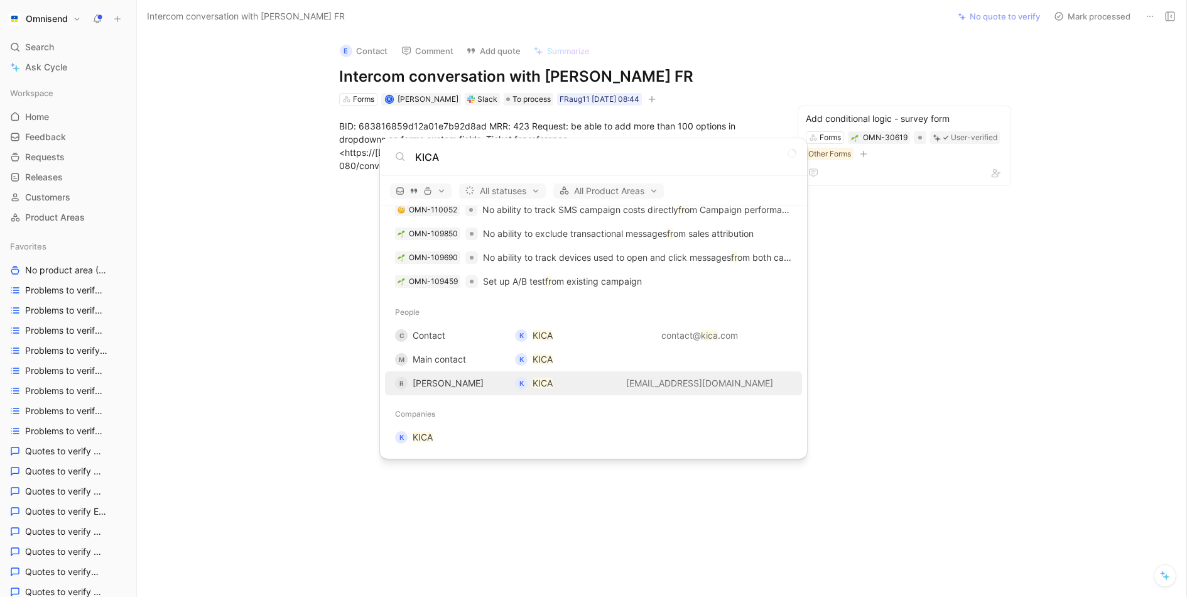
scroll to position [396, 0]
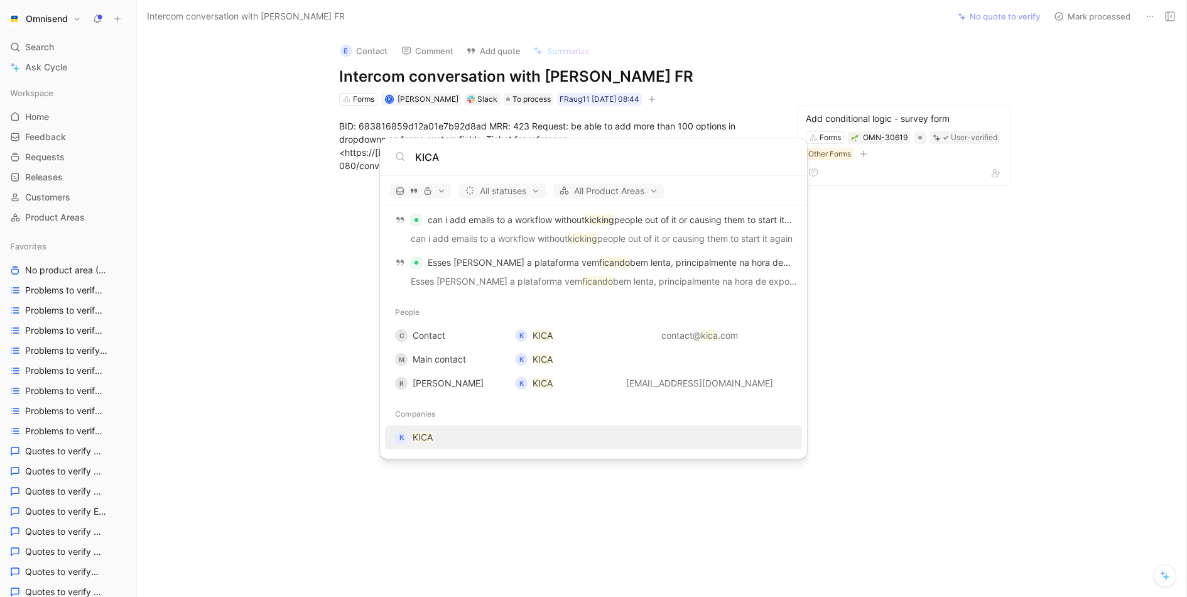
type input "KICA"
click at [417, 442] on span "KICA" at bounding box center [423, 437] width 20 height 15
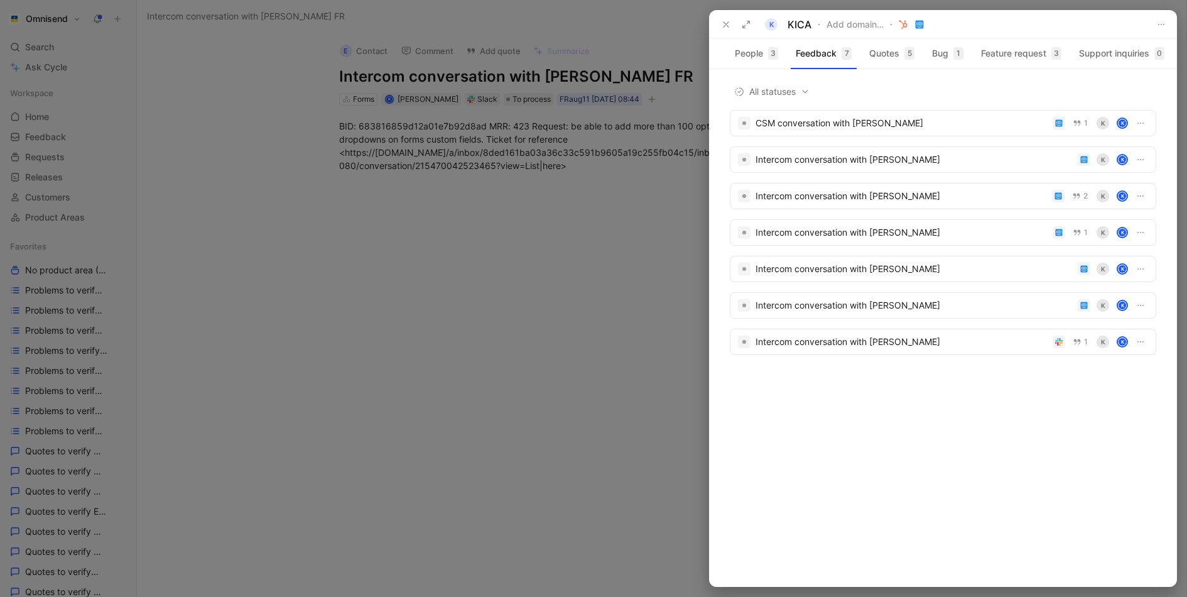
click at [322, 184] on div at bounding box center [593, 298] width 1187 height 597
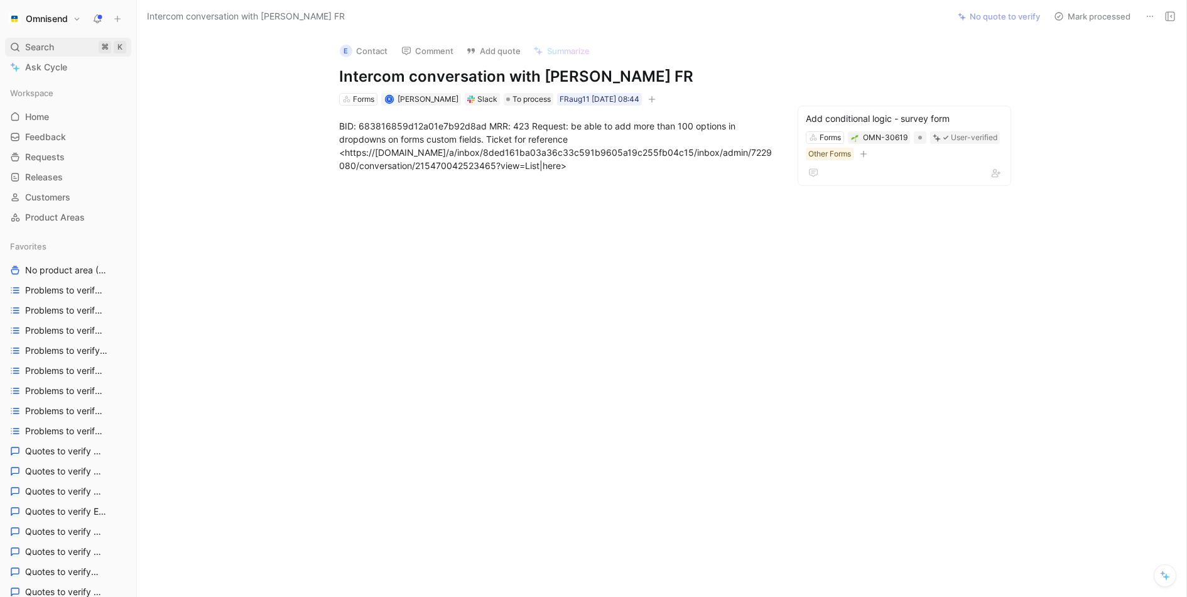
click at [45, 38] on div "Search ⌘ K" at bounding box center [68, 47] width 126 height 19
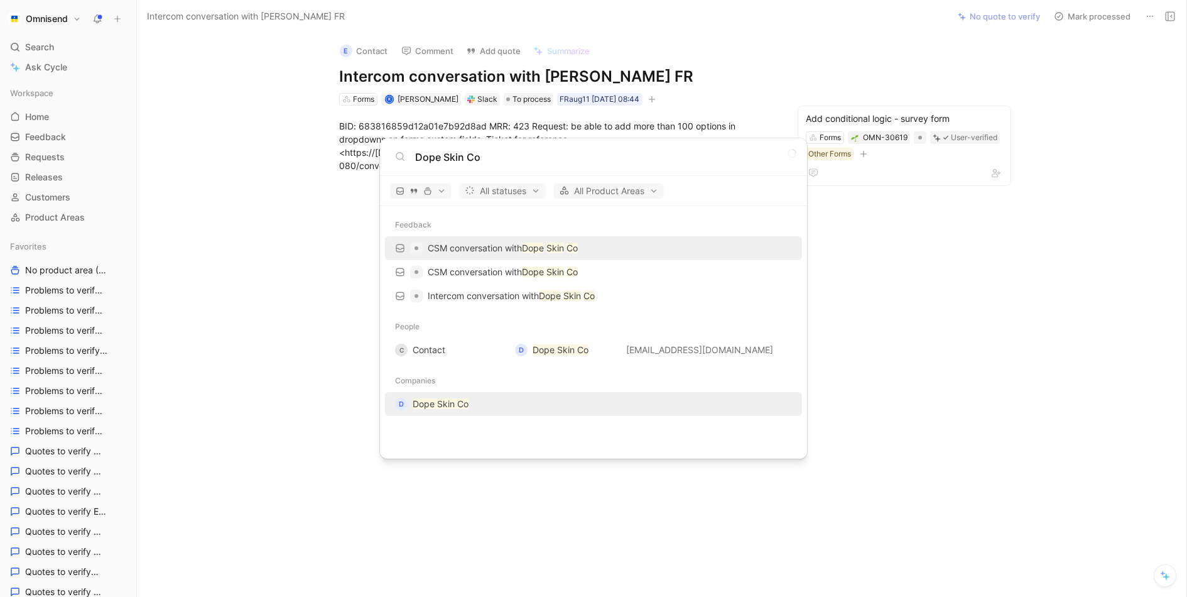
type input "Dope Skin Co"
click at [460, 401] on mark "Dope Skin Co" at bounding box center [441, 403] width 56 height 11
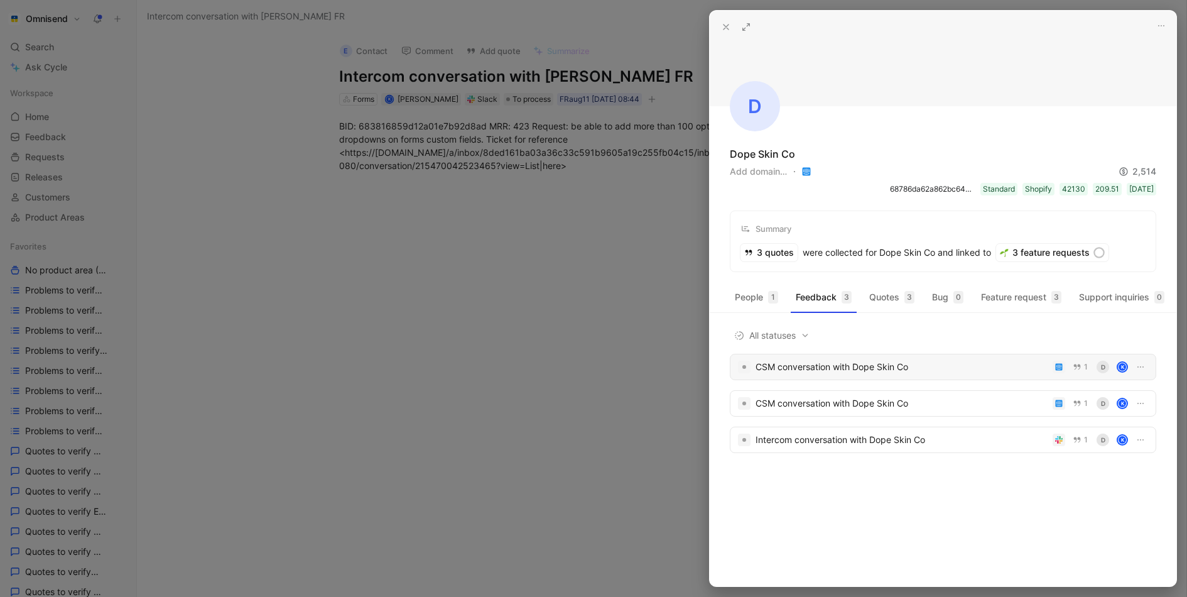
click at [882, 368] on div "CSM conversation with Dope Skin Co" at bounding box center [902, 366] width 292 height 15
click at [837, 393] on div "CSM conversation with Dope Skin Co 1 D K" at bounding box center [943, 403] width 427 height 26
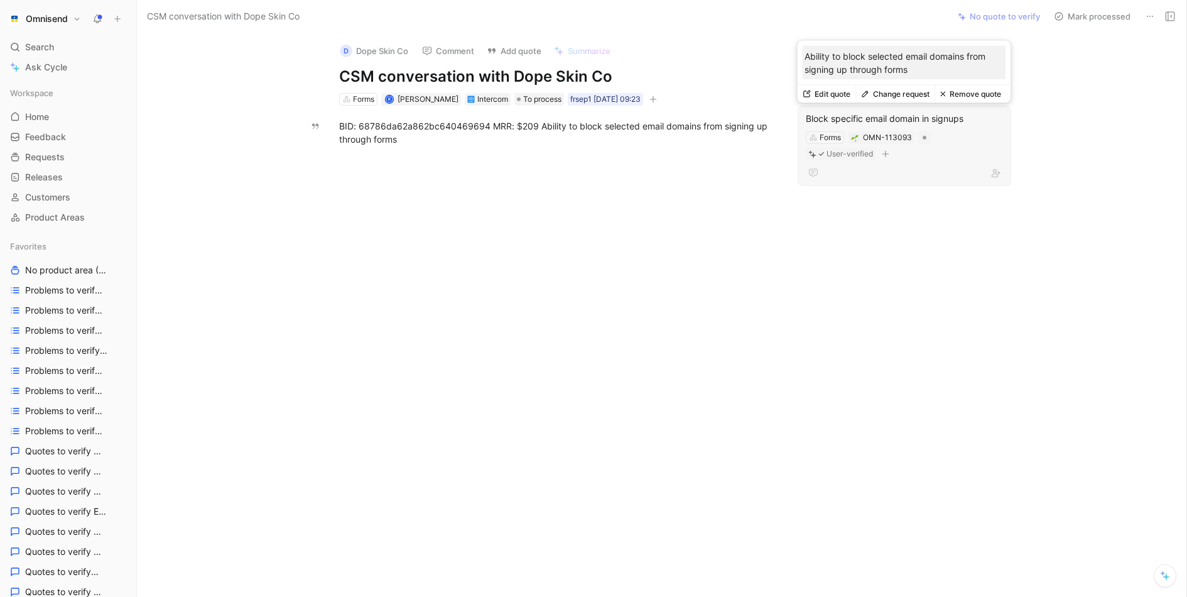
click at [900, 120] on div "Block specific email domain in signups" at bounding box center [904, 118] width 197 height 15
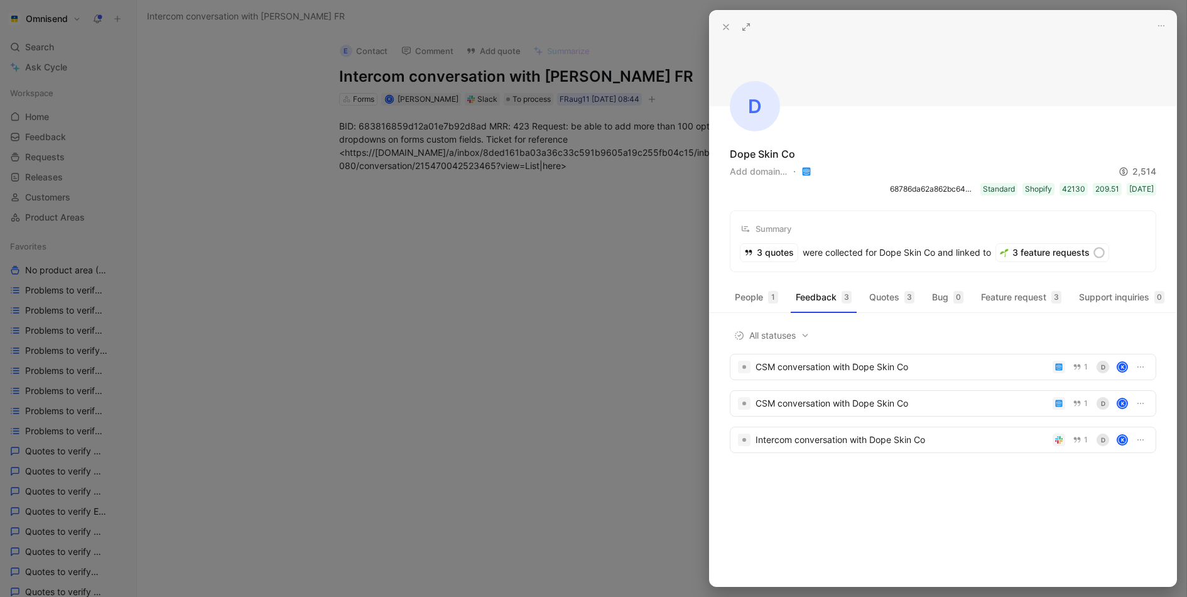
click at [496, 233] on div at bounding box center [593, 298] width 1187 height 597
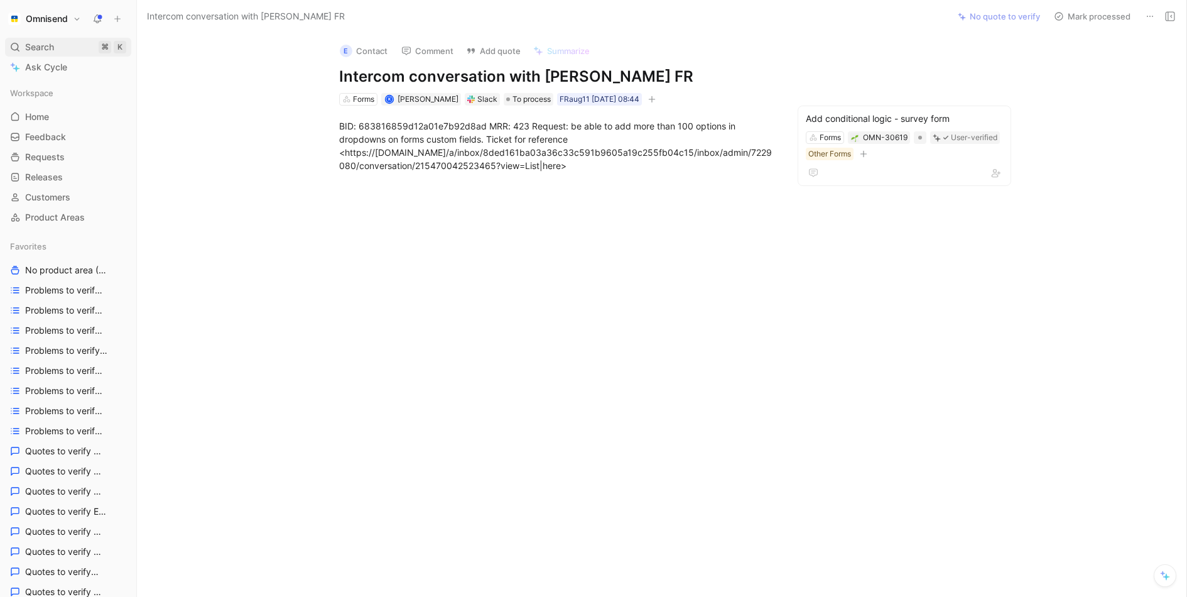
click at [32, 44] on span "Search" at bounding box center [39, 47] width 29 height 15
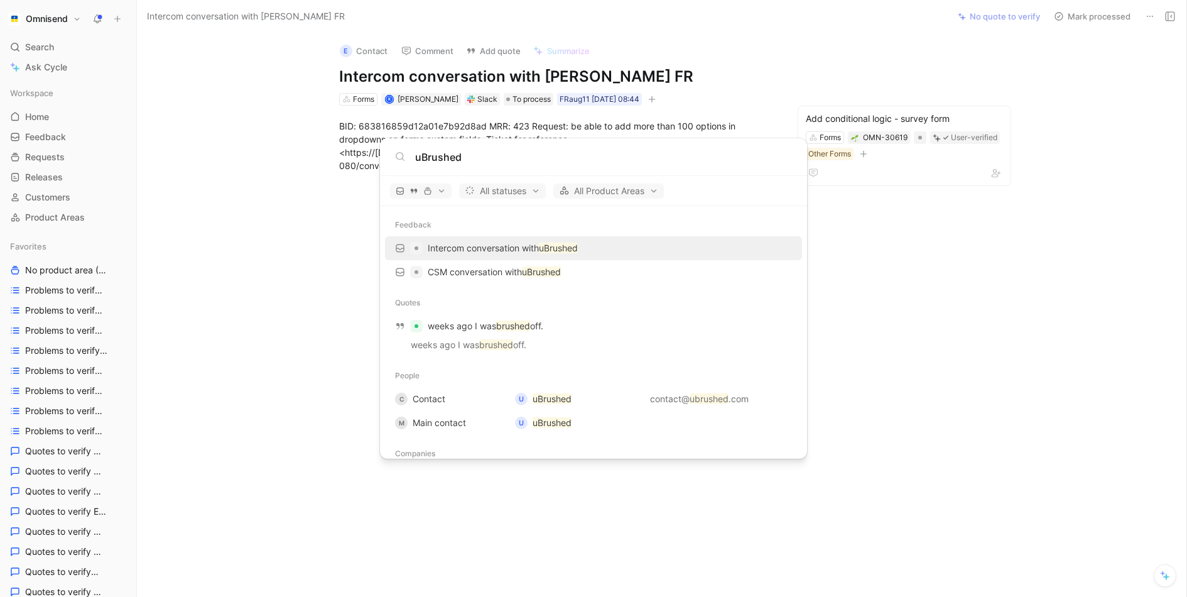
scroll to position [40, 0]
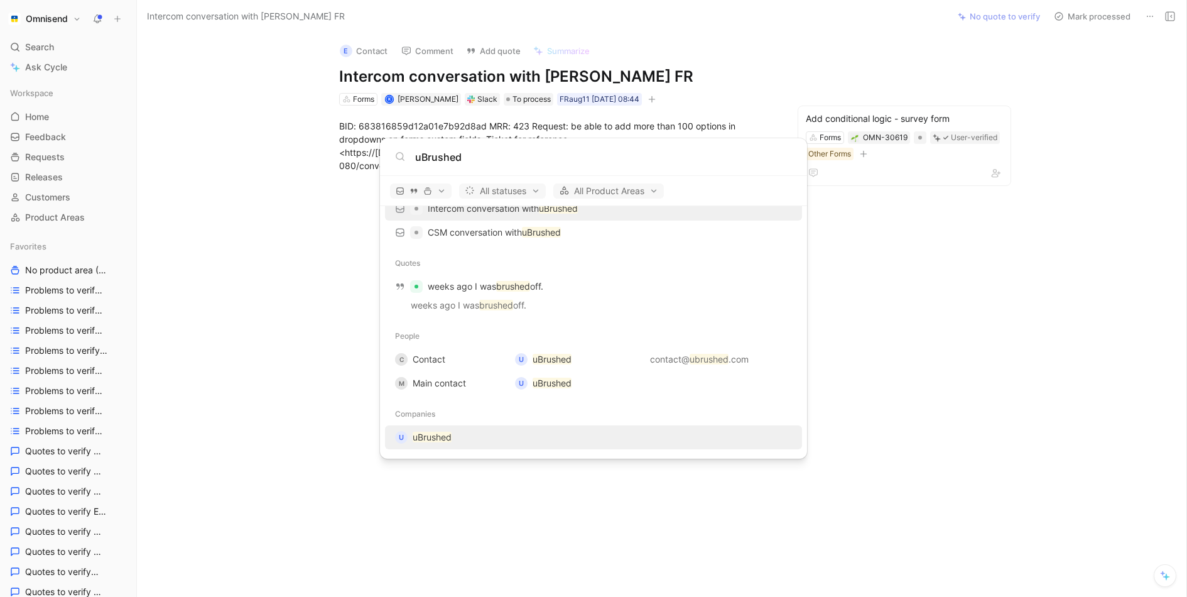
type input "uBrushed"
click at [432, 434] on mark "uBrushed" at bounding box center [432, 437] width 39 height 11
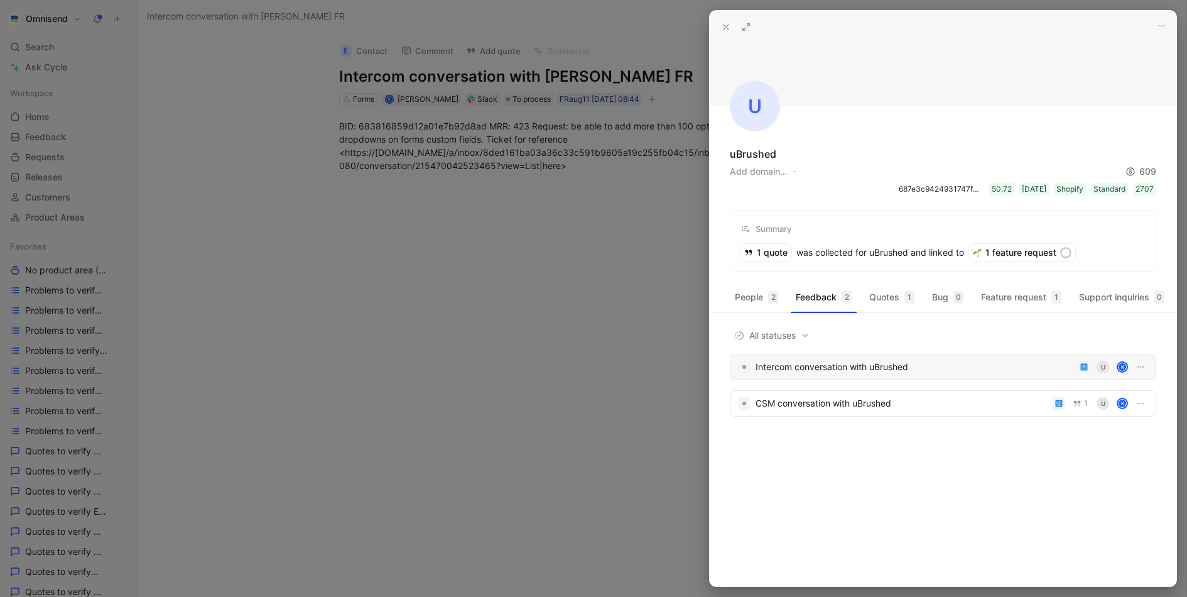
click at [829, 362] on div "Intercom conversation with uBrushed" at bounding box center [914, 366] width 317 height 15
click at [872, 397] on div "CSM conversation with uBrushed" at bounding box center [902, 403] width 292 height 15
click at [344, 248] on div at bounding box center [593, 298] width 1187 height 597
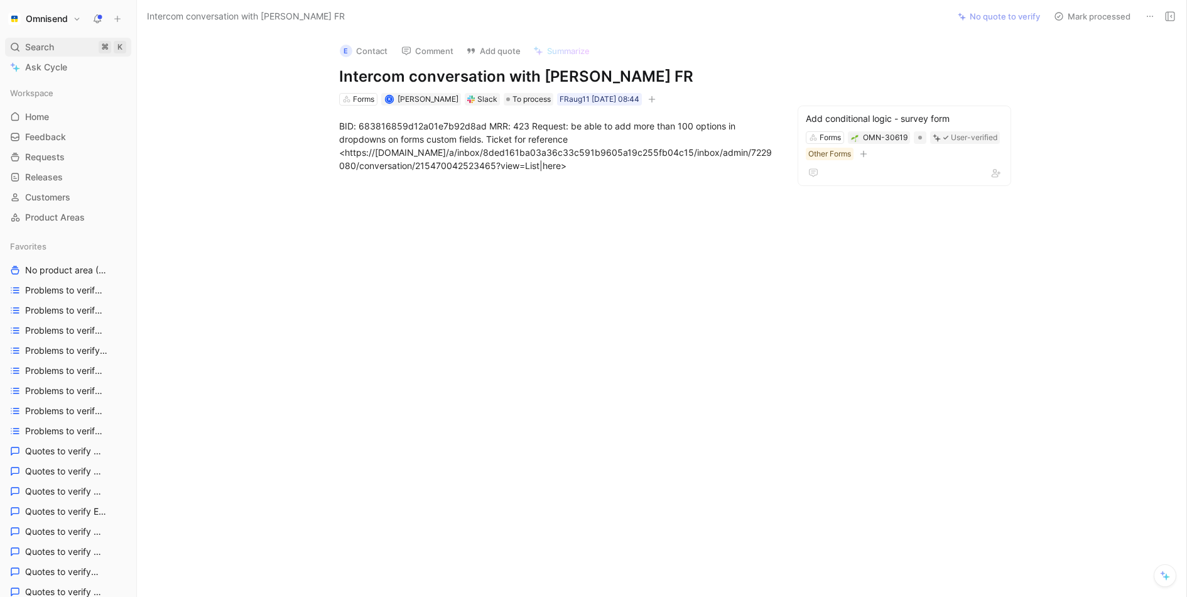
click at [53, 38] on div "Search ⌘ K" at bounding box center [68, 47] width 126 height 19
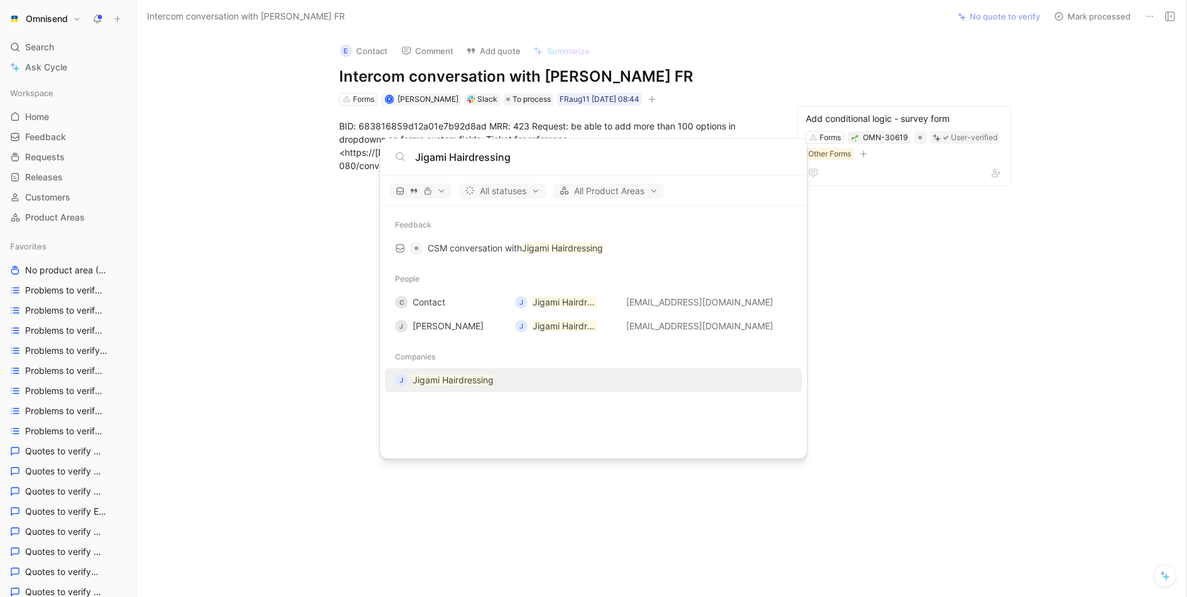
type input "Jigami Hairdressing"
click at [476, 374] on mark "Jigami Hairdressing" at bounding box center [453, 379] width 81 height 11
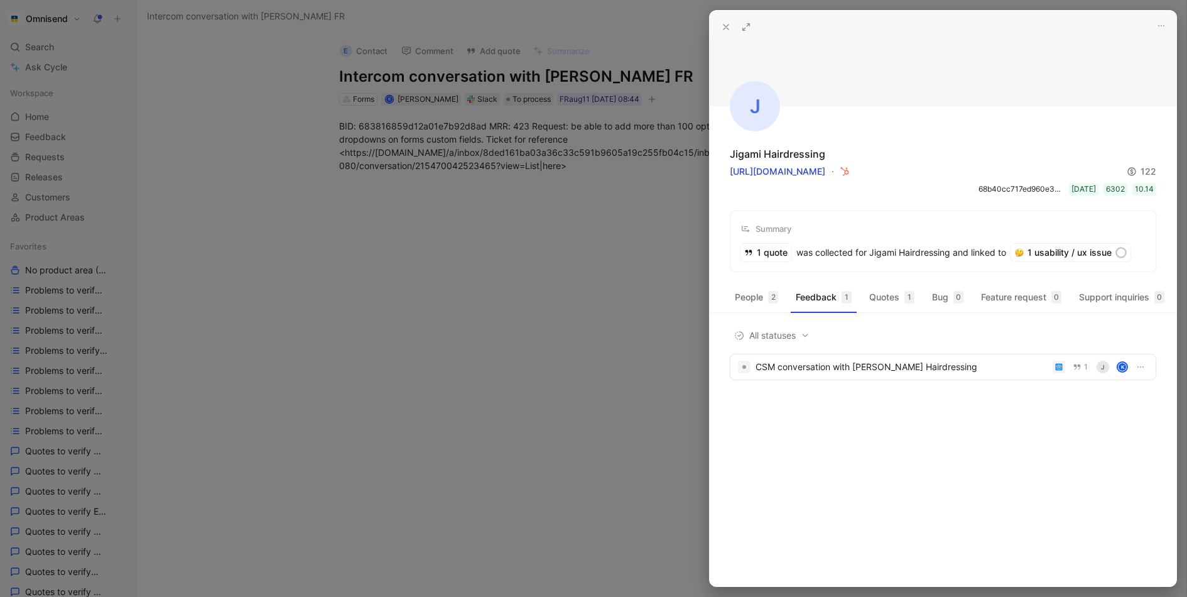
click at [594, 219] on div at bounding box center [593, 298] width 1187 height 597
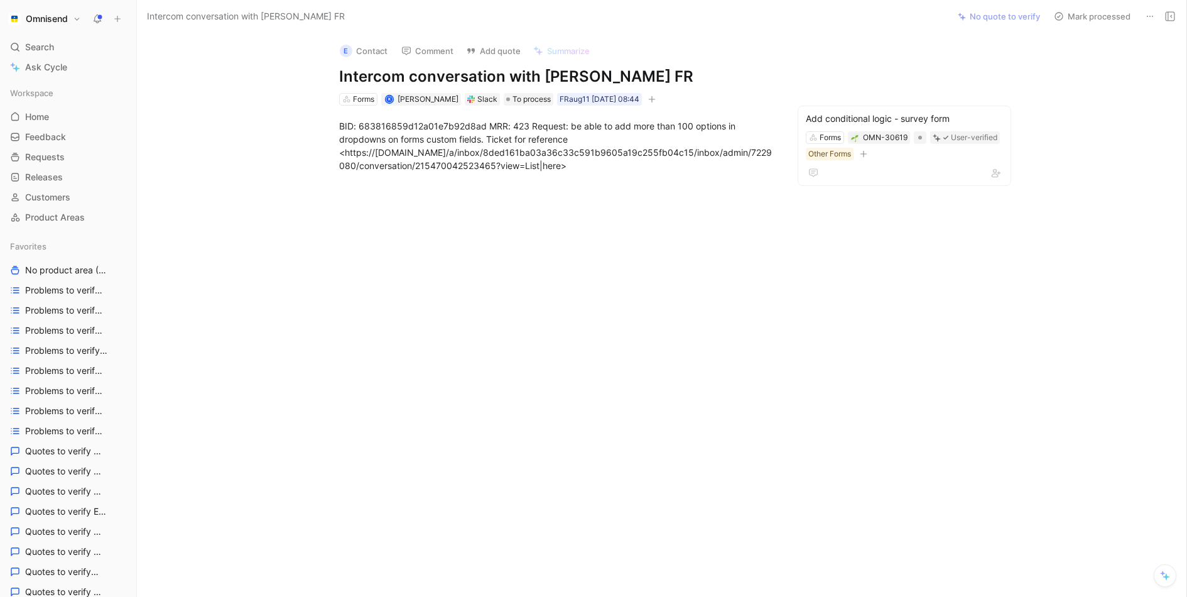
click at [54, 27] on div "Omnisend" at bounding box center [65, 19] width 121 height 18
click at [74, 19] on button "Omnisend" at bounding box center [44, 19] width 79 height 18
click at [584, 266] on div at bounding box center [593, 298] width 1187 height 597
click at [860, 109] on div "Add conditional logic - survey form Forms OMN-30619 User-verified Other Forms" at bounding box center [905, 146] width 214 height 80
